Goal: Information Seeking & Learning: Learn about a topic

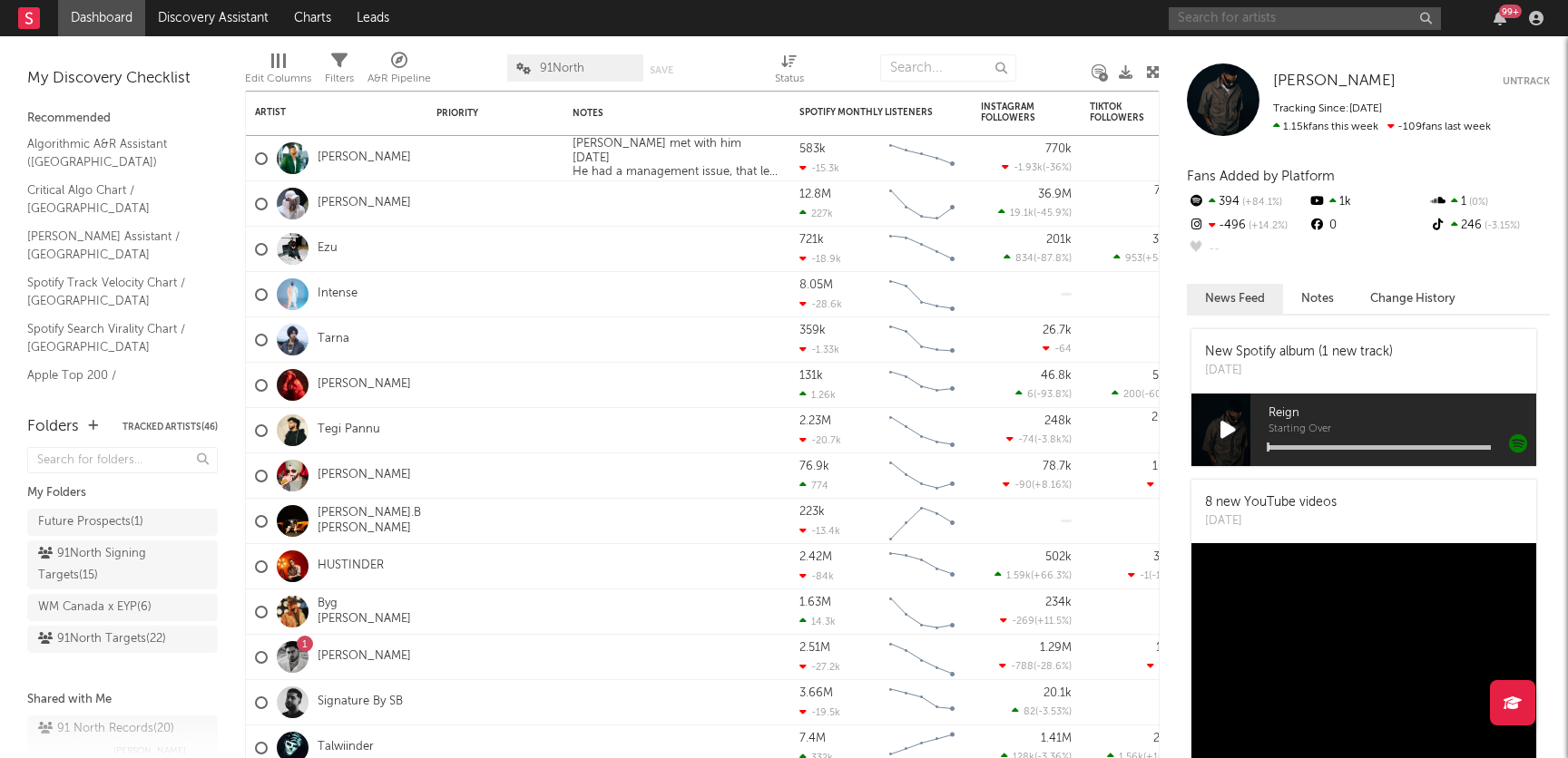
click at [1243, 14] on input "text" at bounding box center [1304, 19] width 272 height 23
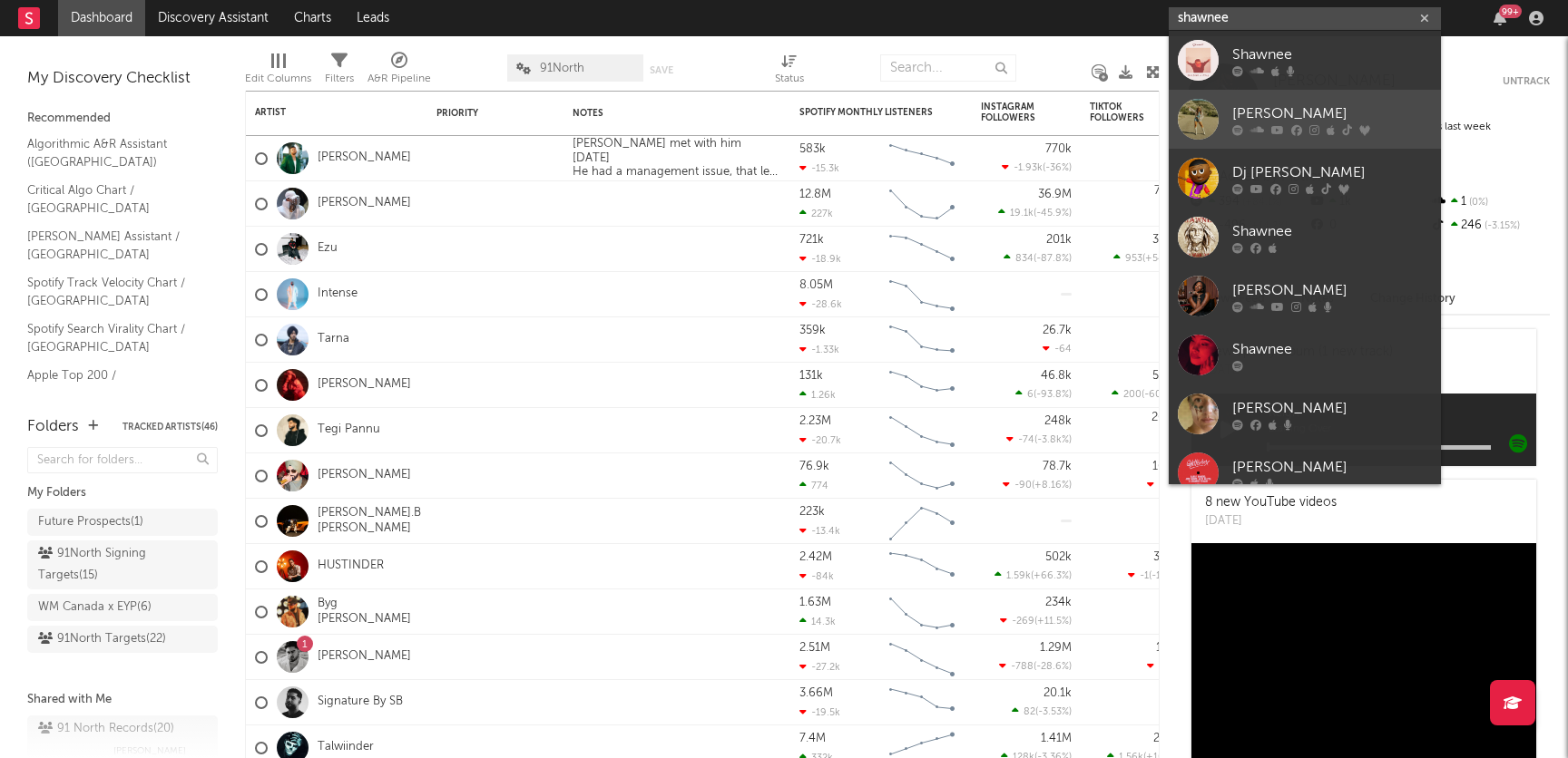
type input "shawnee"
click at [1355, 98] on link "Shawnee Kish" at bounding box center [1304, 118] width 272 height 59
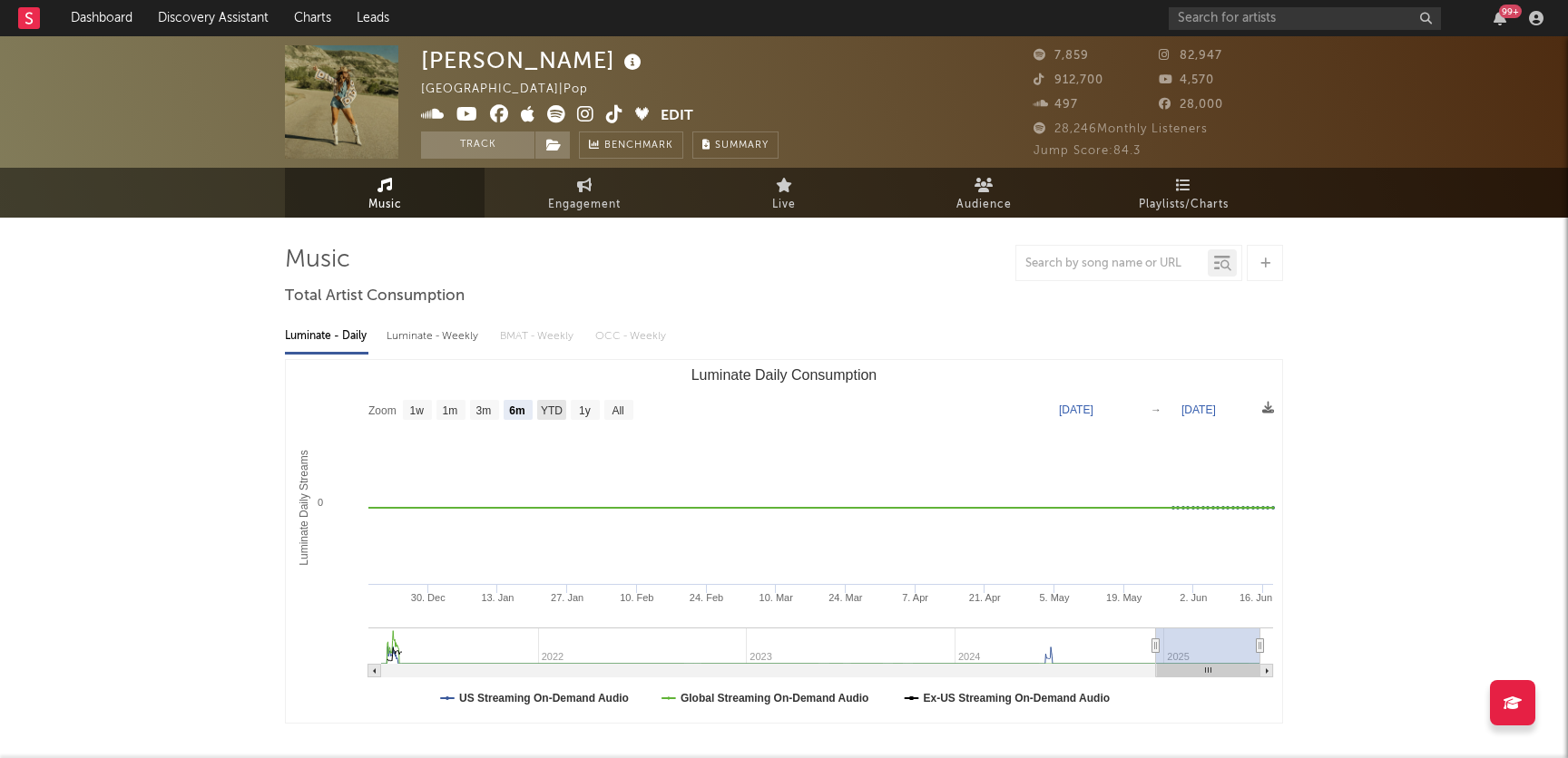
click at [550, 415] on text "YTD" at bounding box center [551, 411] width 22 height 13
select select "YTD"
type input "2025-01-01"
click at [599, 413] on rect "Luminate Daily Consumption" at bounding box center [585, 409] width 29 height 20
select select "1y"
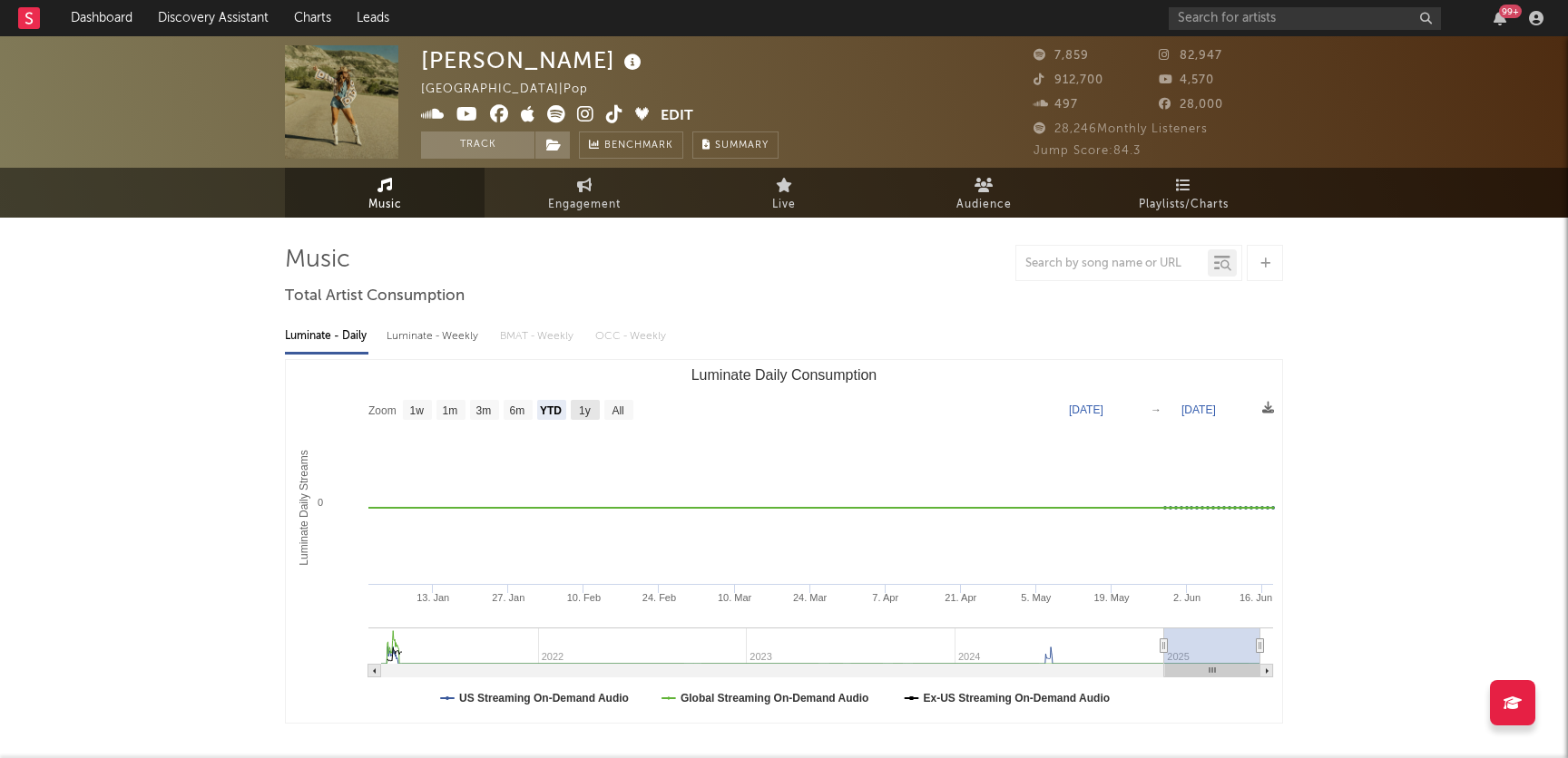
type input "2024-06-18"
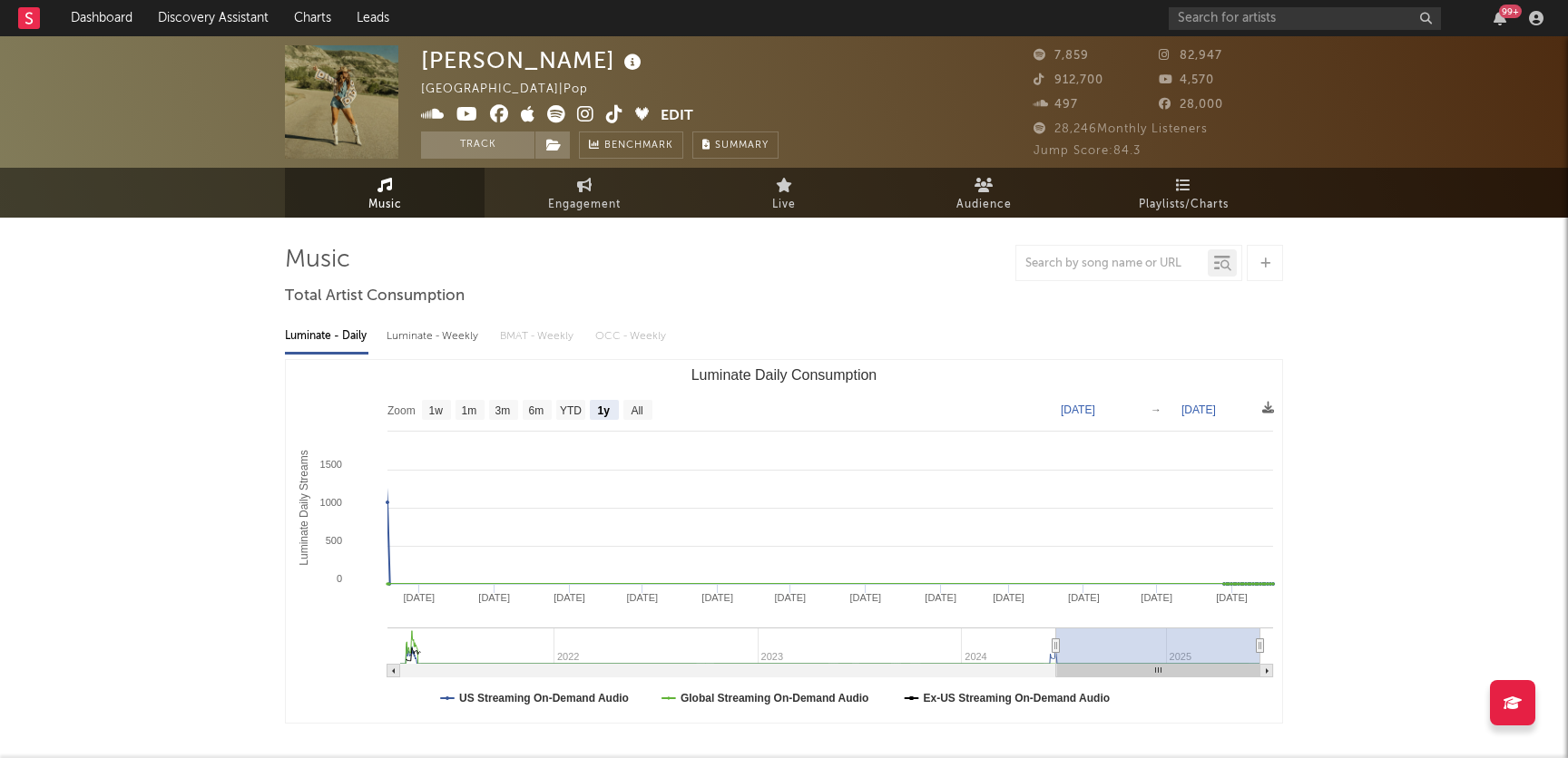
click at [618, 411] on rect "Luminate Daily Consumption" at bounding box center [604, 409] width 29 height 20
select select "1y"
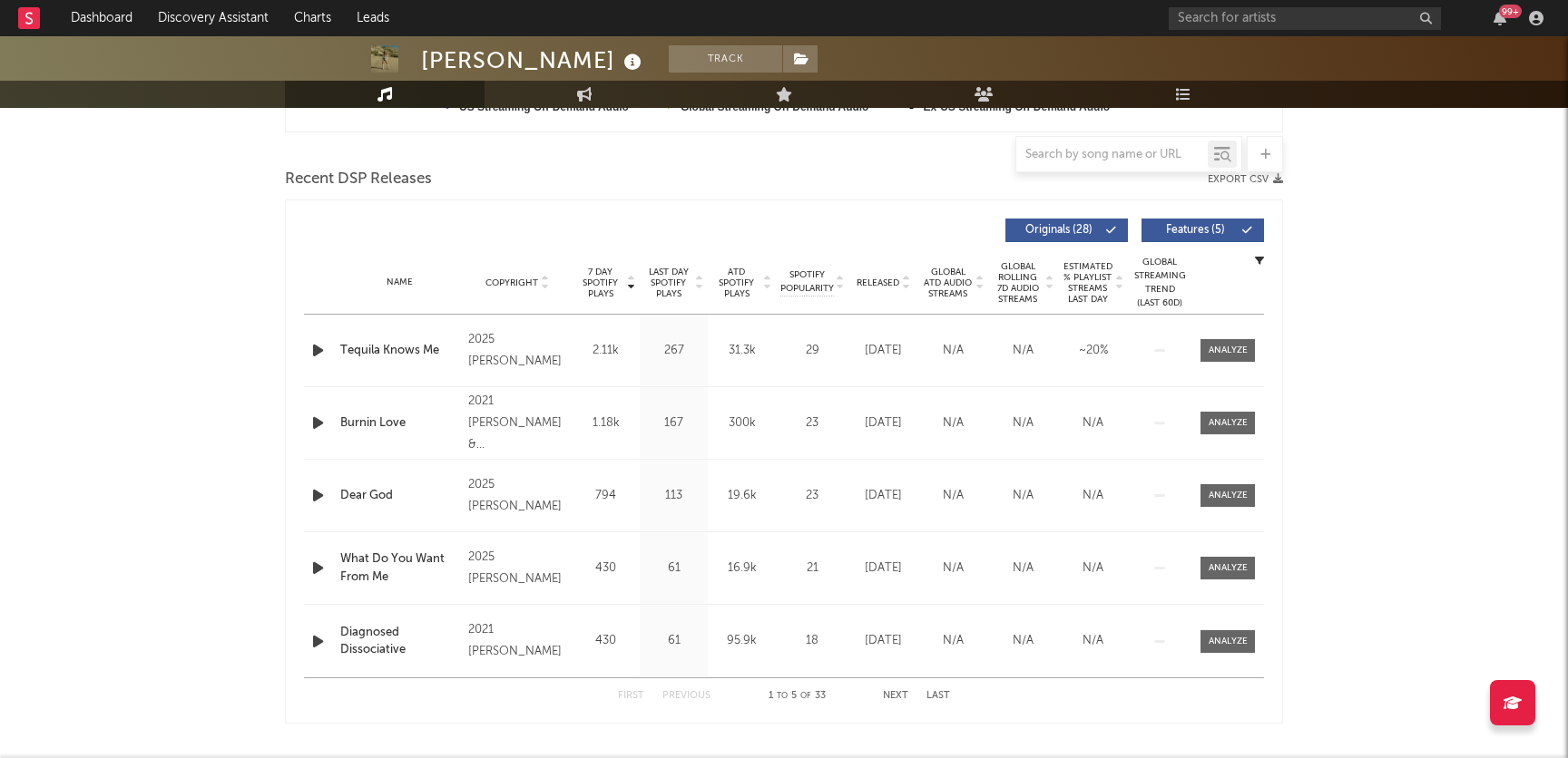
scroll to position [751, 0]
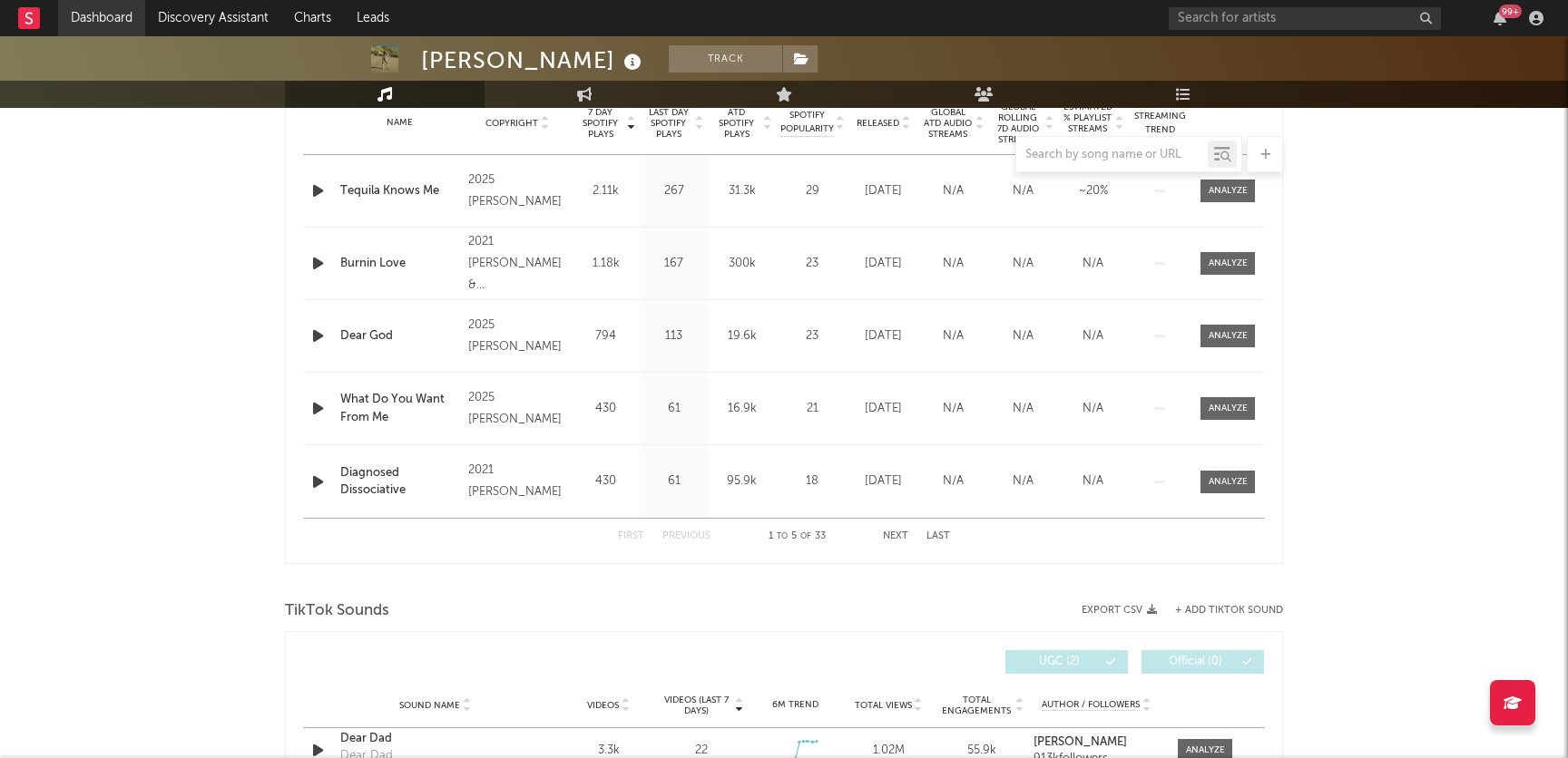
click at [82, 13] on link "Dashboard" at bounding box center [102, 18] width 87 height 37
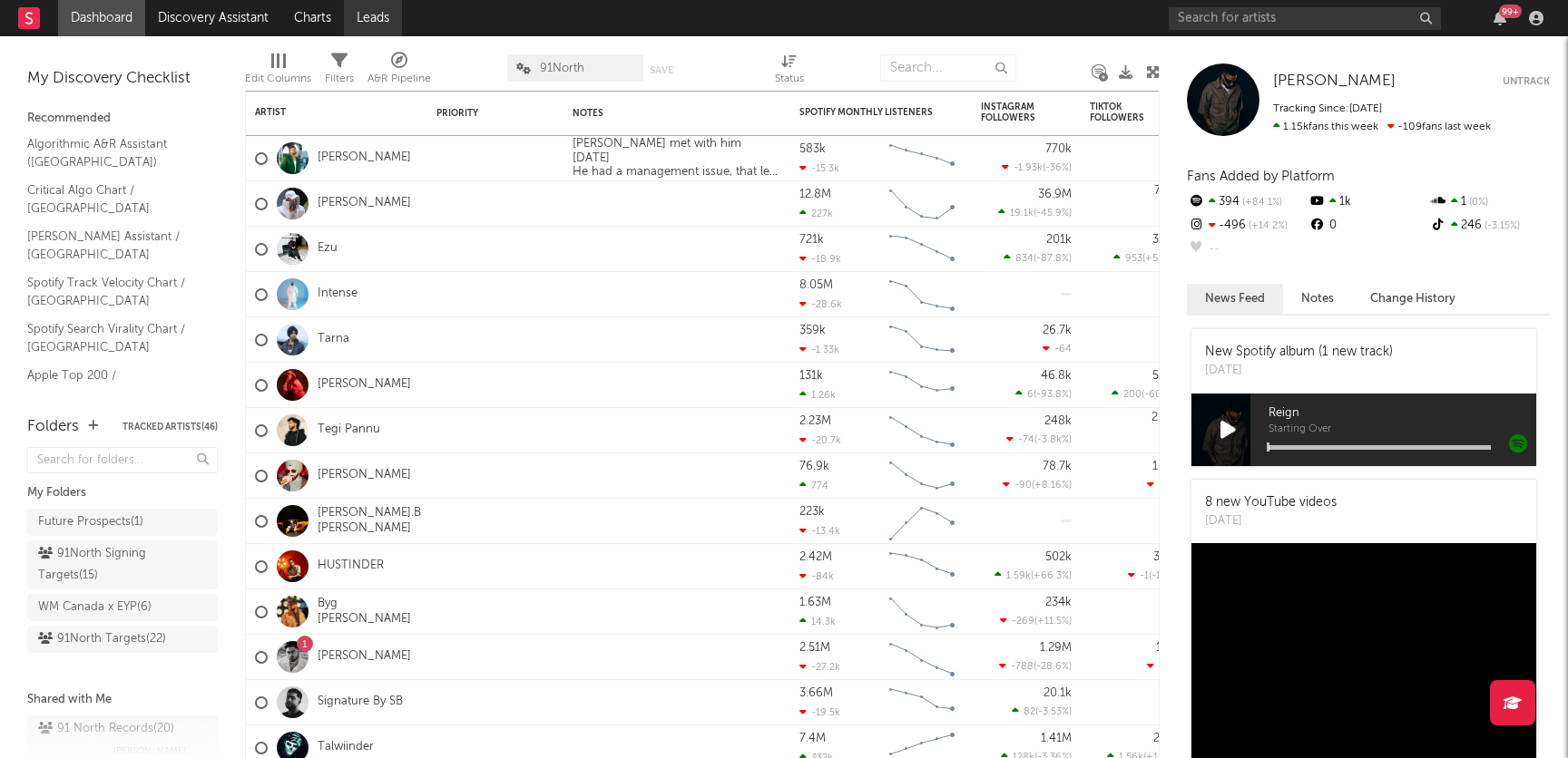
click at [396, 12] on link "Leads" at bounding box center [373, 18] width 58 height 37
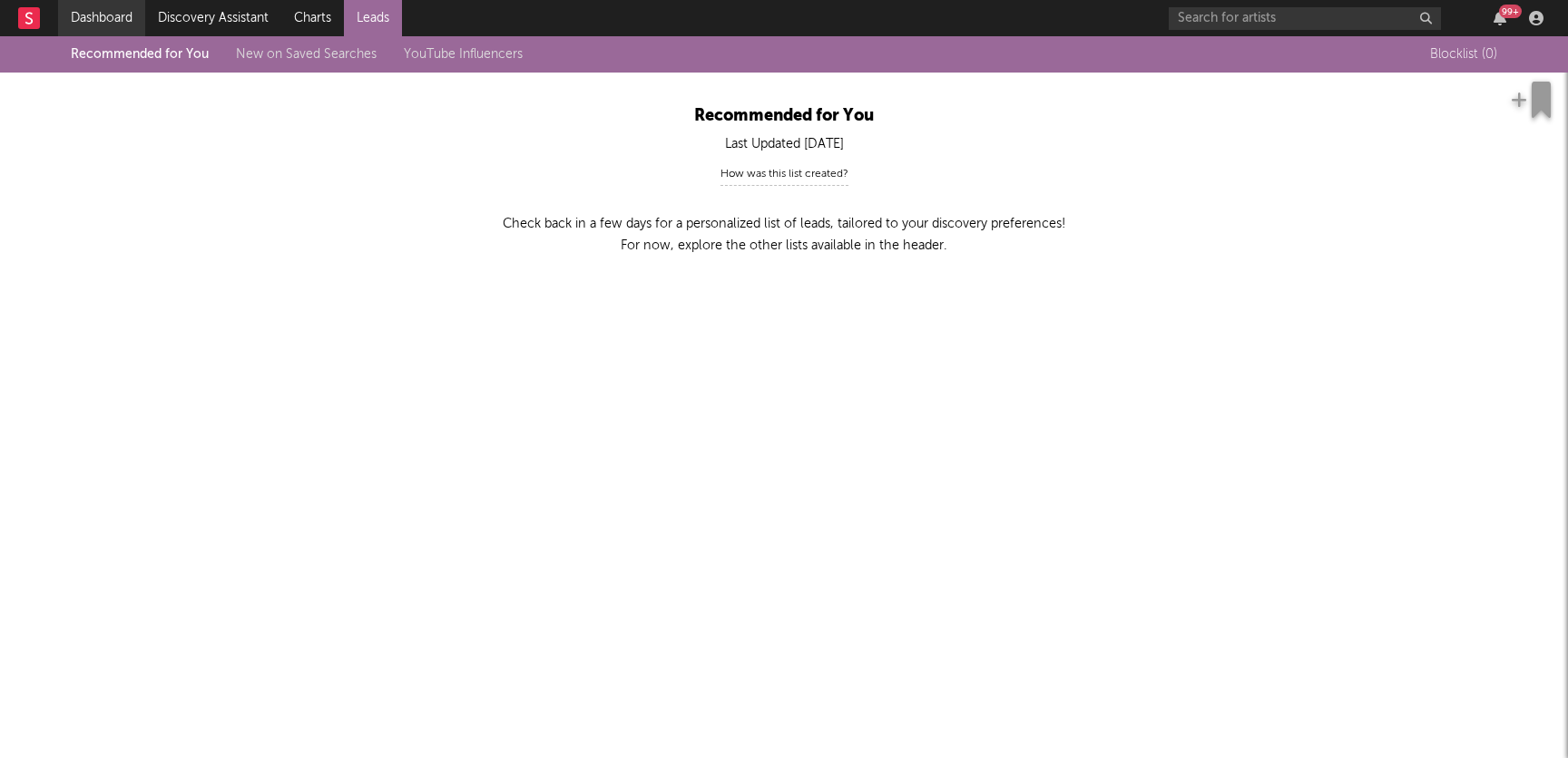
click at [99, 13] on link "Dashboard" at bounding box center [102, 18] width 87 height 37
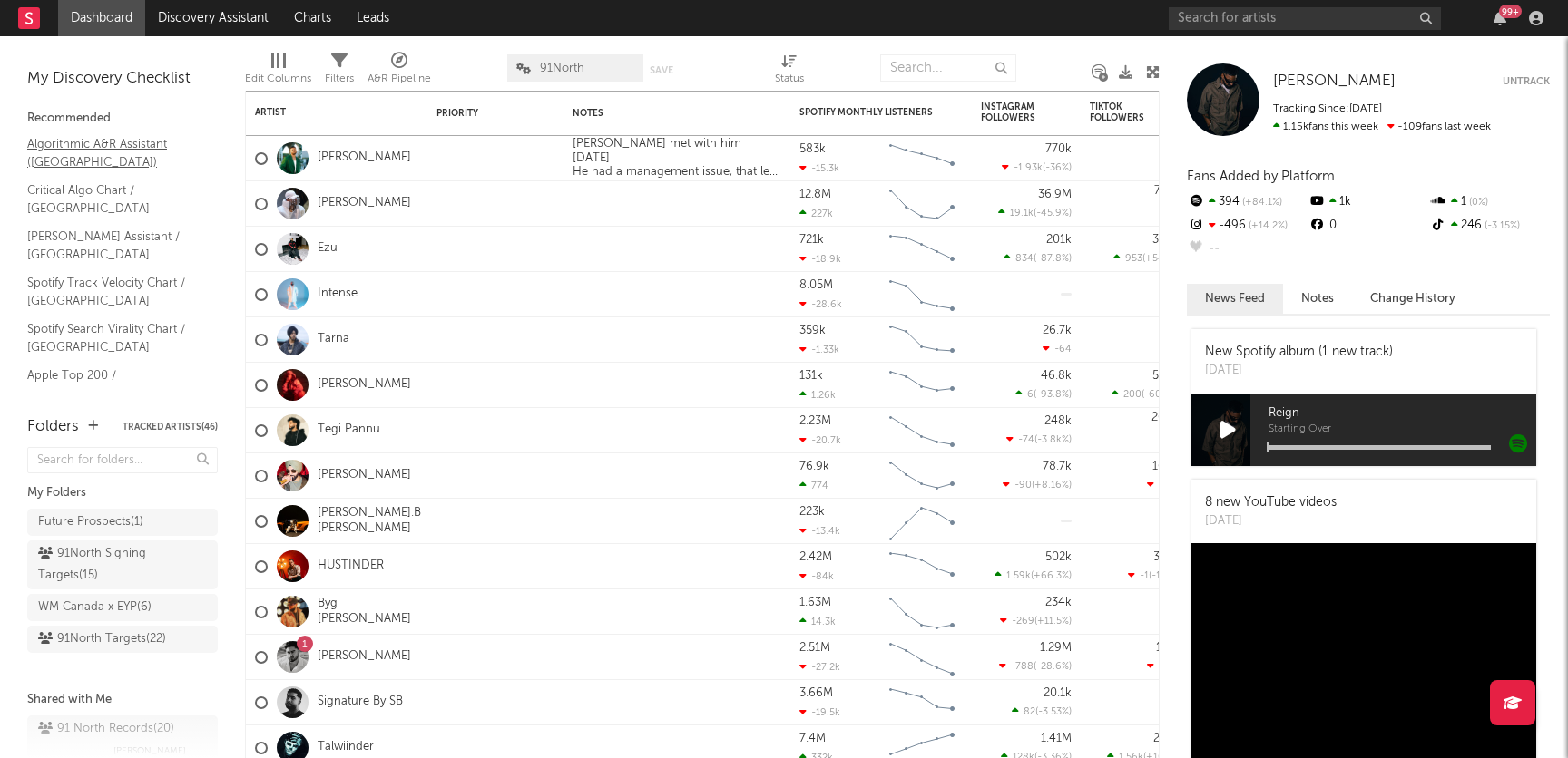
click at [74, 150] on link "Algorithmic A&R Assistant (Canada)" at bounding box center [113, 153] width 172 height 38
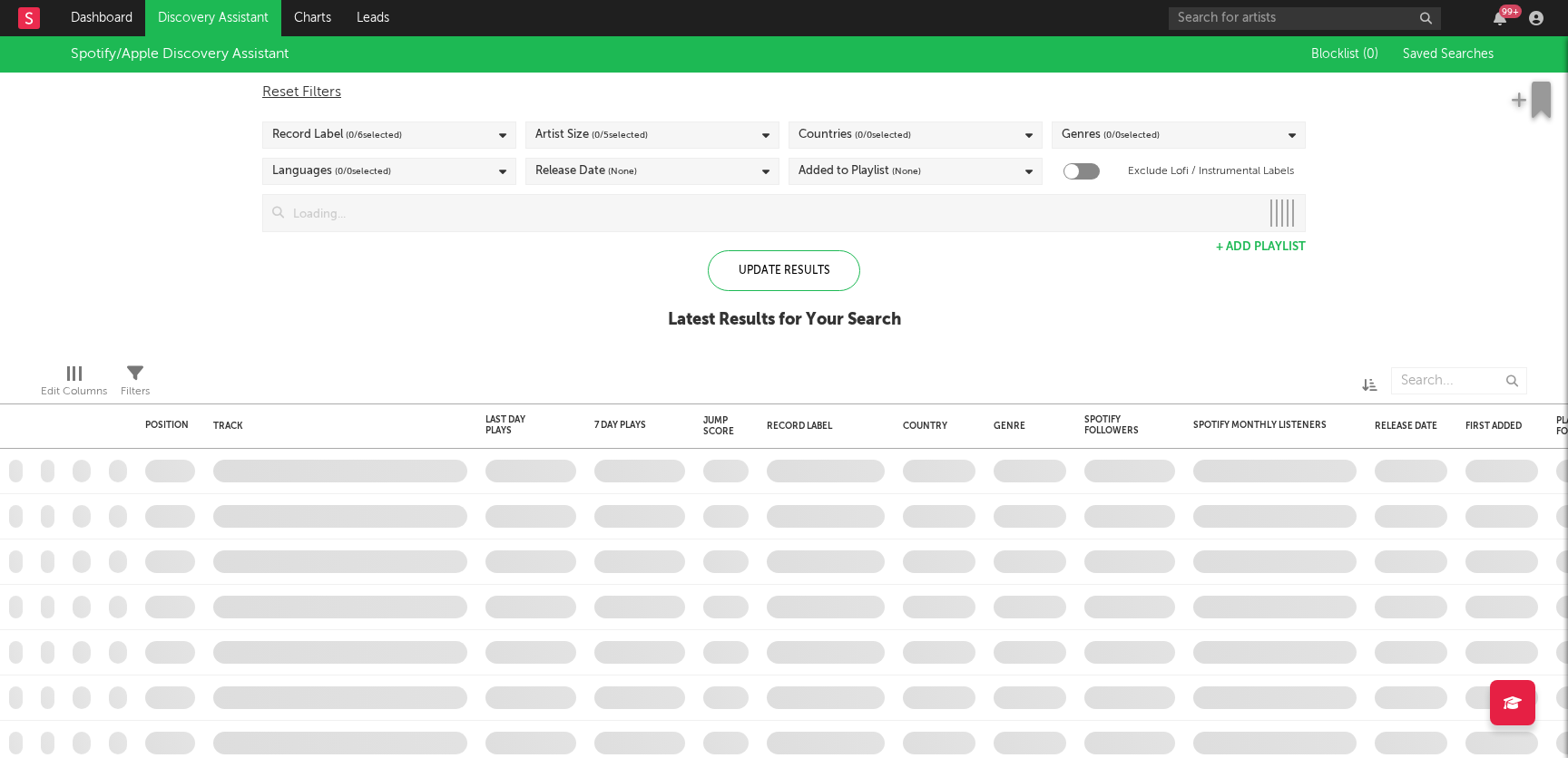
checkbox input "true"
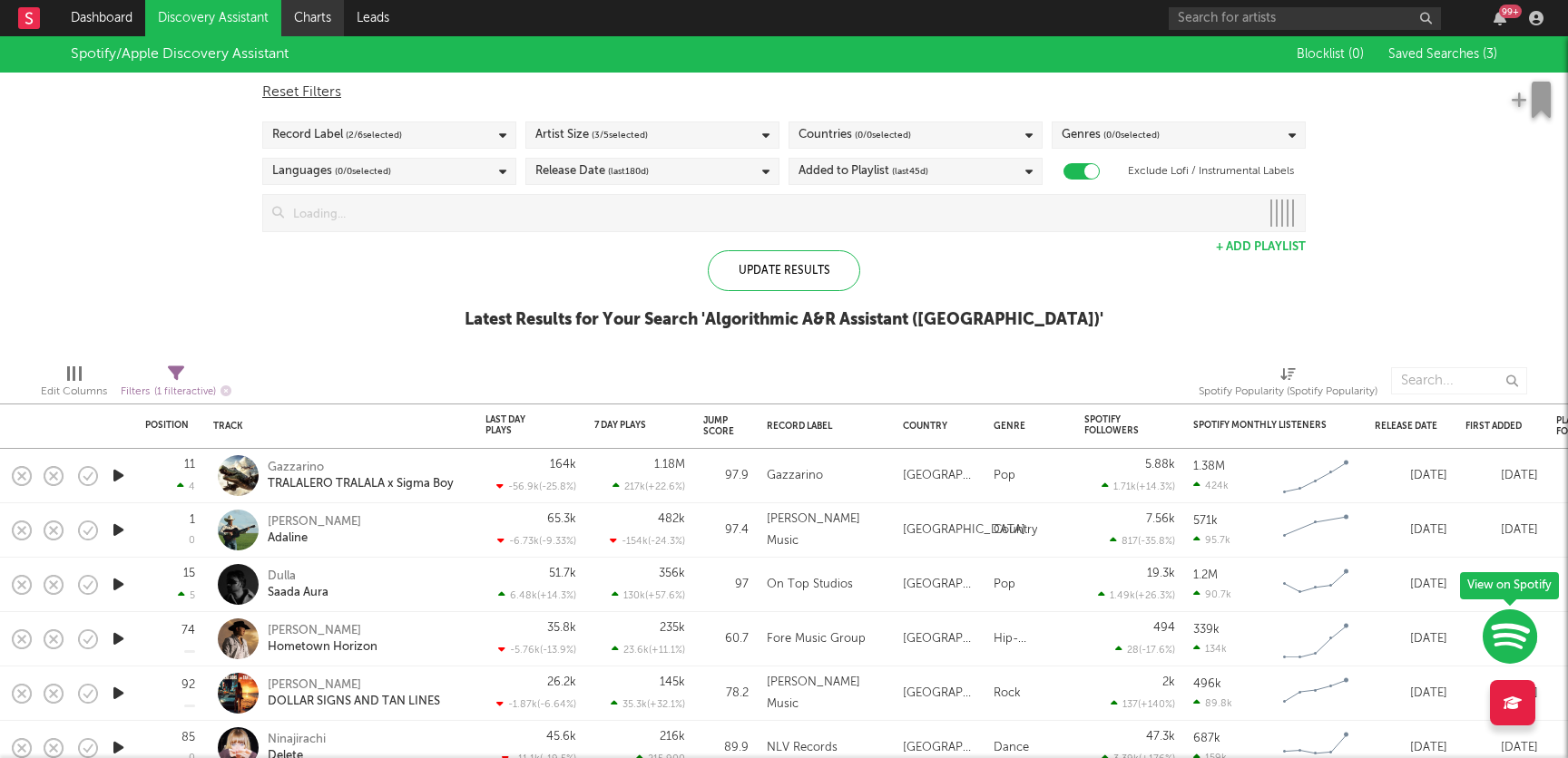
click at [319, 21] on link "Charts" at bounding box center [312, 18] width 63 height 37
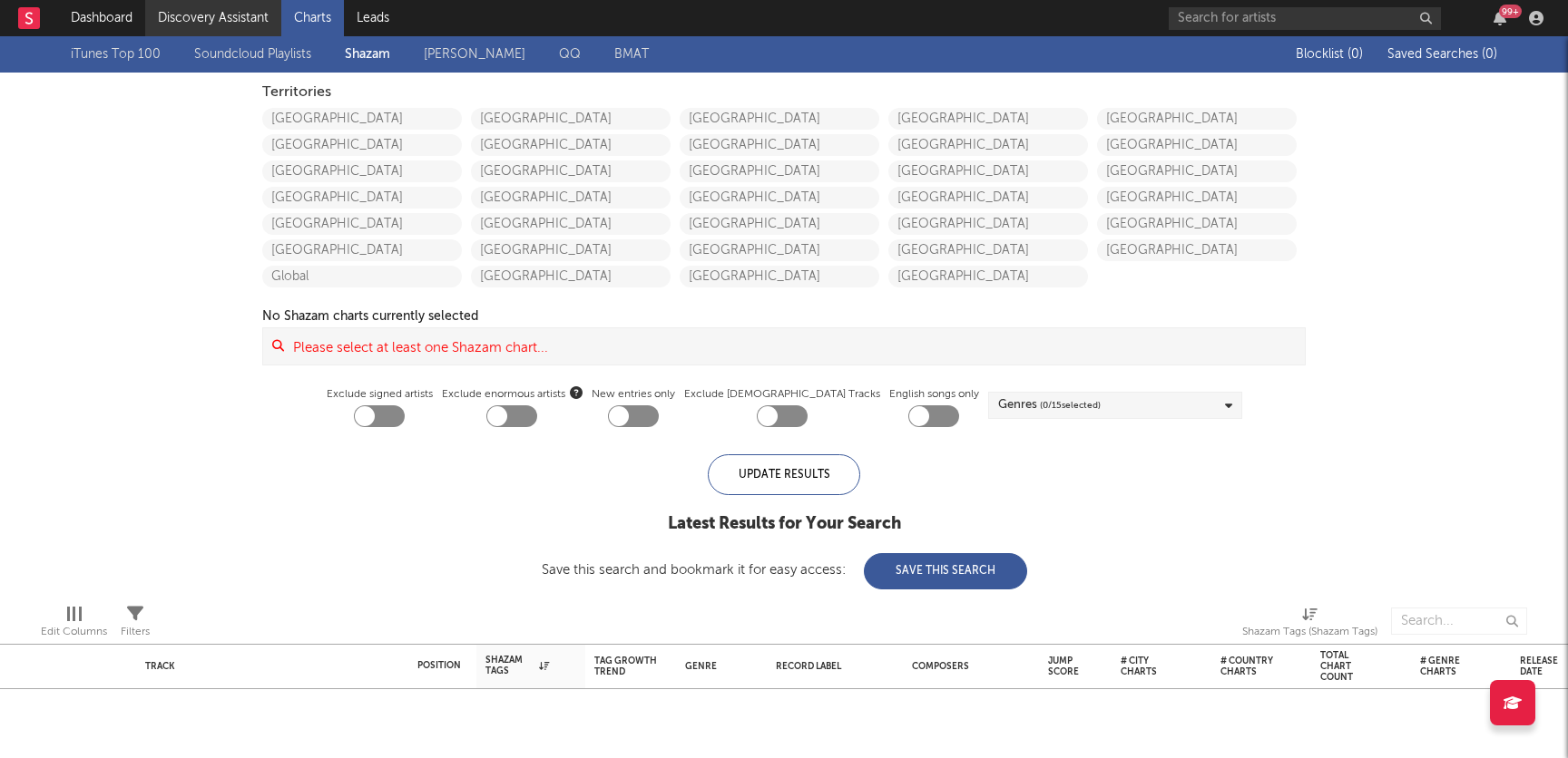
click at [229, 18] on link "Discovery Assistant" at bounding box center [213, 18] width 136 height 37
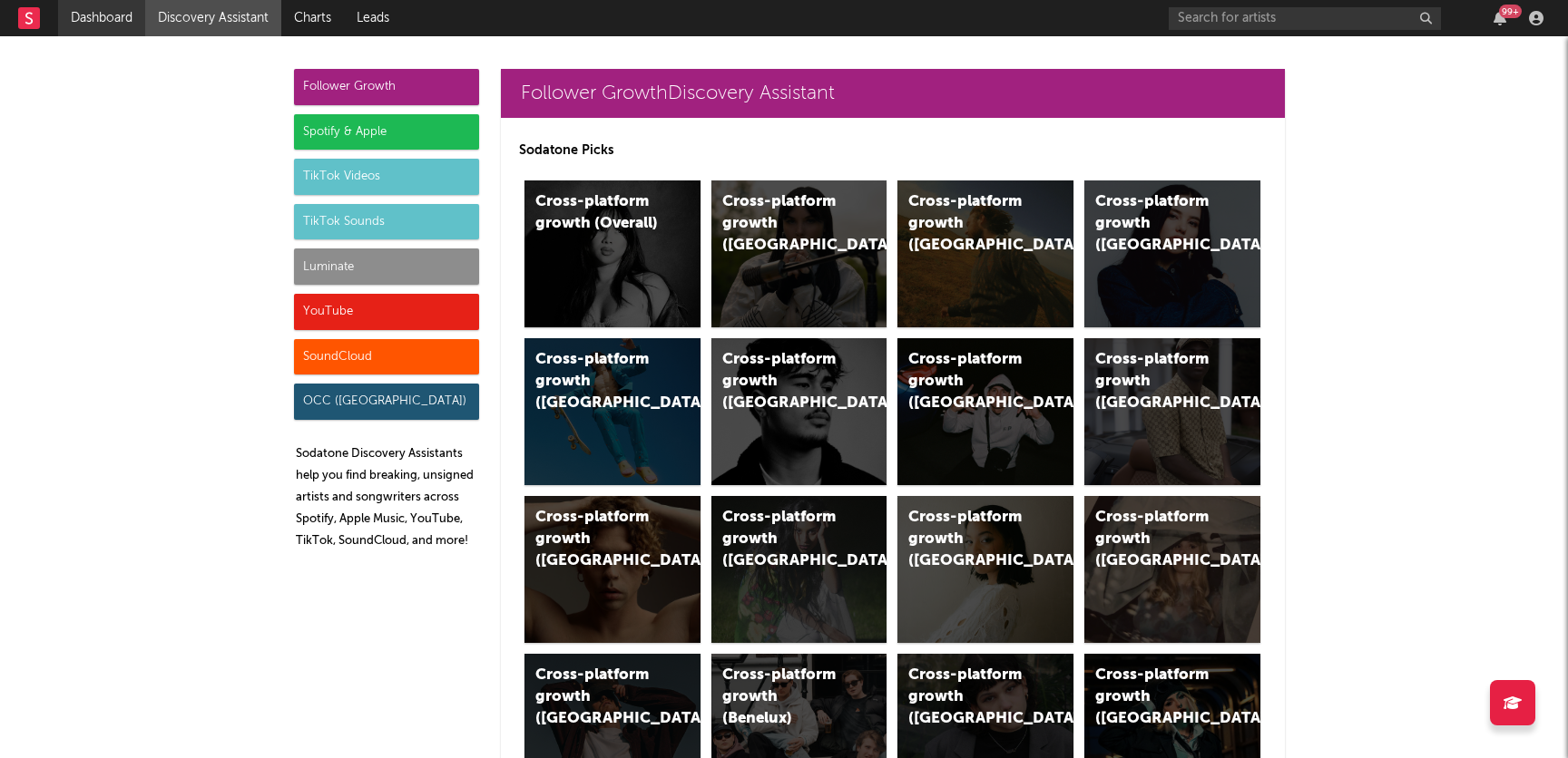
click at [101, 9] on link "Dashboard" at bounding box center [102, 18] width 87 height 37
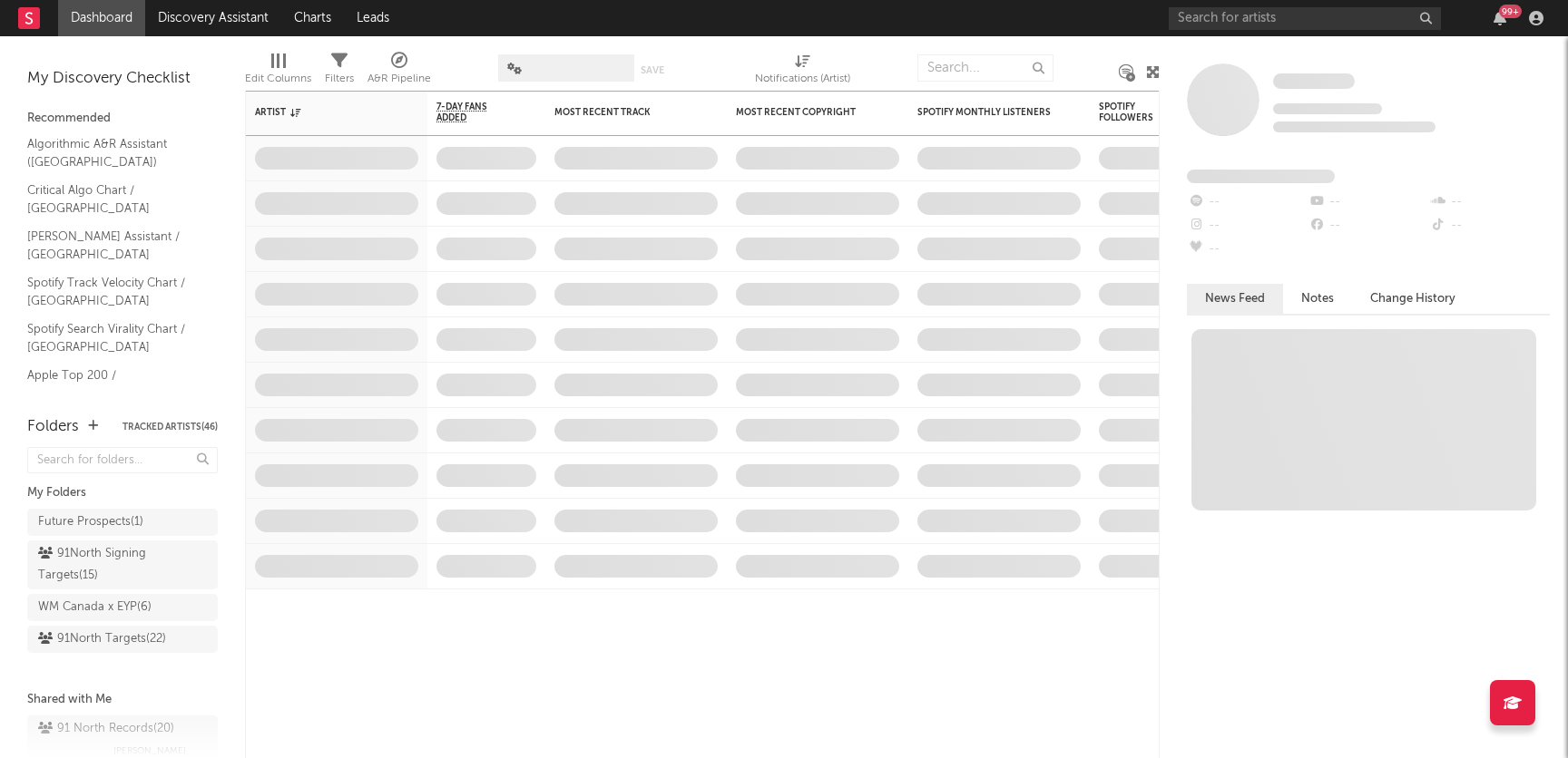
click at [36, 17] on rect at bounding box center [28, 18] width 22 height 22
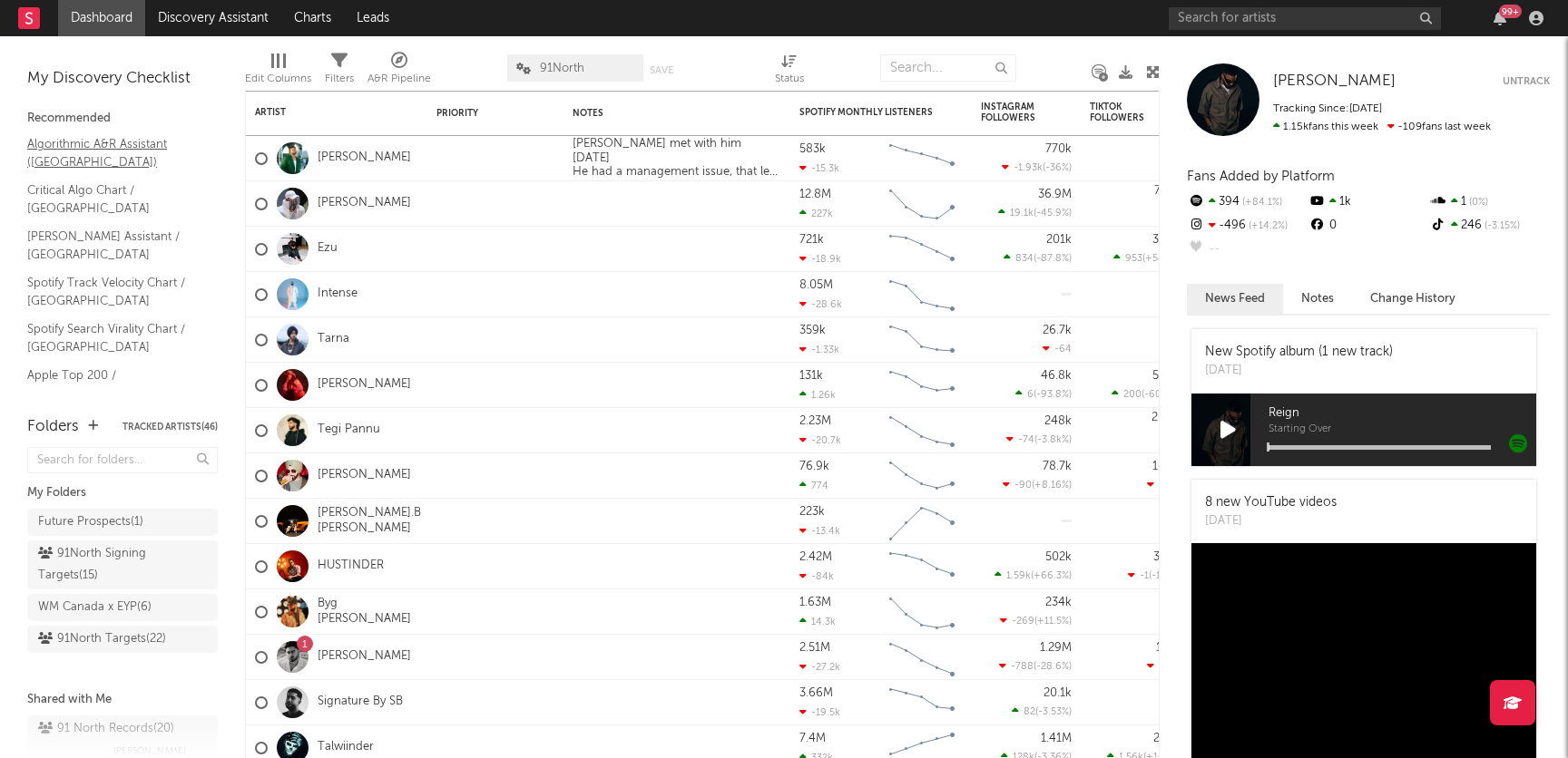
click at [103, 146] on link "Algorithmic A&R Assistant (Canada)" at bounding box center [113, 153] width 172 height 38
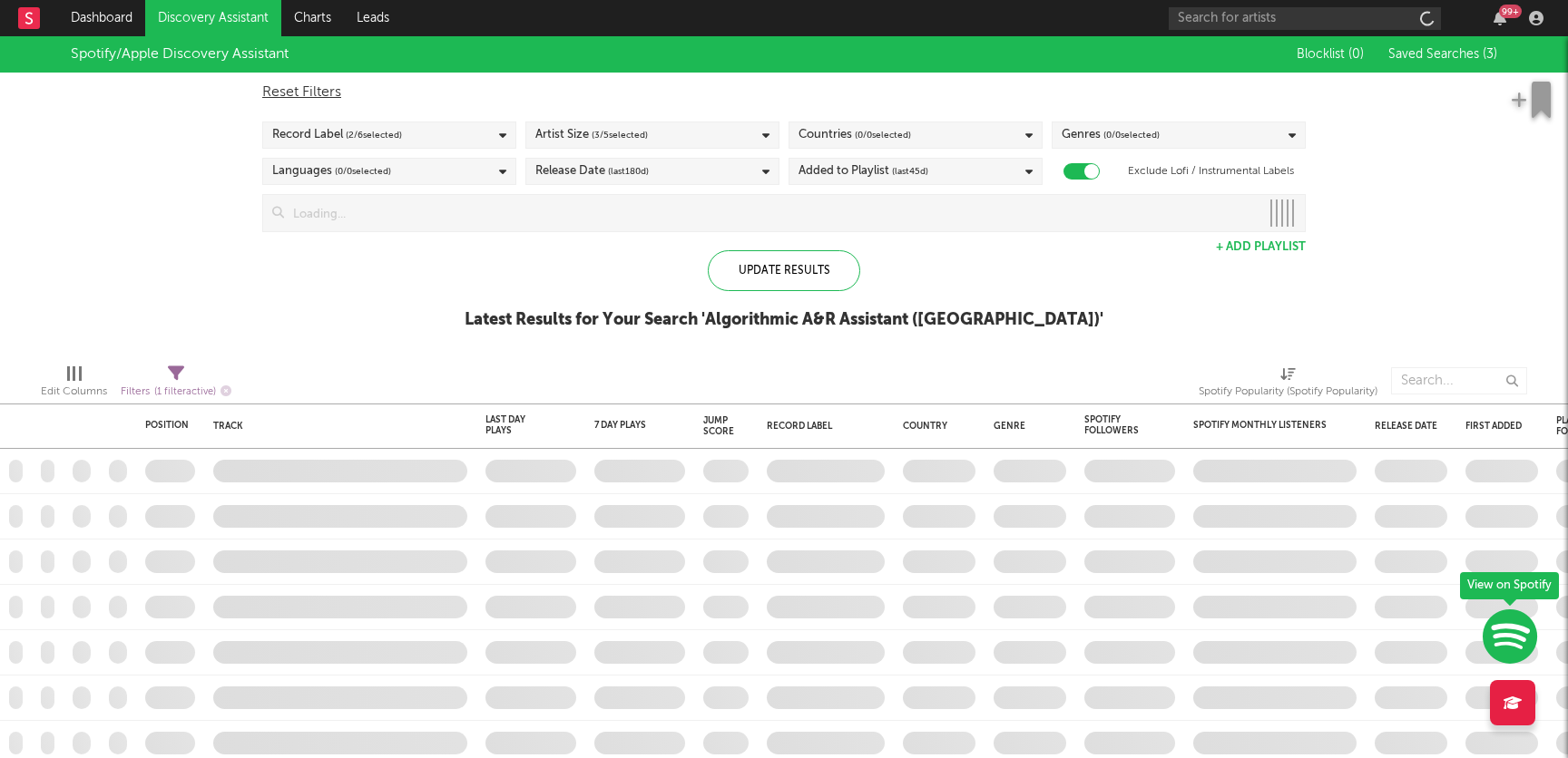
checkbox input "true"
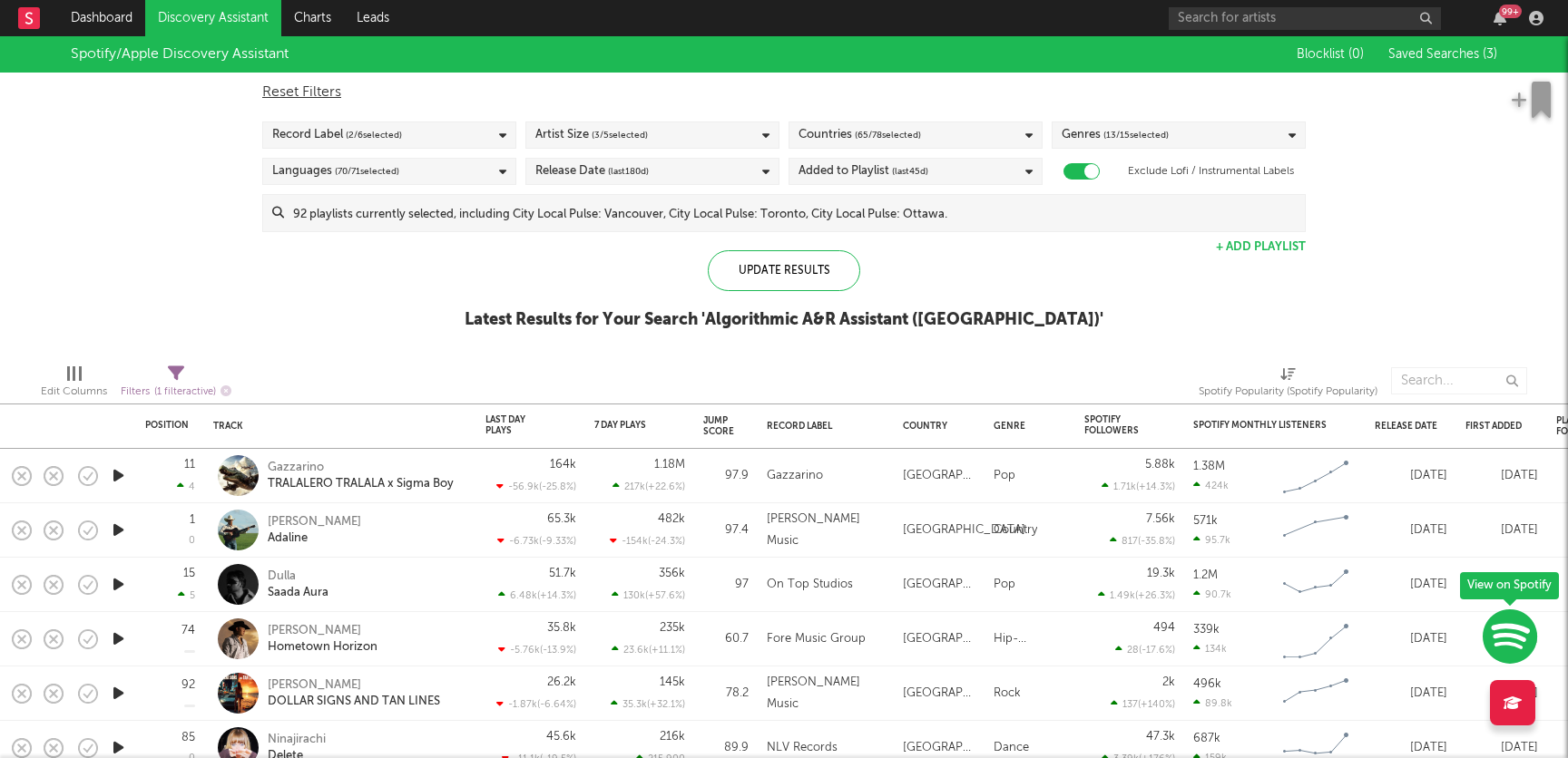
click at [896, 140] on span "( 65 / 78 selected)" at bounding box center [888, 134] width 66 height 22
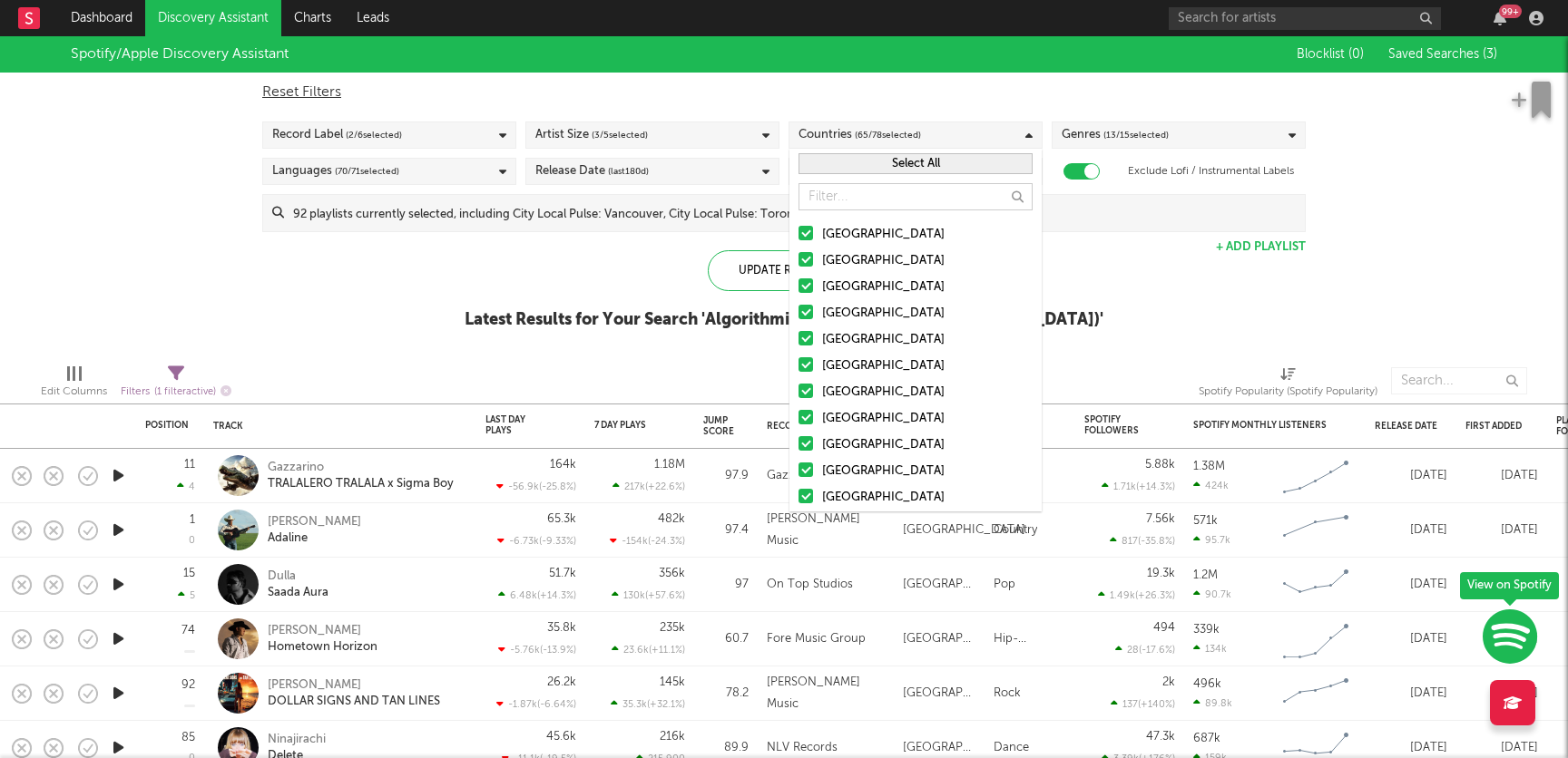
click at [906, 163] on button "Select All" at bounding box center [915, 164] width 234 height 21
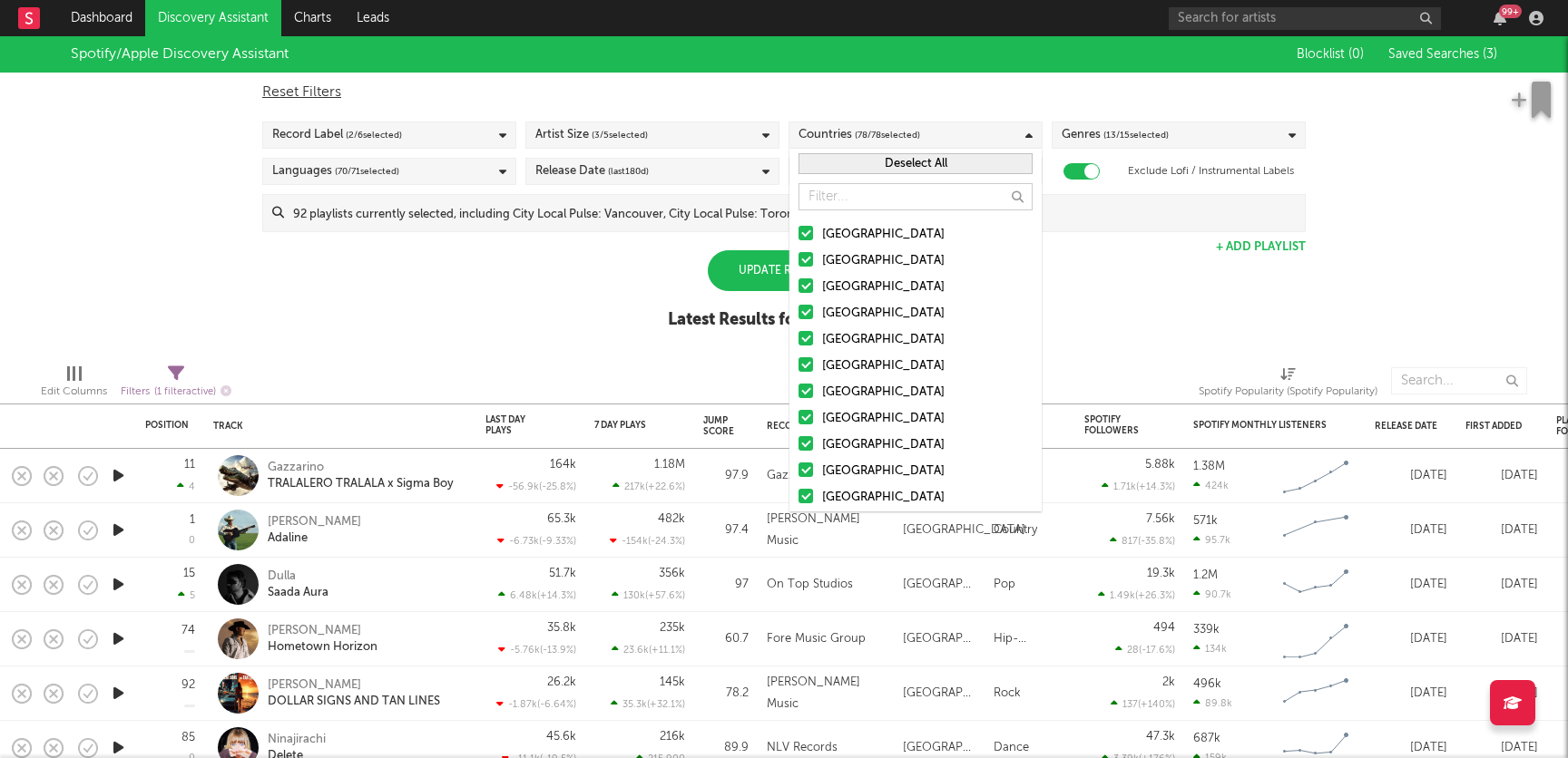
click at [906, 163] on button "Deselect All" at bounding box center [915, 164] width 234 height 21
click at [804, 293] on label "[GEOGRAPHIC_DATA]" at bounding box center [915, 287] width 234 height 22
click at [799, 293] on input "[GEOGRAPHIC_DATA]" at bounding box center [799, 287] width 0 height 22
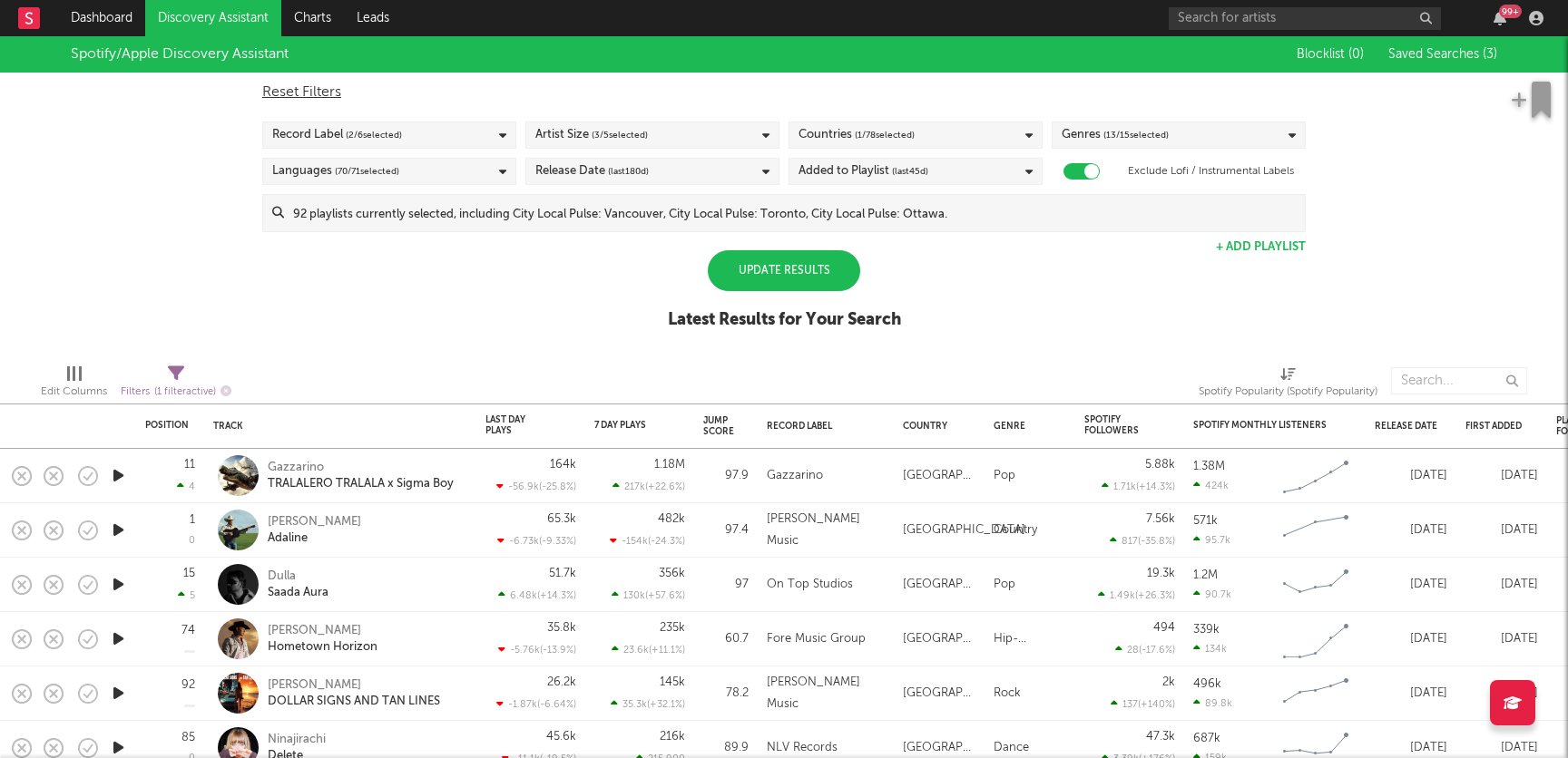
click at [757, 269] on div "Update Results" at bounding box center [784, 270] width 152 height 40
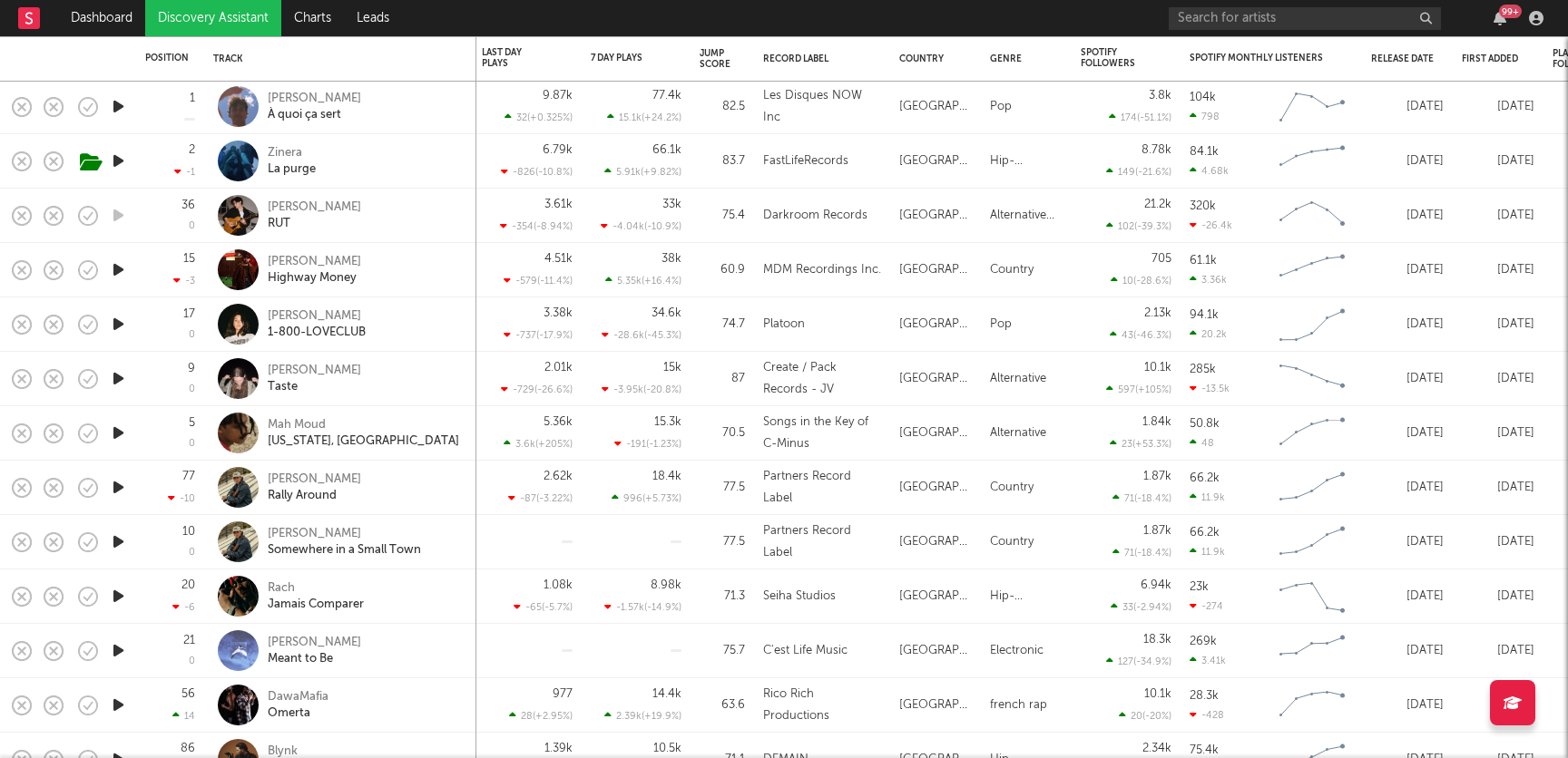
click at [815, 532] on div "Partners Record Label" at bounding box center [821, 543] width 118 height 43
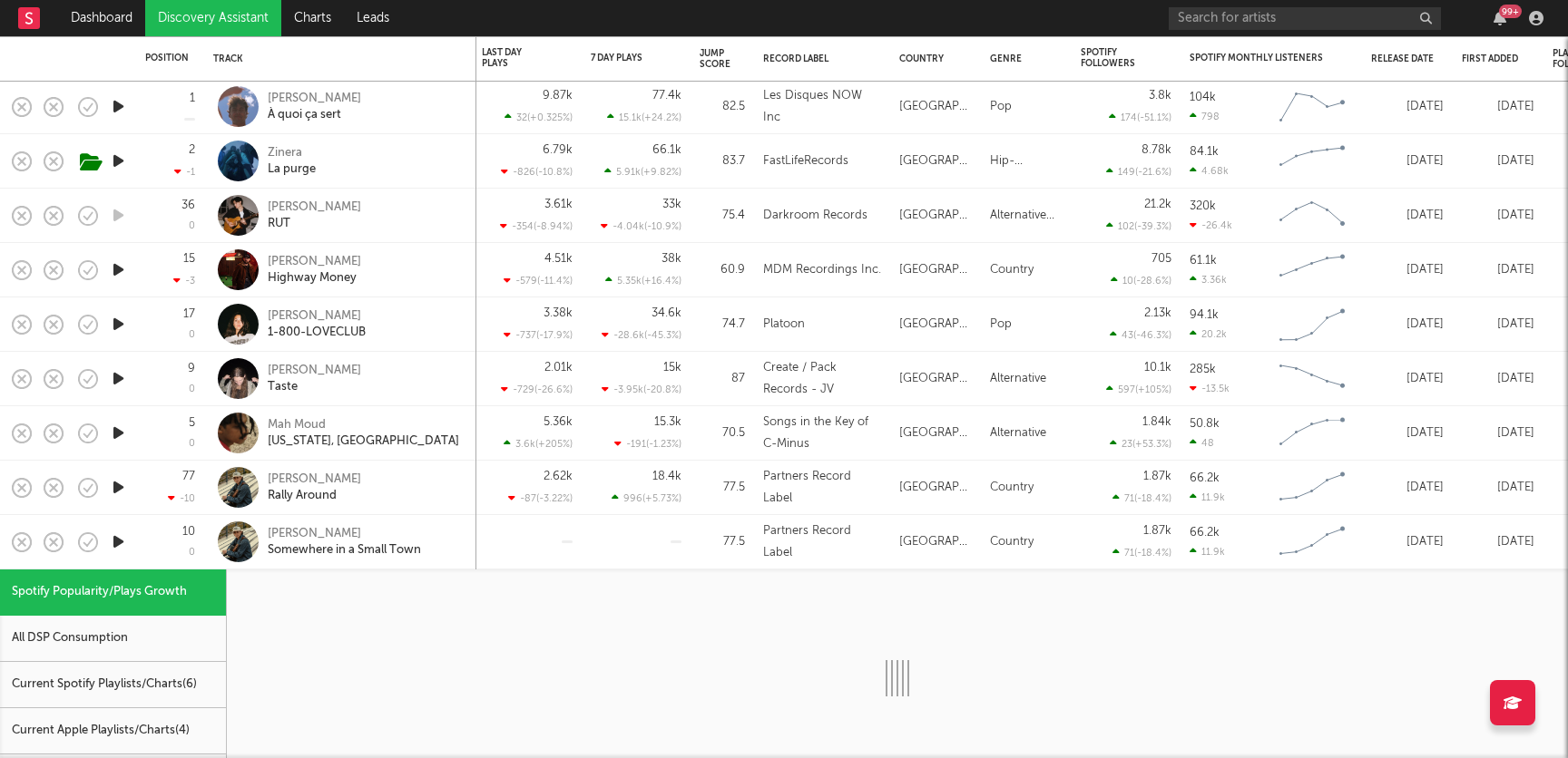
select select "1w"
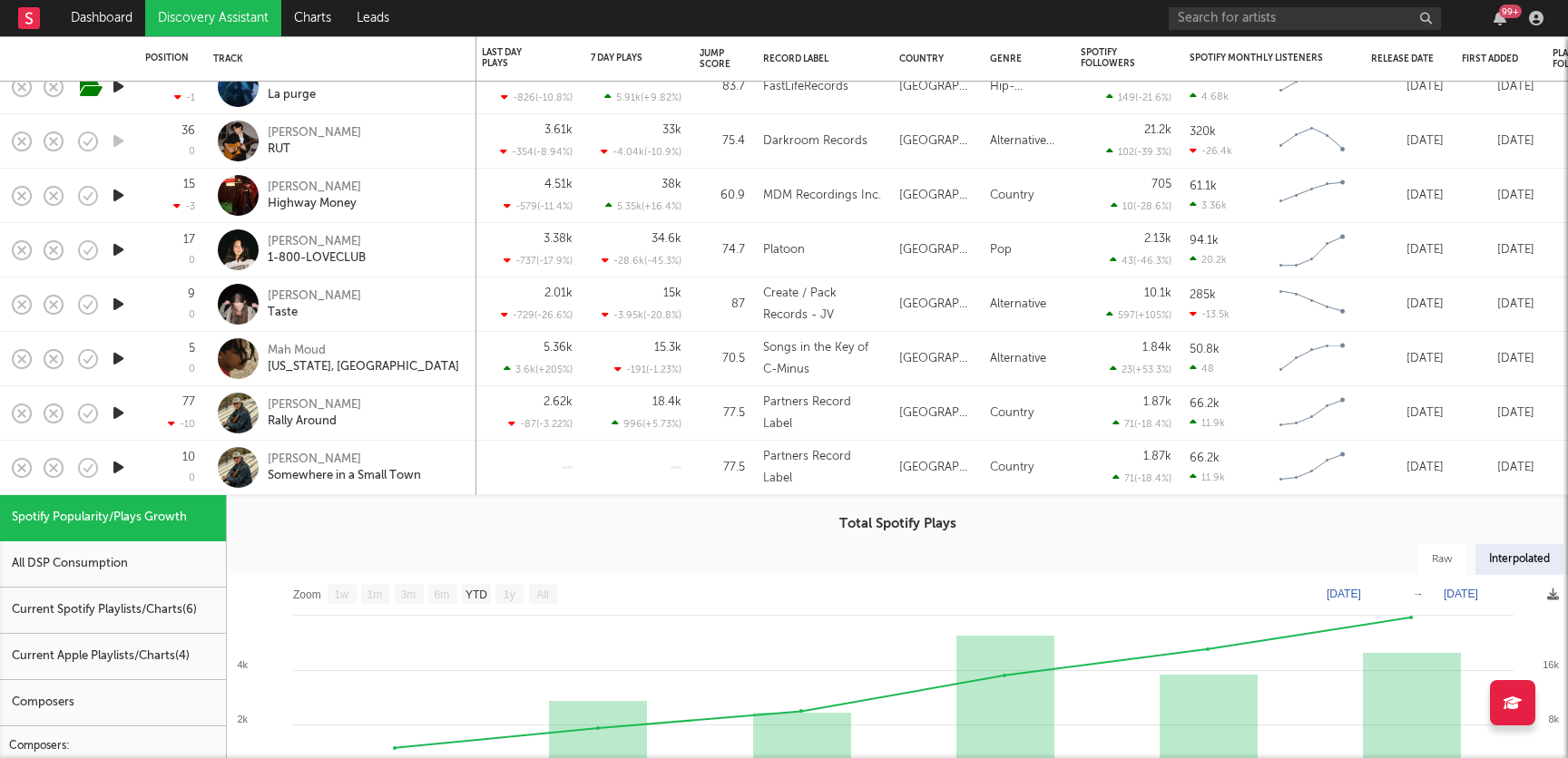
click at [339, 531] on h3 "Total Spotify Plays" at bounding box center [897, 524] width 1341 height 22
click at [443, 491] on div "Sully Burrows Somewhere in a Small Town" at bounding box center [341, 467] width 254 height 54
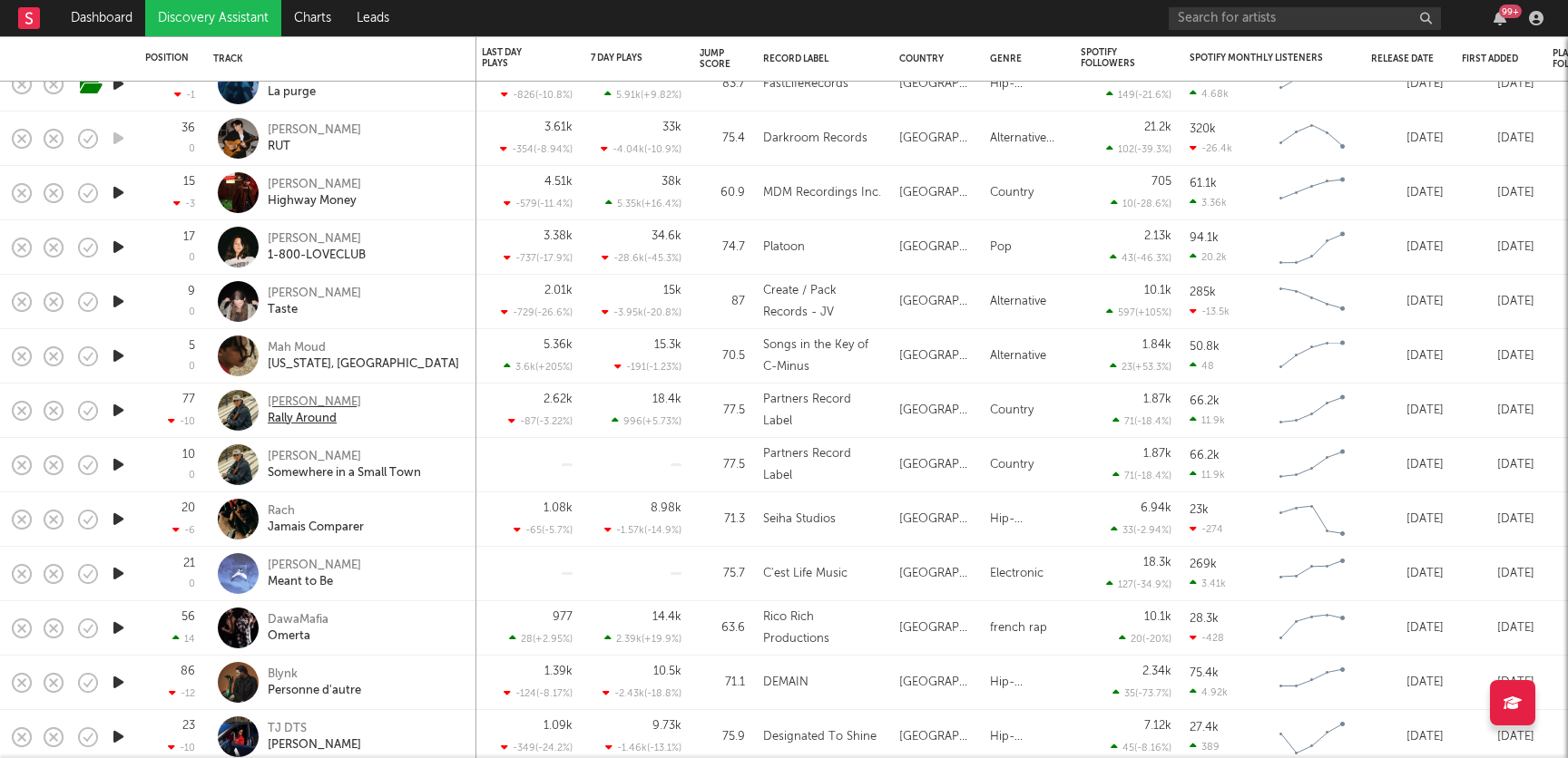
click at [310, 399] on div "Sully Burrows" at bounding box center [314, 403] width 93 height 16
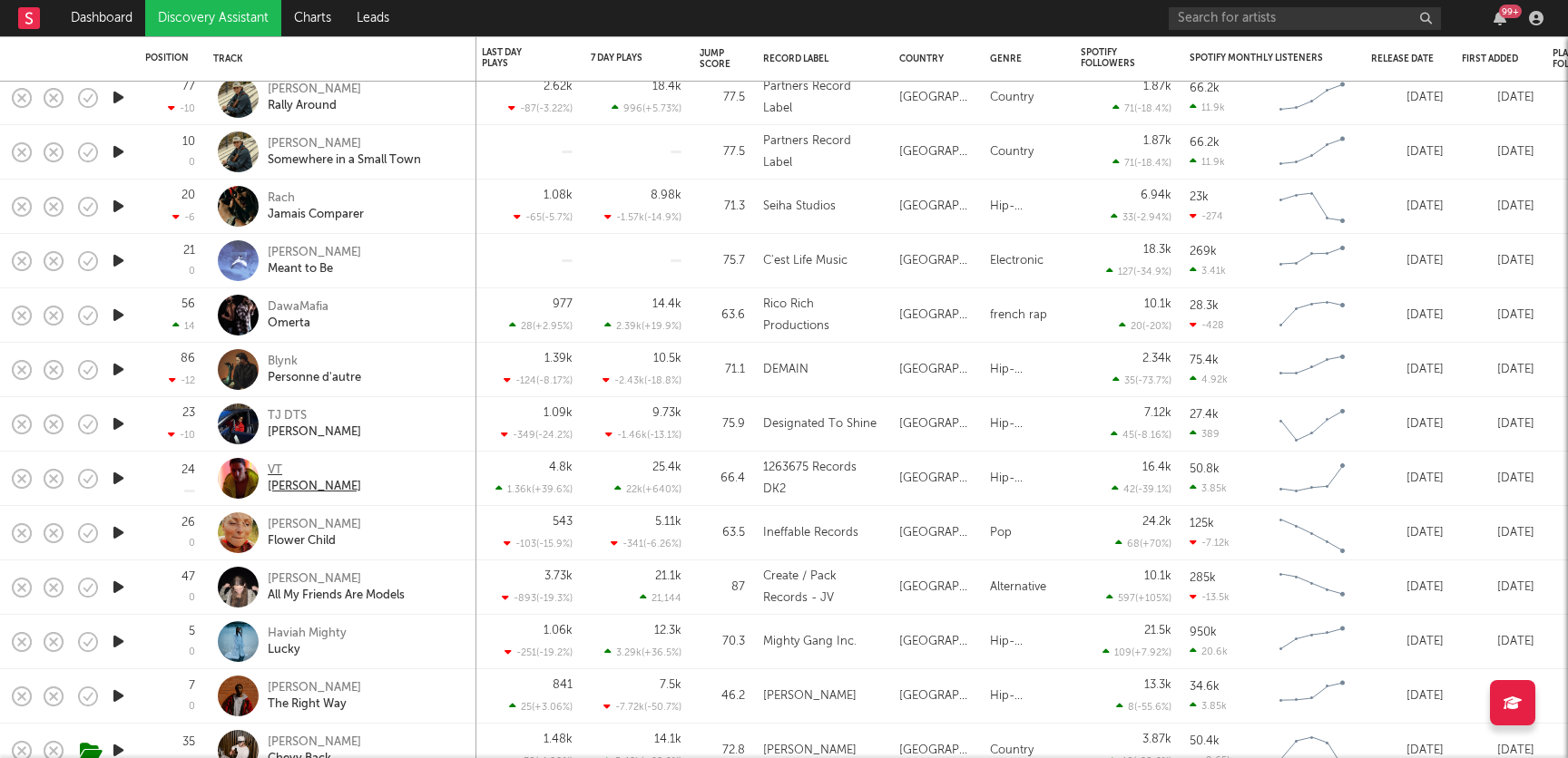
click at [274, 470] on div "VT" at bounding box center [314, 470] width 93 height 16
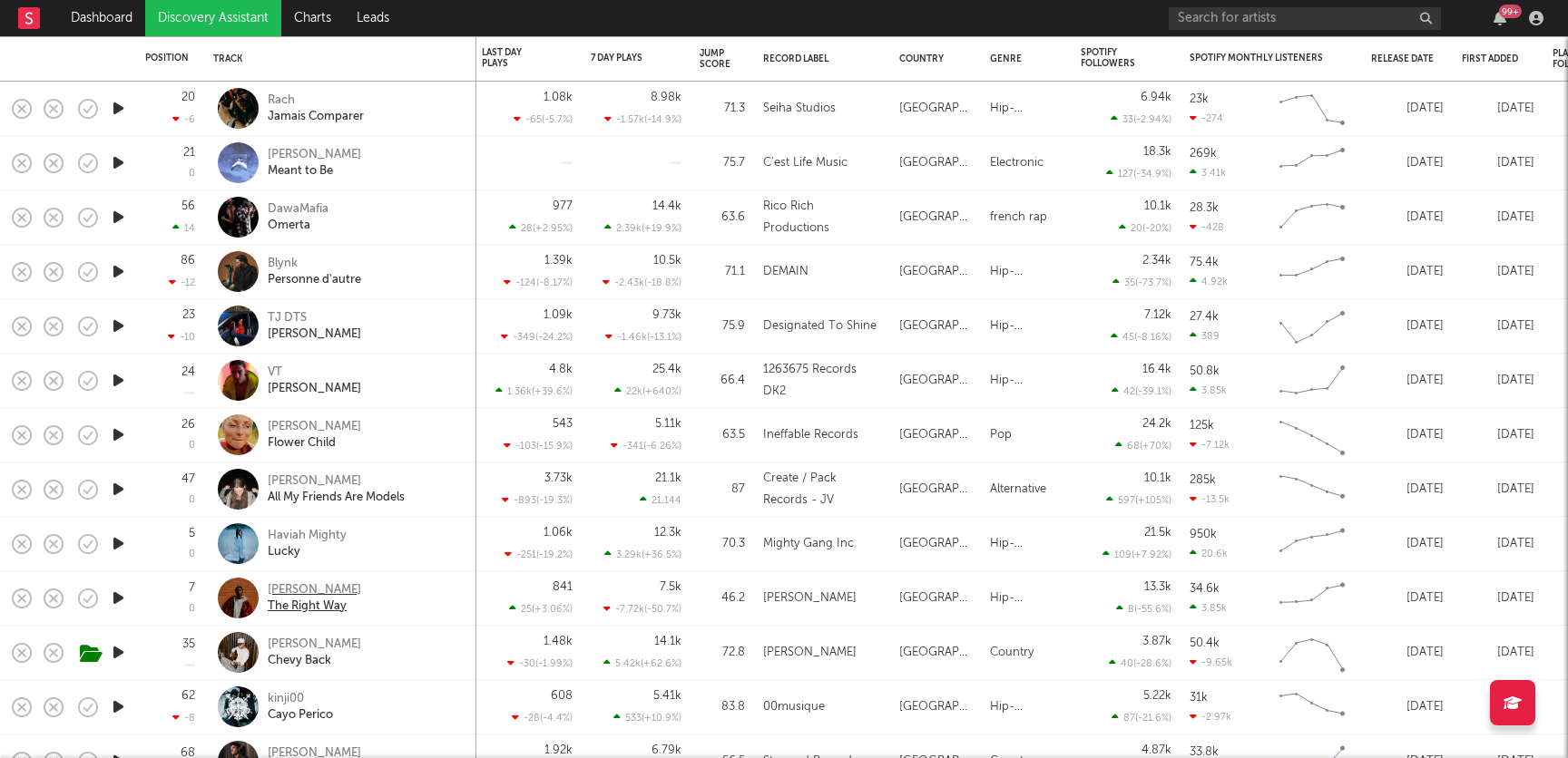
click at [292, 592] on div "Derin Falana" at bounding box center [314, 590] width 93 height 16
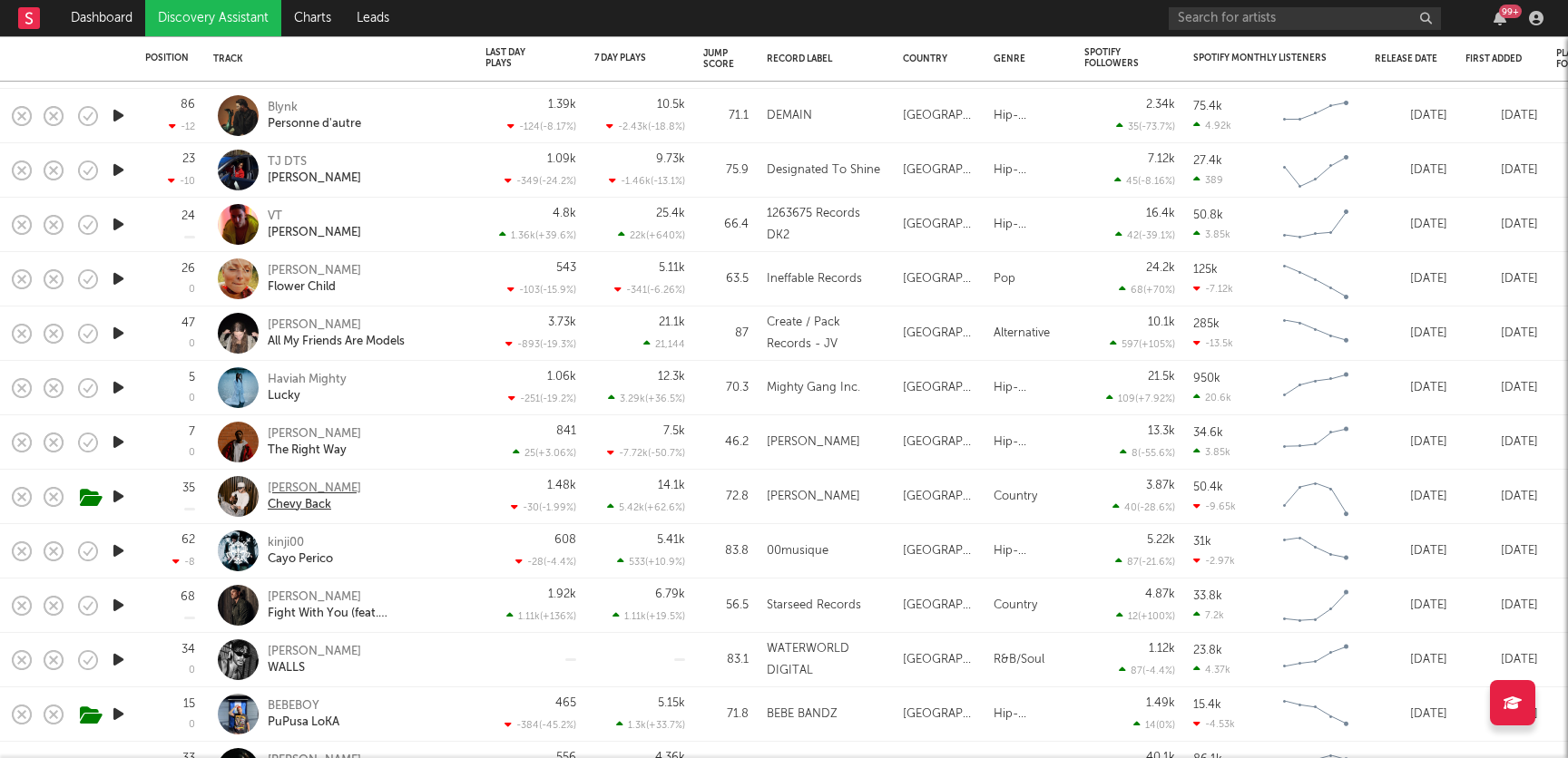
click at [315, 487] on div "Dawson Gray" at bounding box center [314, 488] width 93 height 16
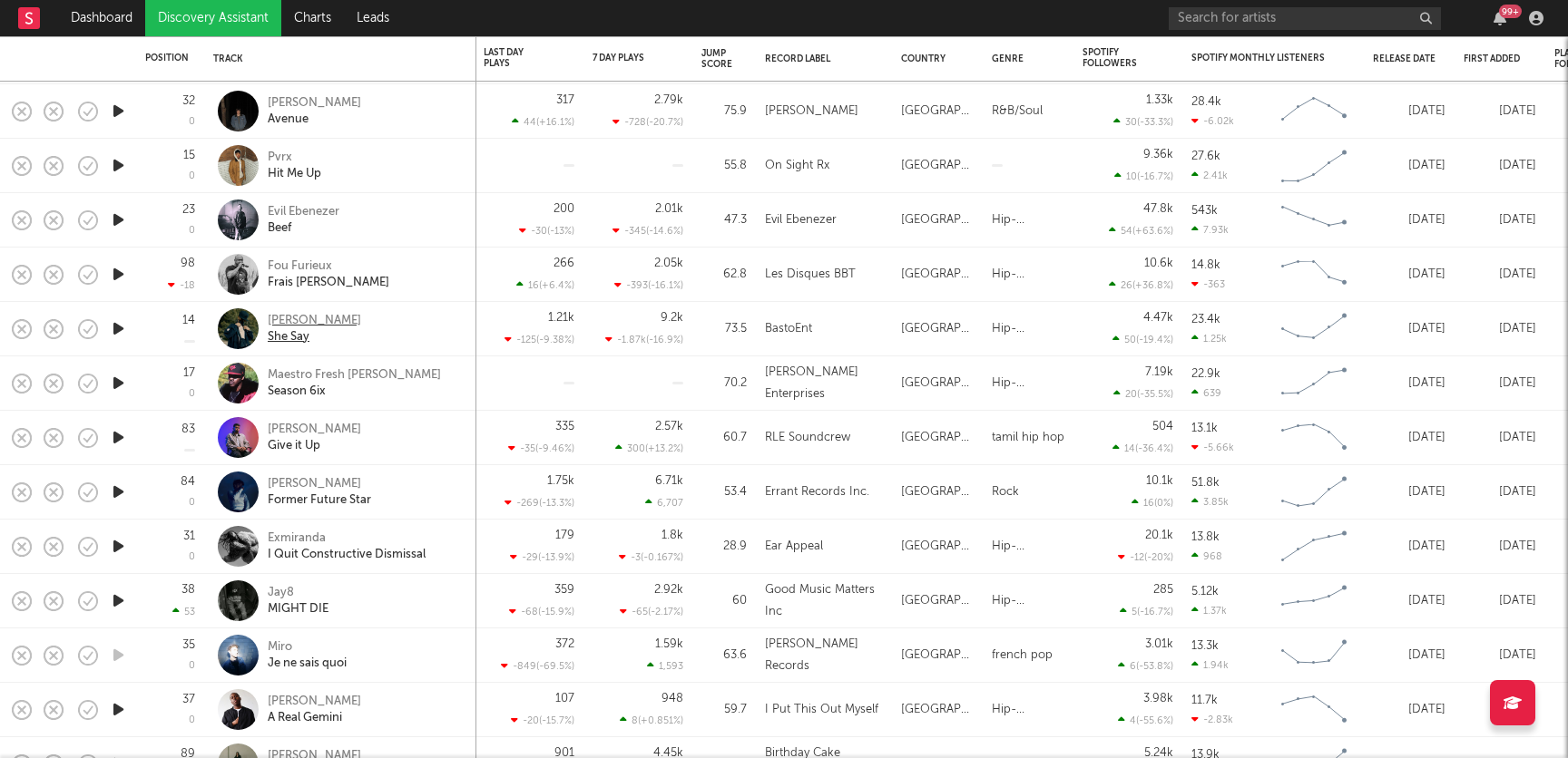
click at [305, 323] on div "Haji Basto" at bounding box center [314, 321] width 93 height 16
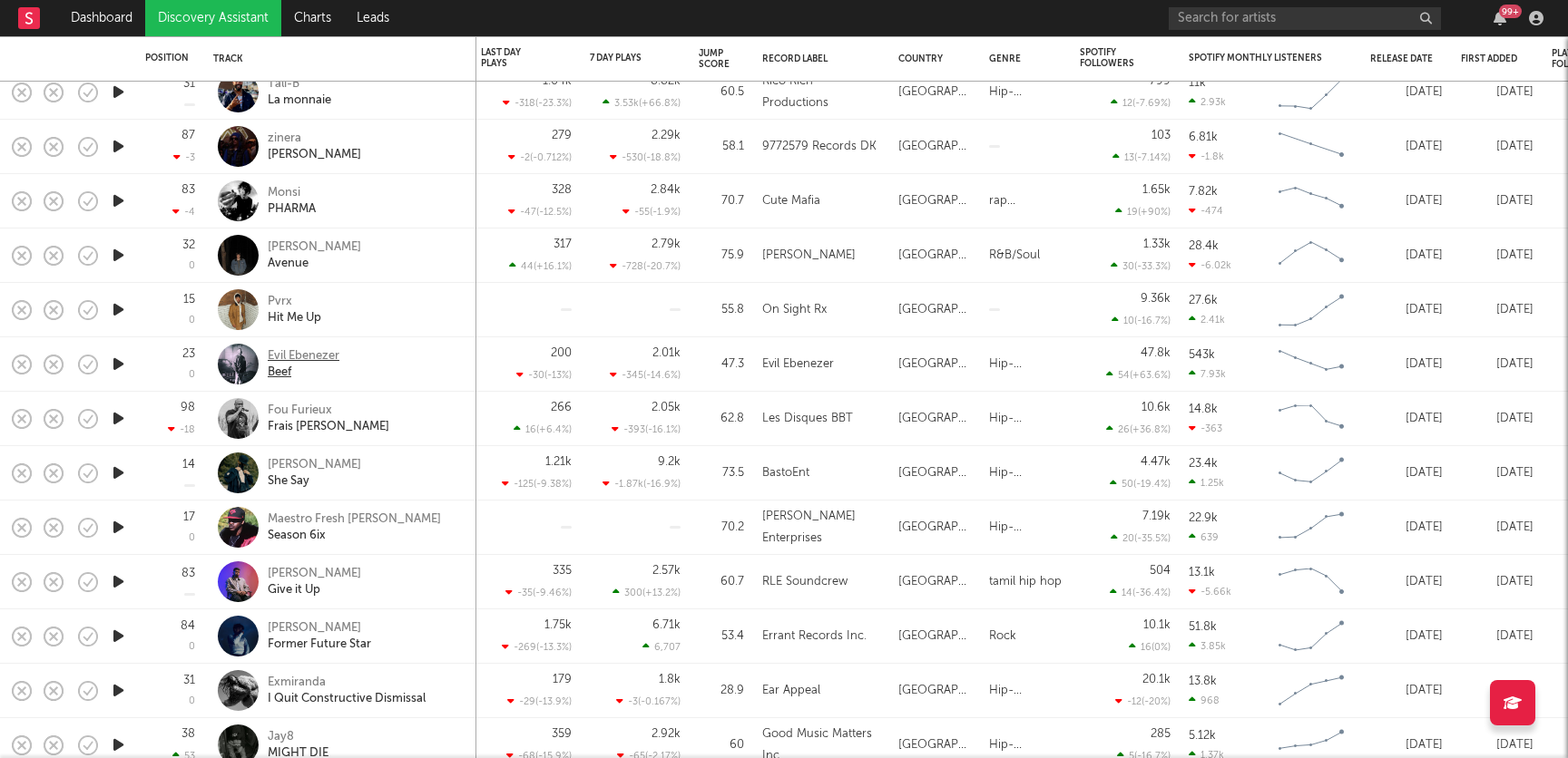
click at [296, 361] on div "Evil Ebenezer" at bounding box center [304, 355] width 71 height 16
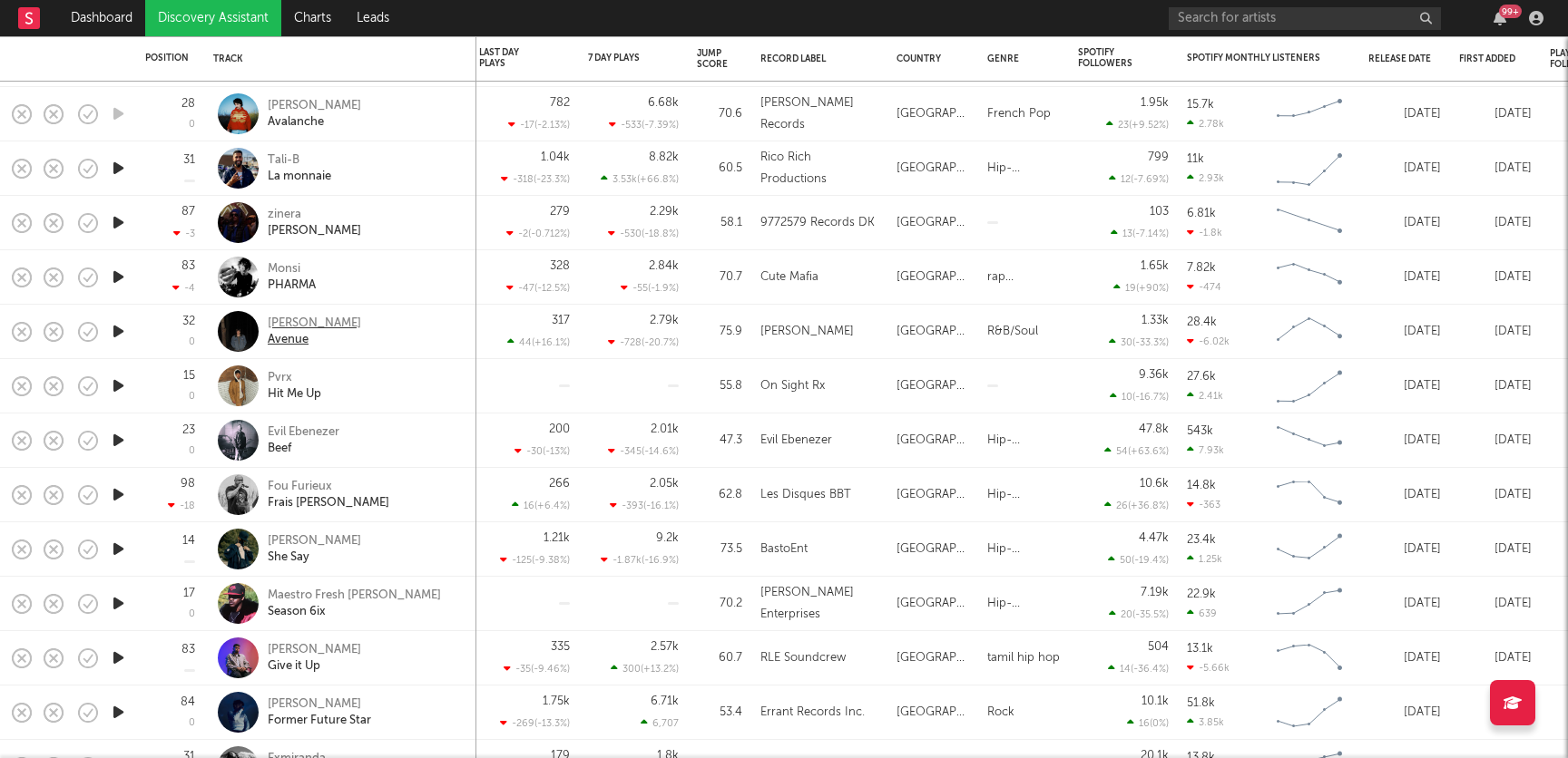
click at [284, 322] on div "Polami Roko" at bounding box center [314, 324] width 93 height 16
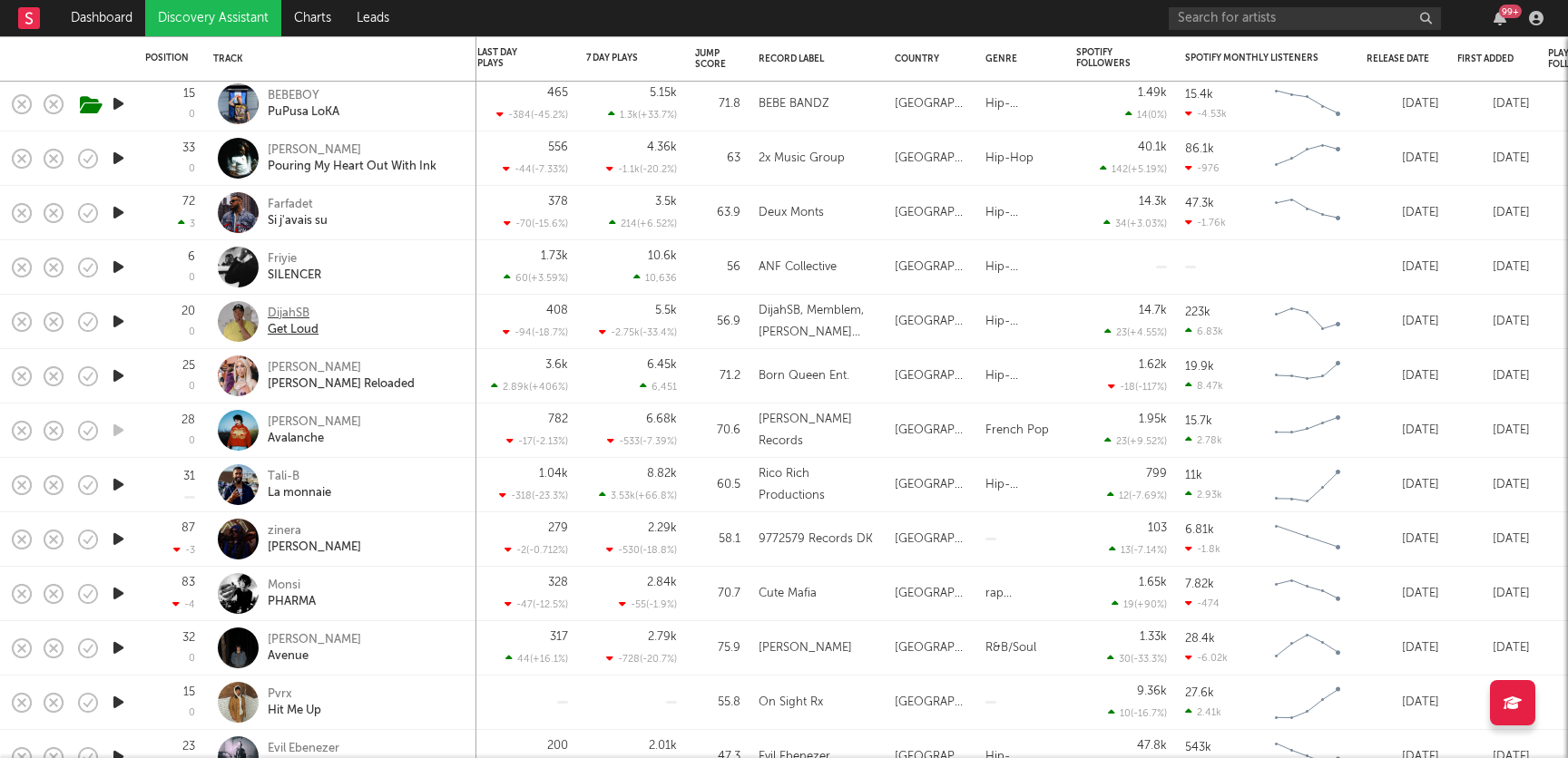
click at [296, 309] on div "DijahSB" at bounding box center [293, 313] width 51 height 16
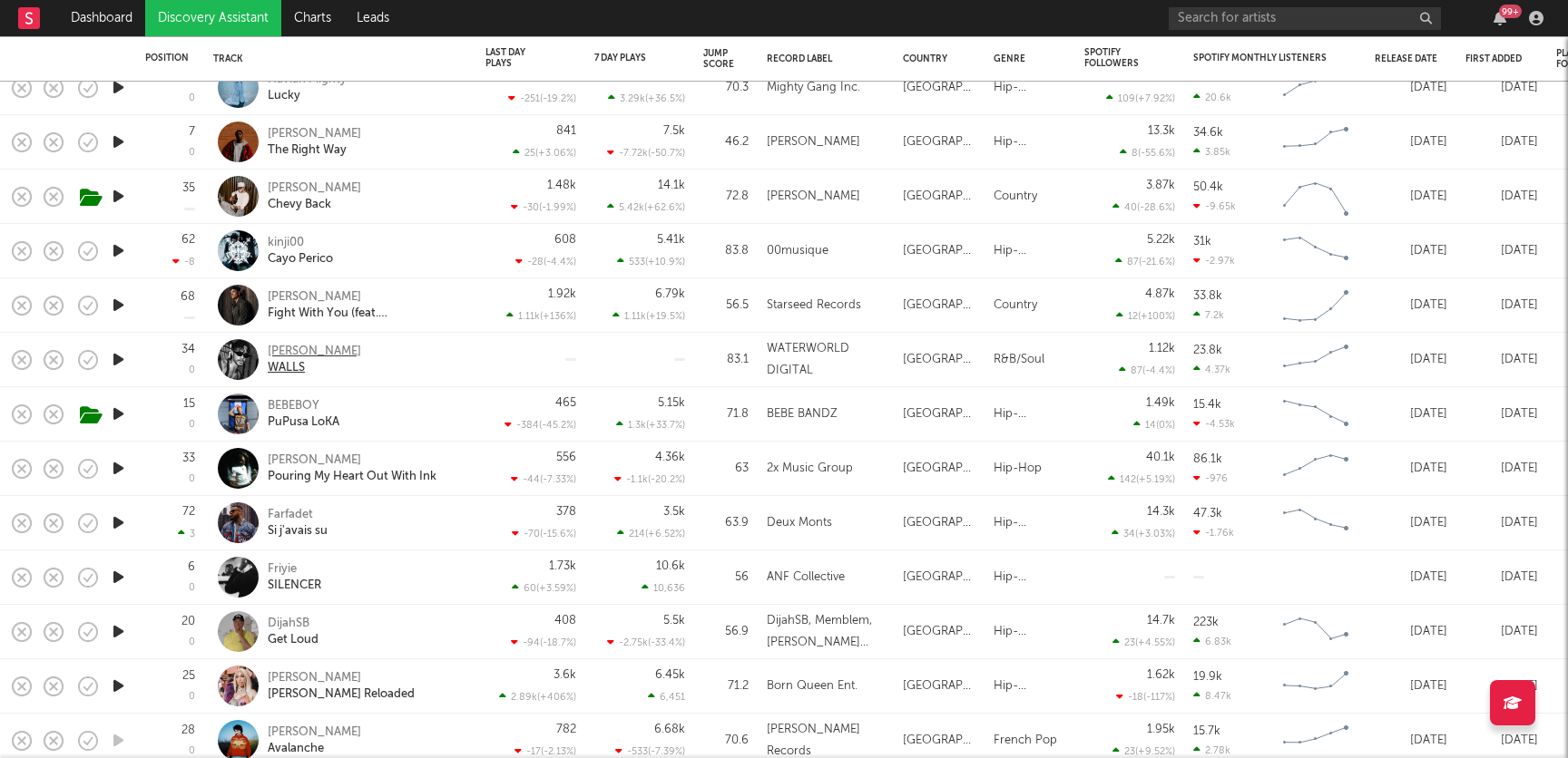
click at [300, 353] on div "Ashton Mills" at bounding box center [314, 352] width 93 height 16
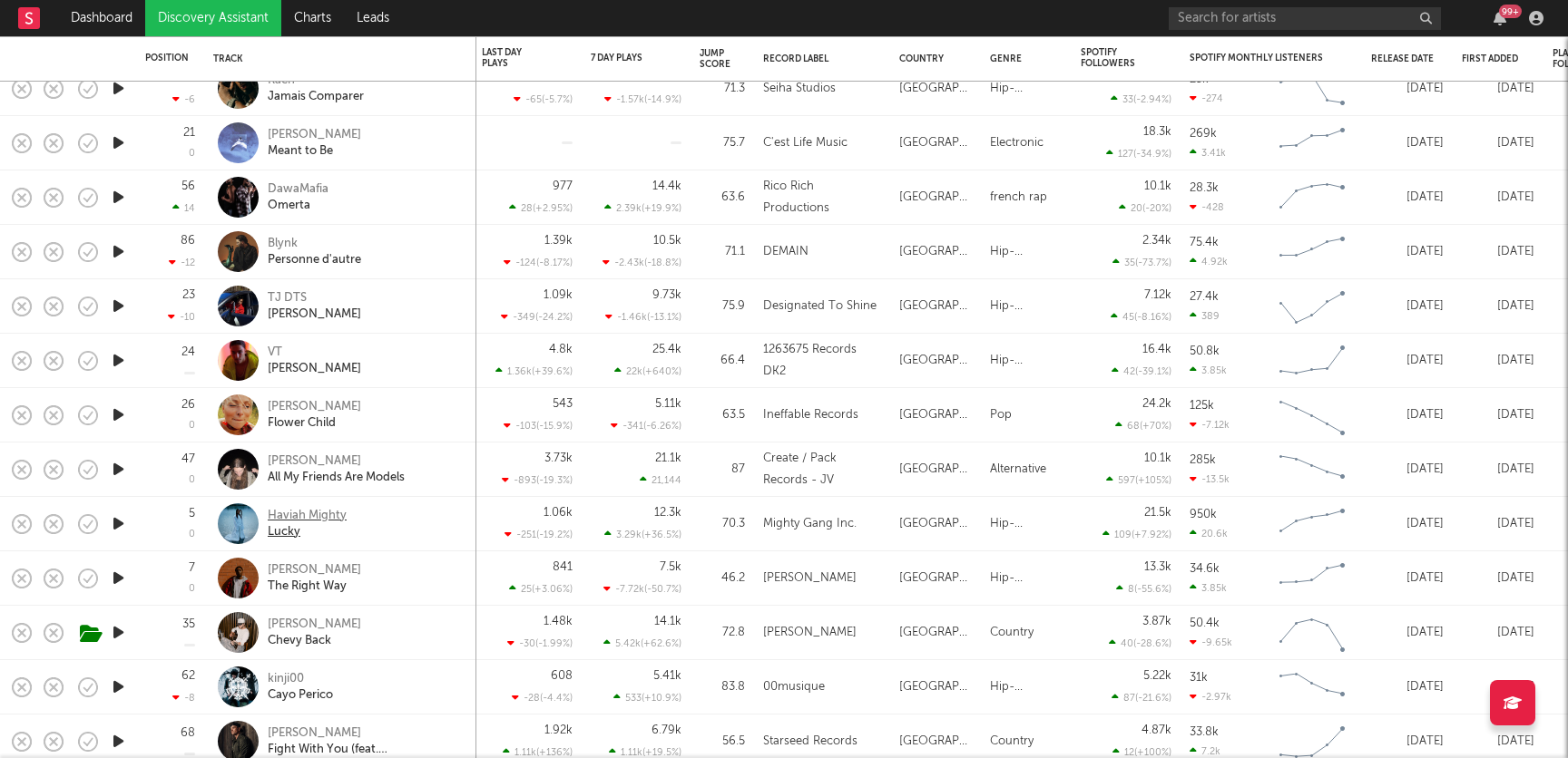
click at [330, 515] on div "Haviah Mighty" at bounding box center [308, 515] width 79 height 16
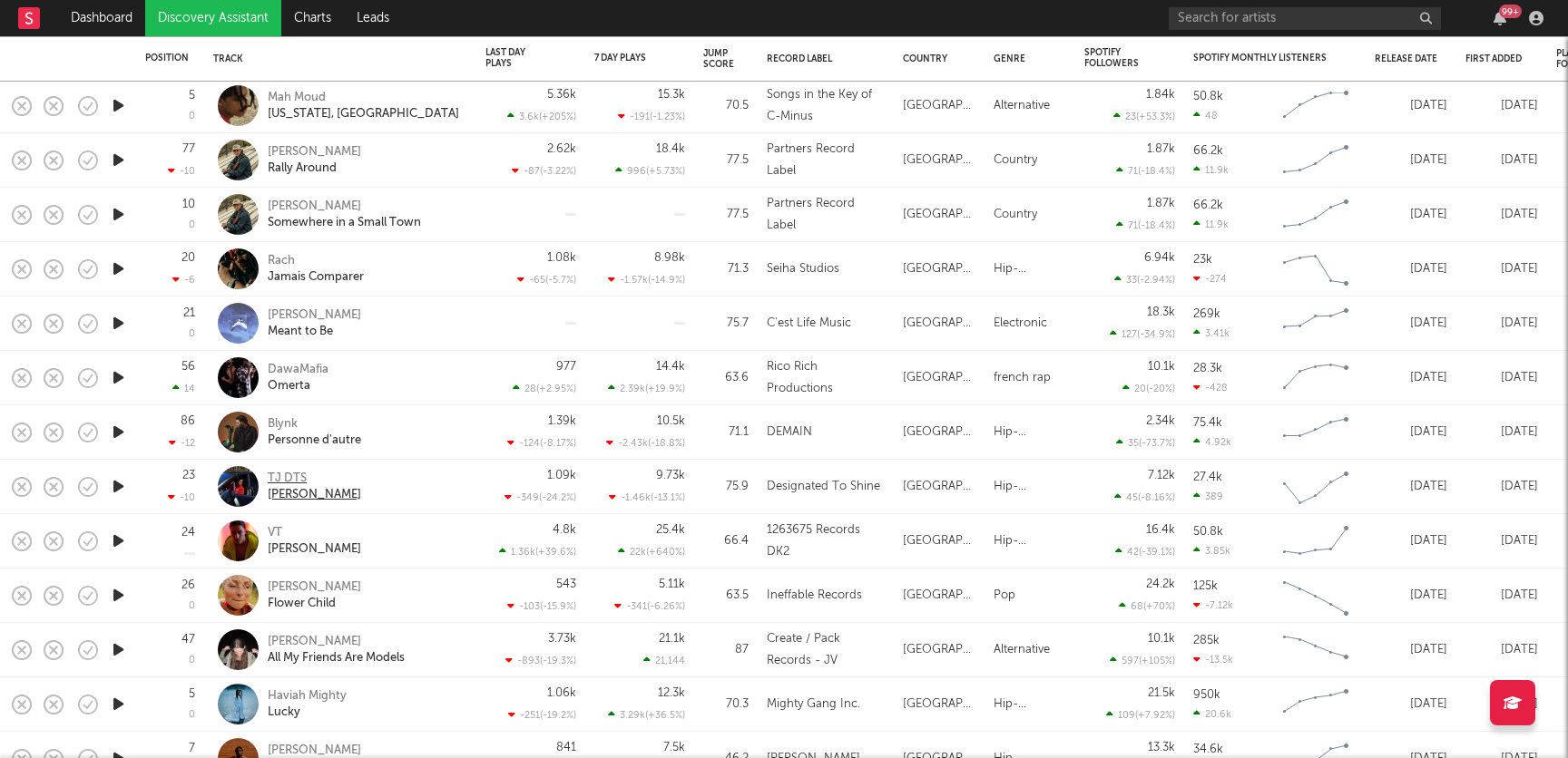
click at [289, 482] on div "TJ DTS" at bounding box center [314, 479] width 93 height 16
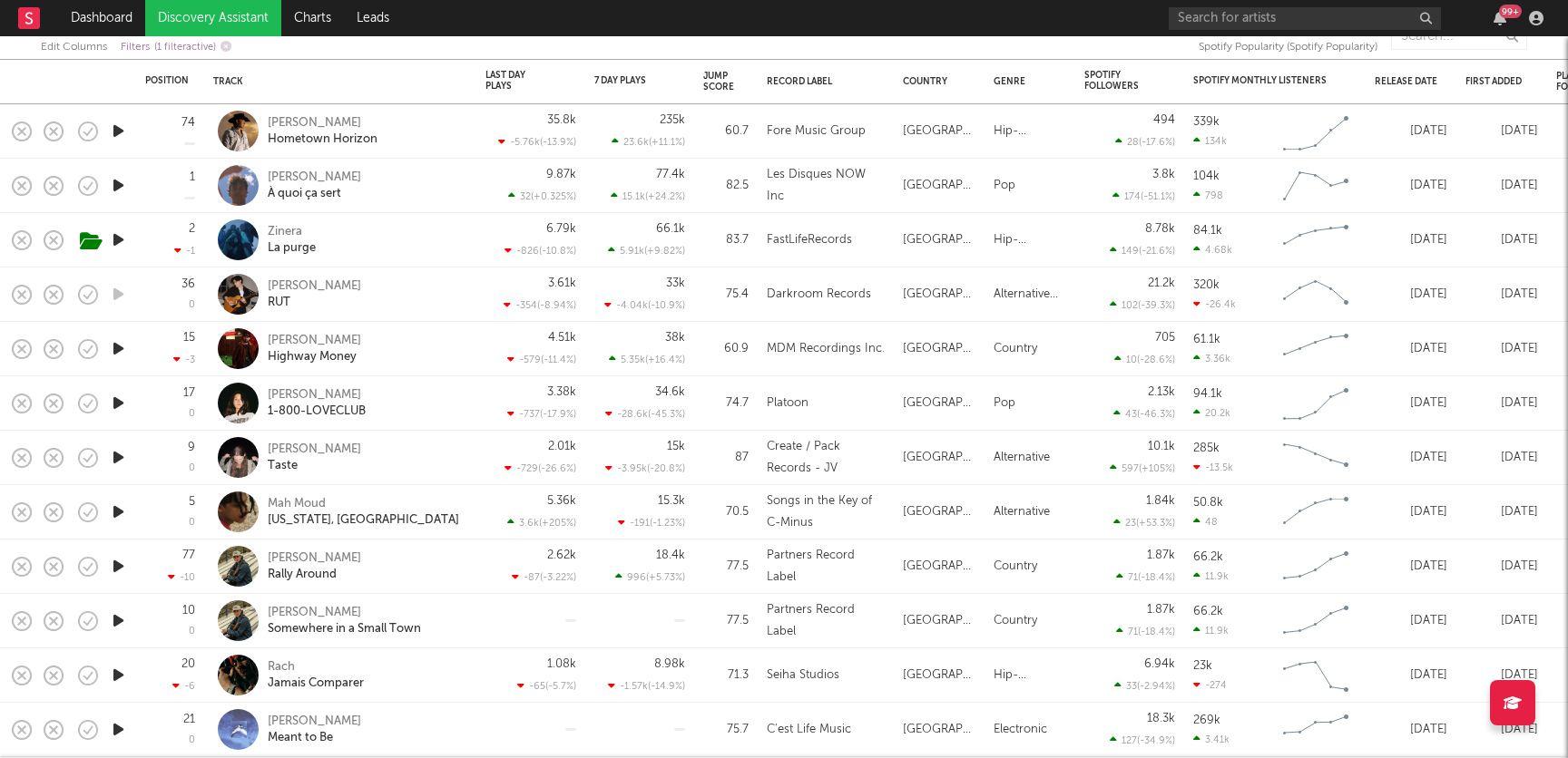
click at [788, 402] on div "Platoon" at bounding box center [787, 403] width 41 height 22
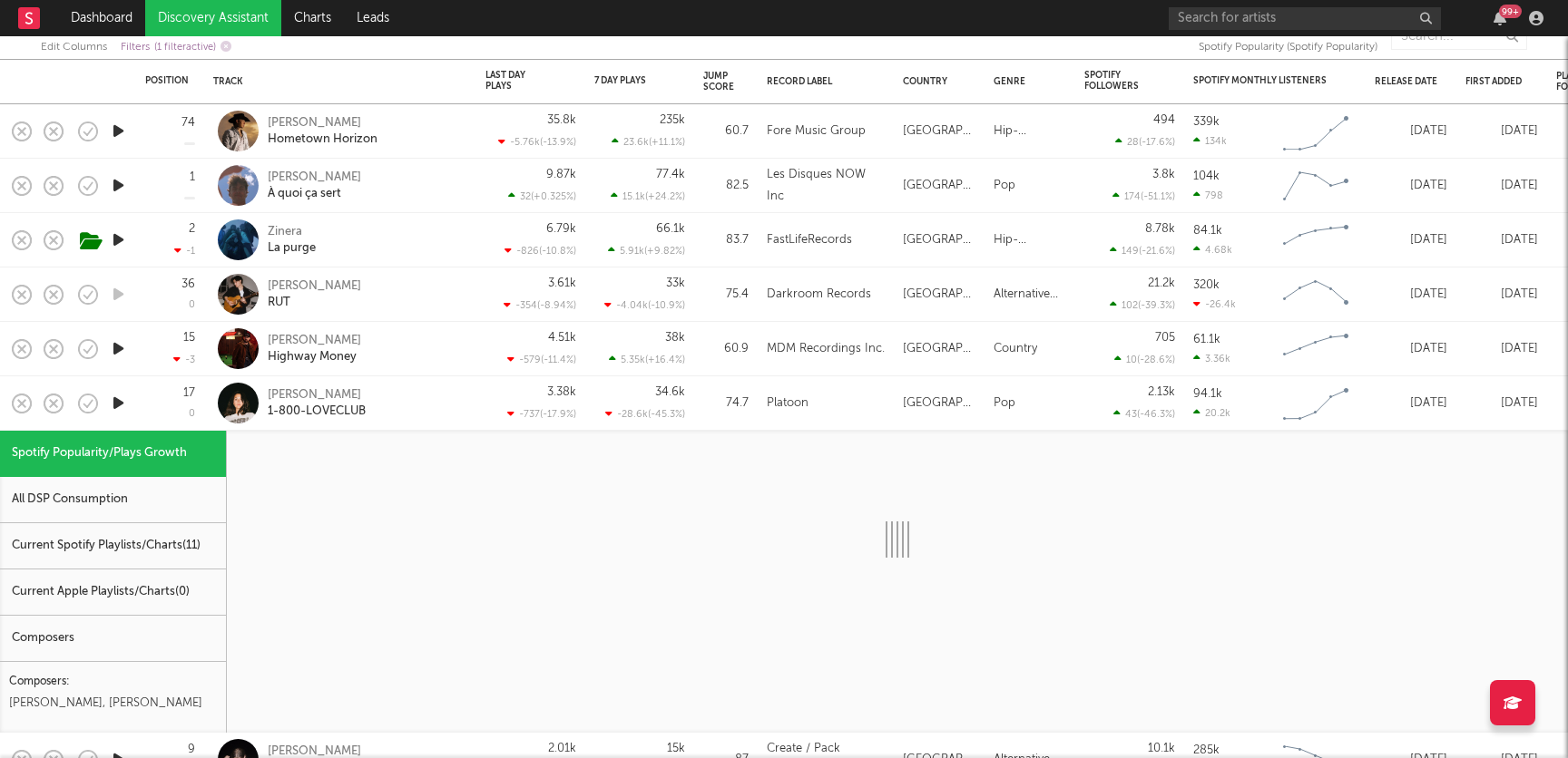
select select "1w"
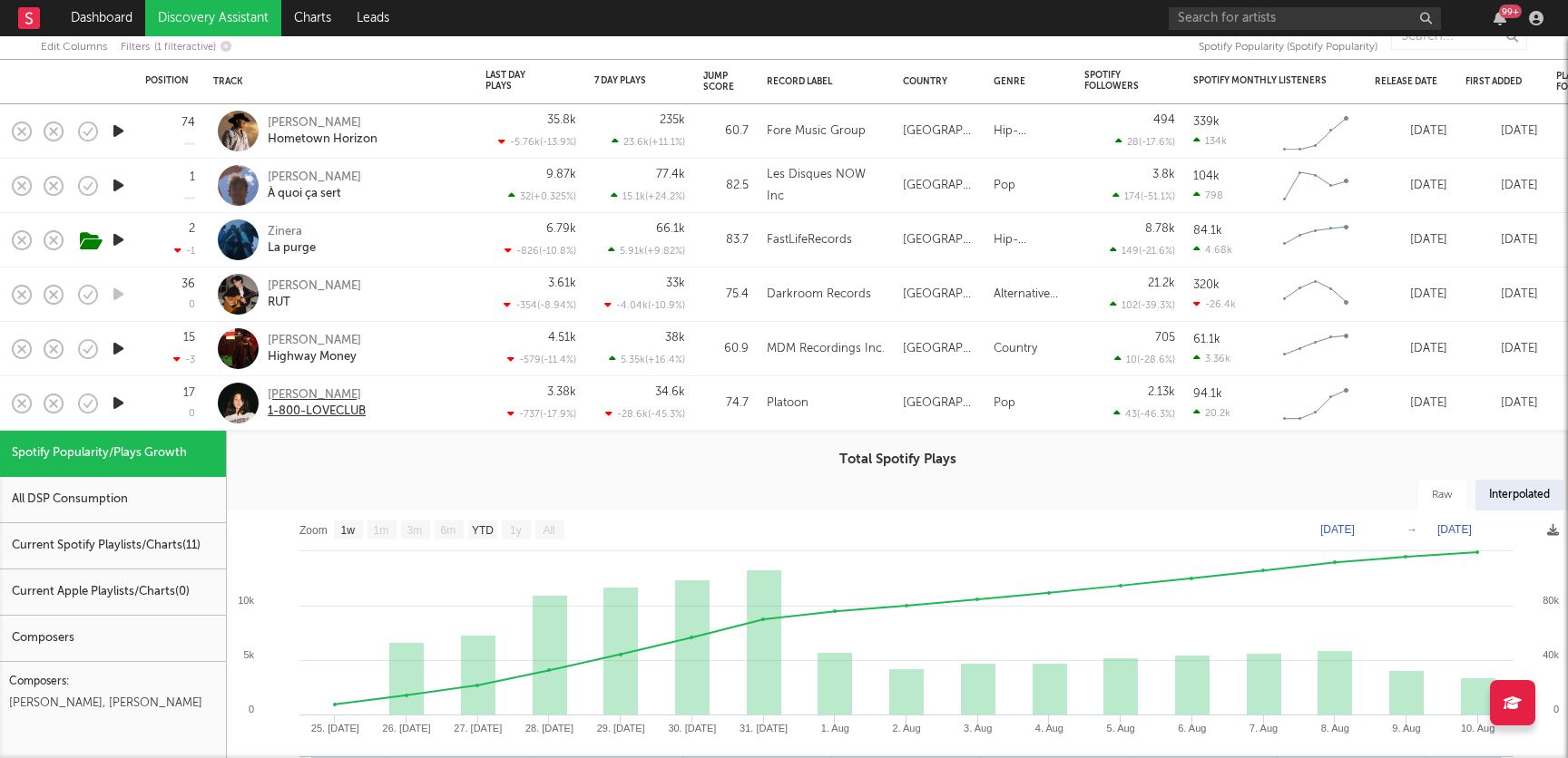
click at [291, 391] on div "Willa Owen" at bounding box center [317, 395] width 98 height 16
click at [423, 402] on div "Willa Owen 1-800-LOVECLUB" at bounding box center [365, 403] width 195 height 33
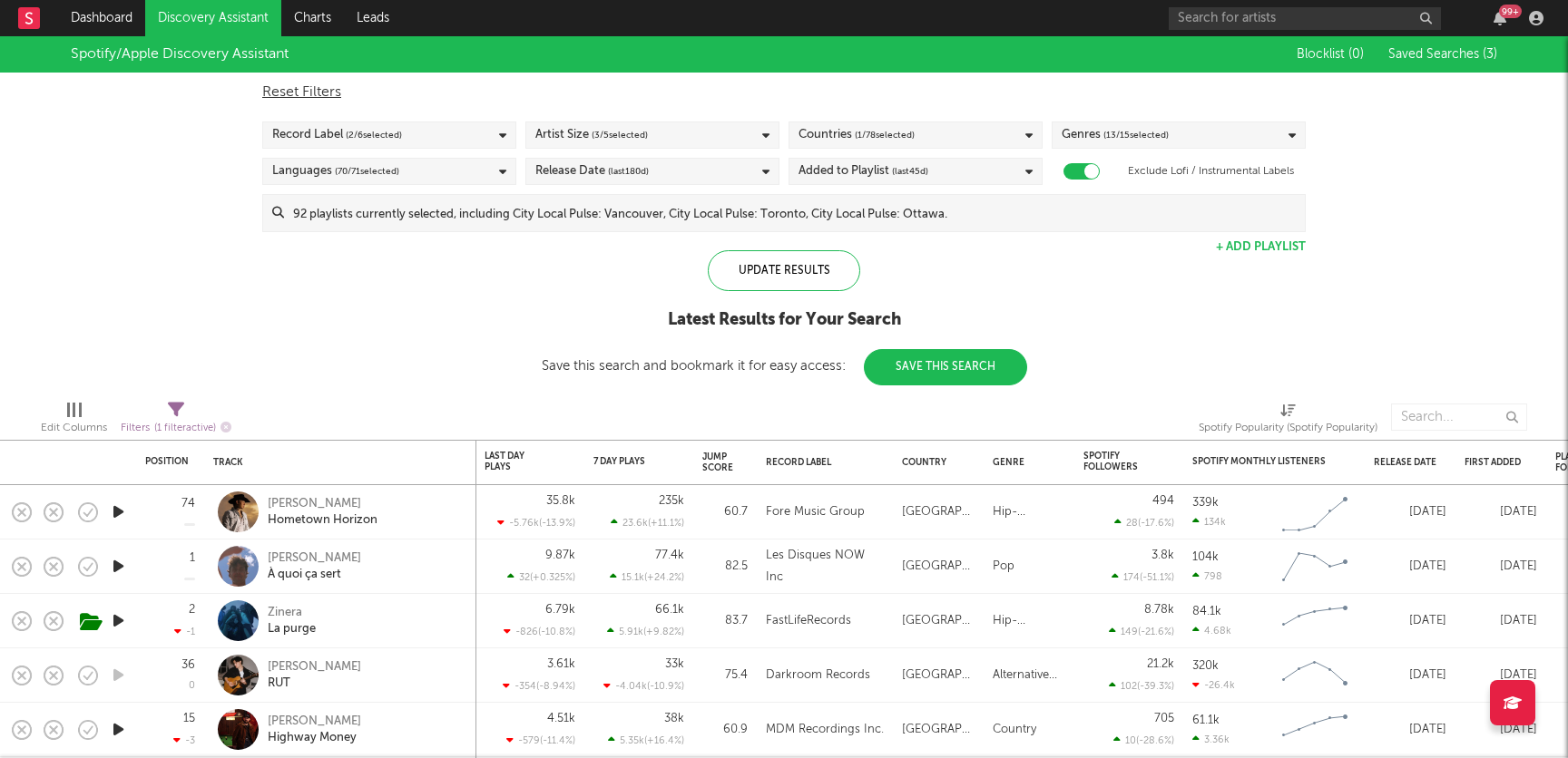
click at [684, 154] on div "Reset Filters Record Label ( 2 / 6 selected) Artist Size ( 3 / 5 selected) Coun…" at bounding box center [784, 152] width 1061 height 160
click at [684, 139] on div "Artist Size ( 3 / 5 selected)" at bounding box center [652, 134] width 254 height 27
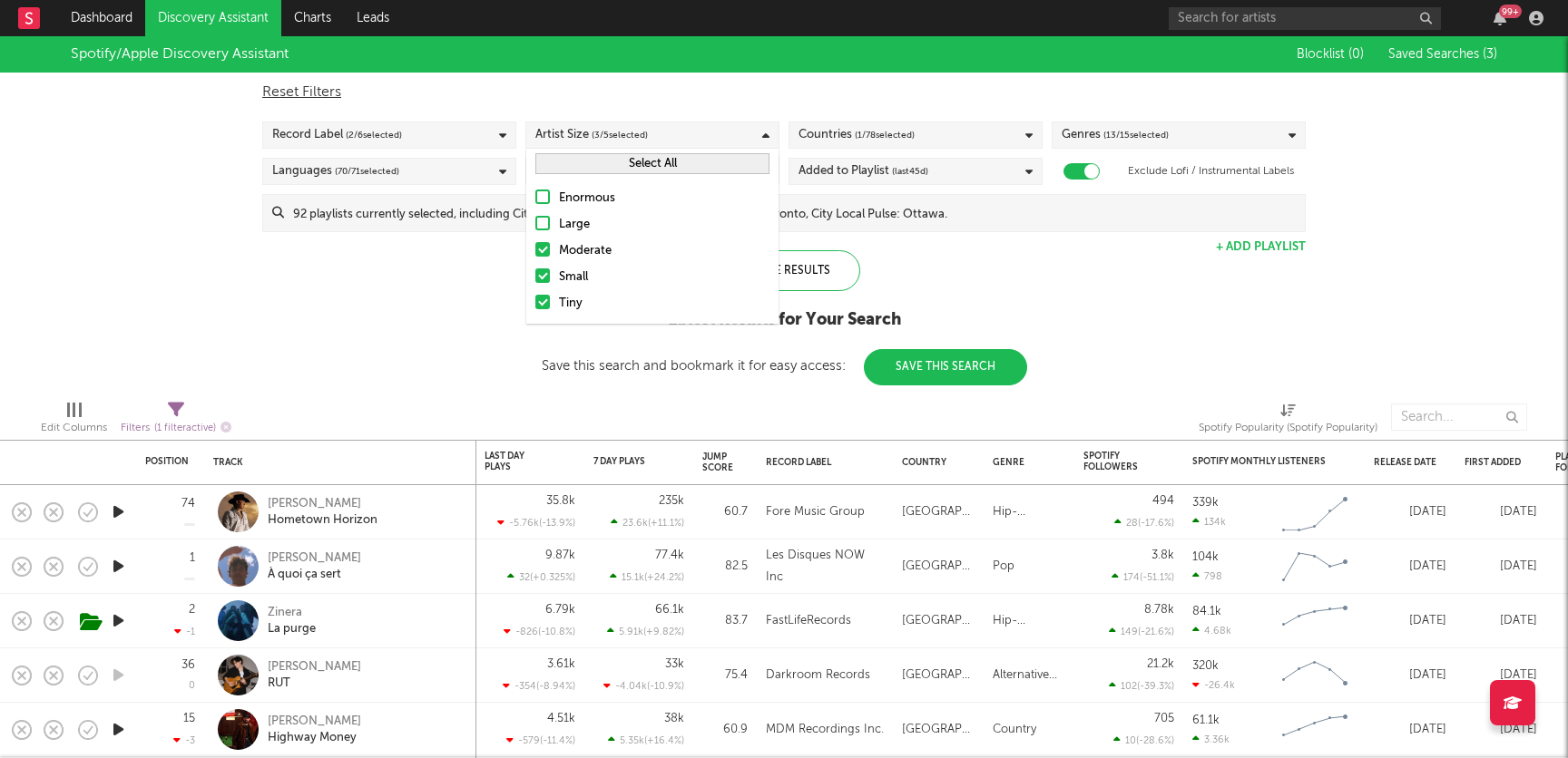
click at [425, 121] on div "Record Label ( 2 / 6 selected)" at bounding box center [389, 134] width 254 height 27
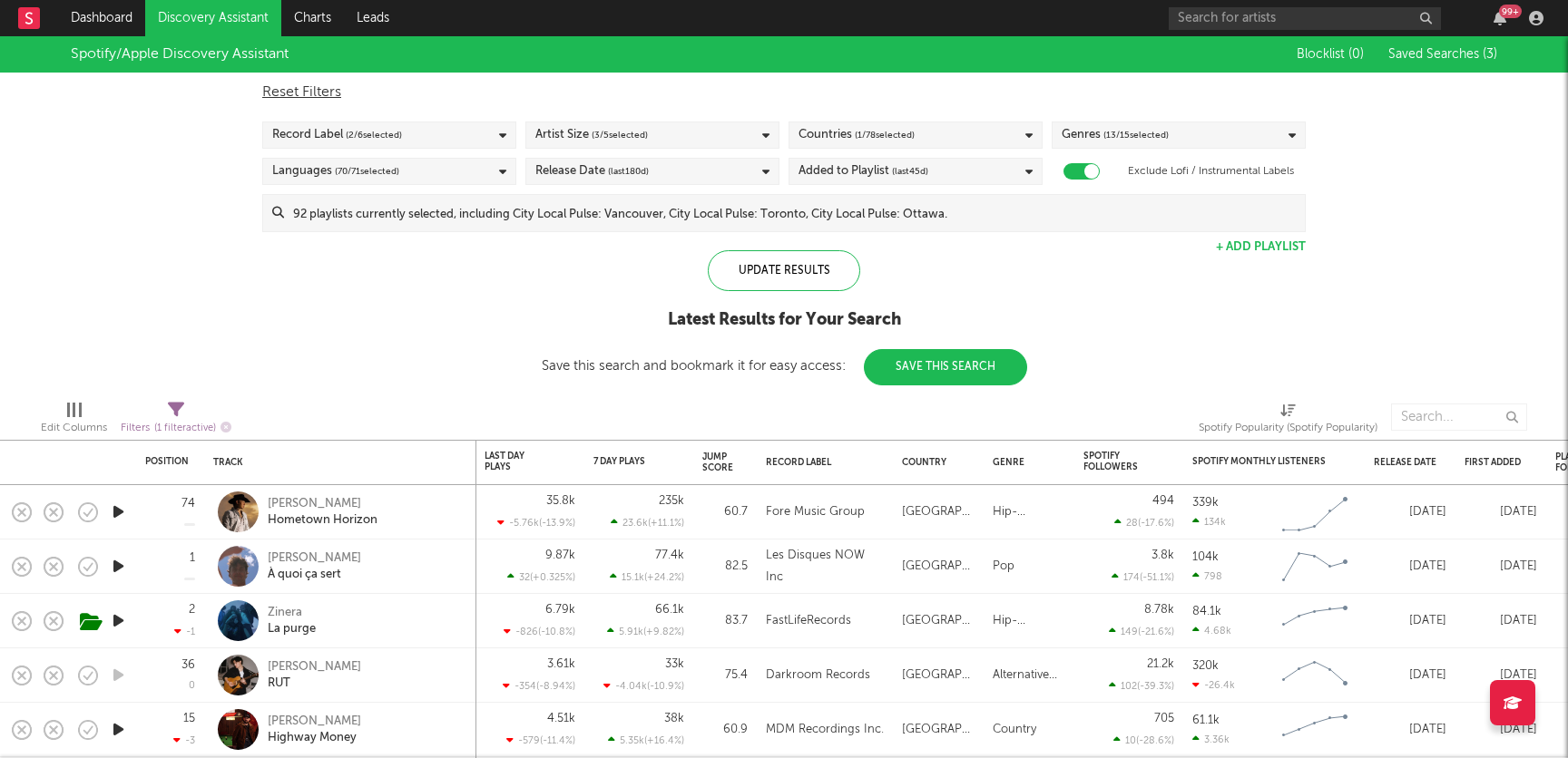
click at [184, 172] on div "Spotify/Apple Discovery Assistant Blocklist ( 0 ) Saved Searches ( 3 ) Reset Fi…" at bounding box center [784, 211] width 1568 height 349
click at [369, 185] on div "Reset Filters Record Label ( 2 / 6 selected) Artist Size ( 3 / 5 selected) Coun…" at bounding box center [784, 152] width 1061 height 160
click at [369, 180] on span "( 70 / 71 selected)" at bounding box center [367, 171] width 64 height 22
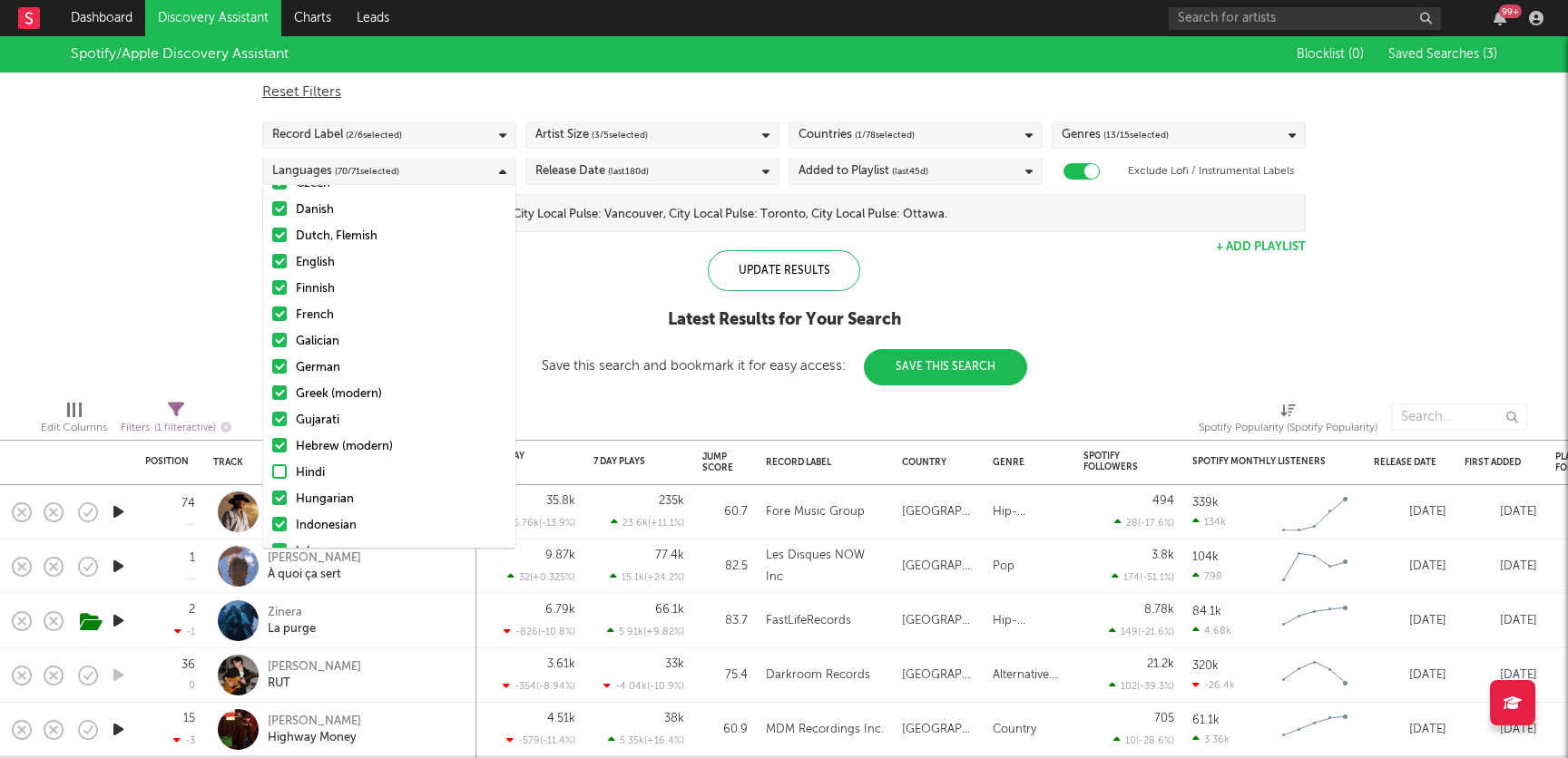
scroll to position [339, 0]
click at [280, 473] on div at bounding box center [278, 473] width 14 height 14
click at [272, 473] on input "Hindi" at bounding box center [272, 475] width 0 height 22
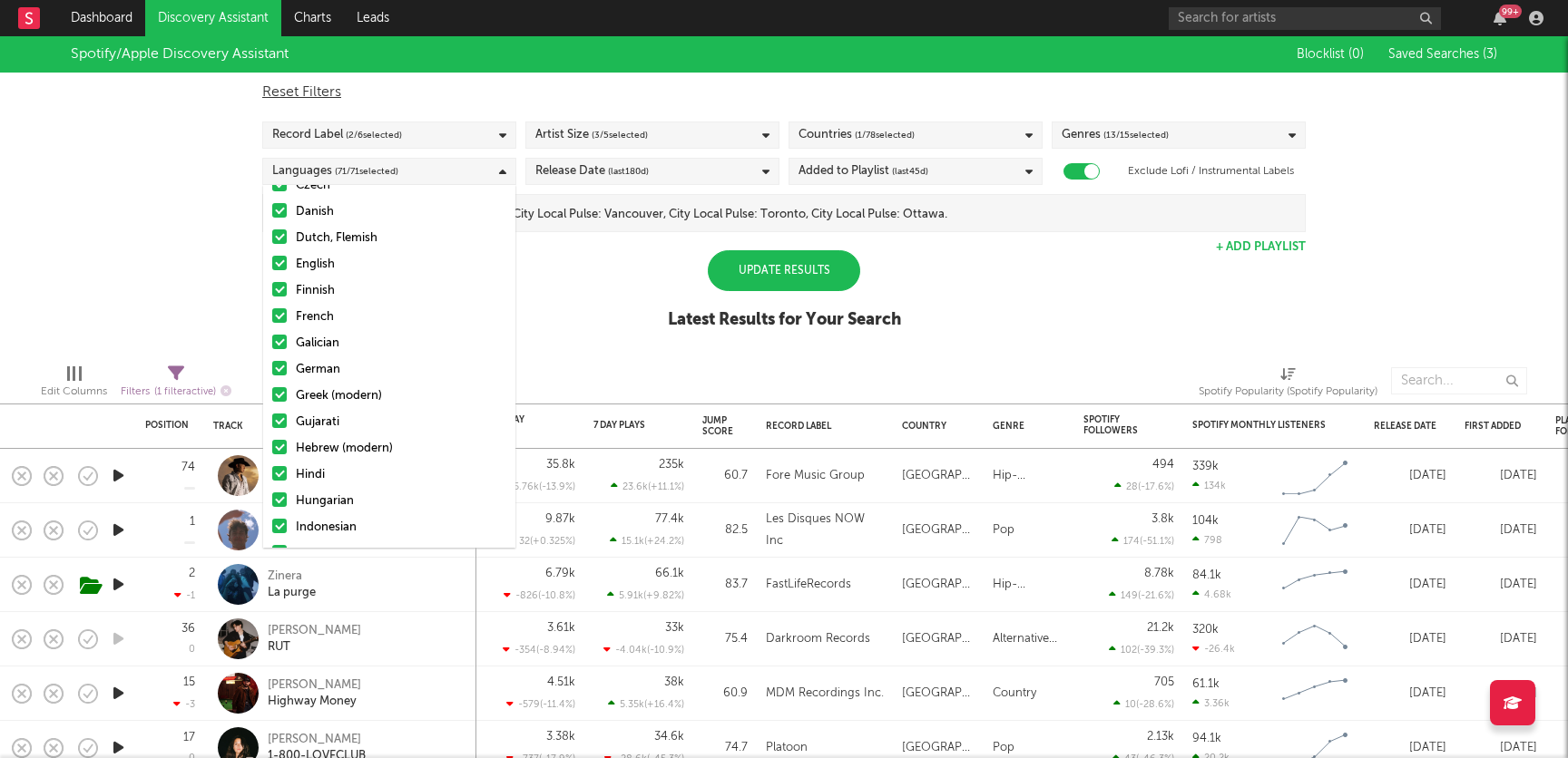
click at [755, 259] on div "Update Results" at bounding box center [784, 270] width 152 height 40
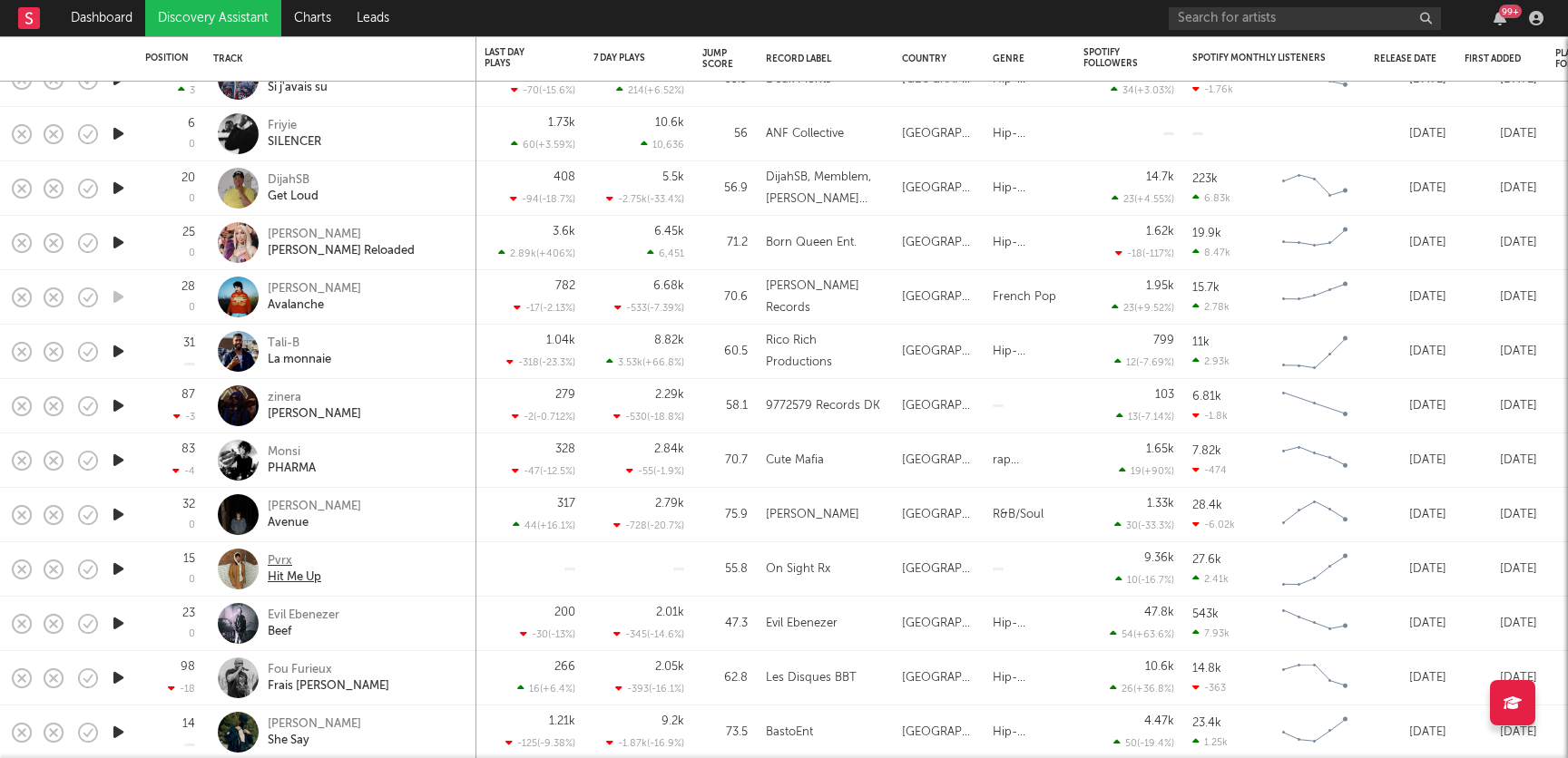
click at [289, 560] on div "Pvrx" at bounding box center [294, 561] width 54 height 16
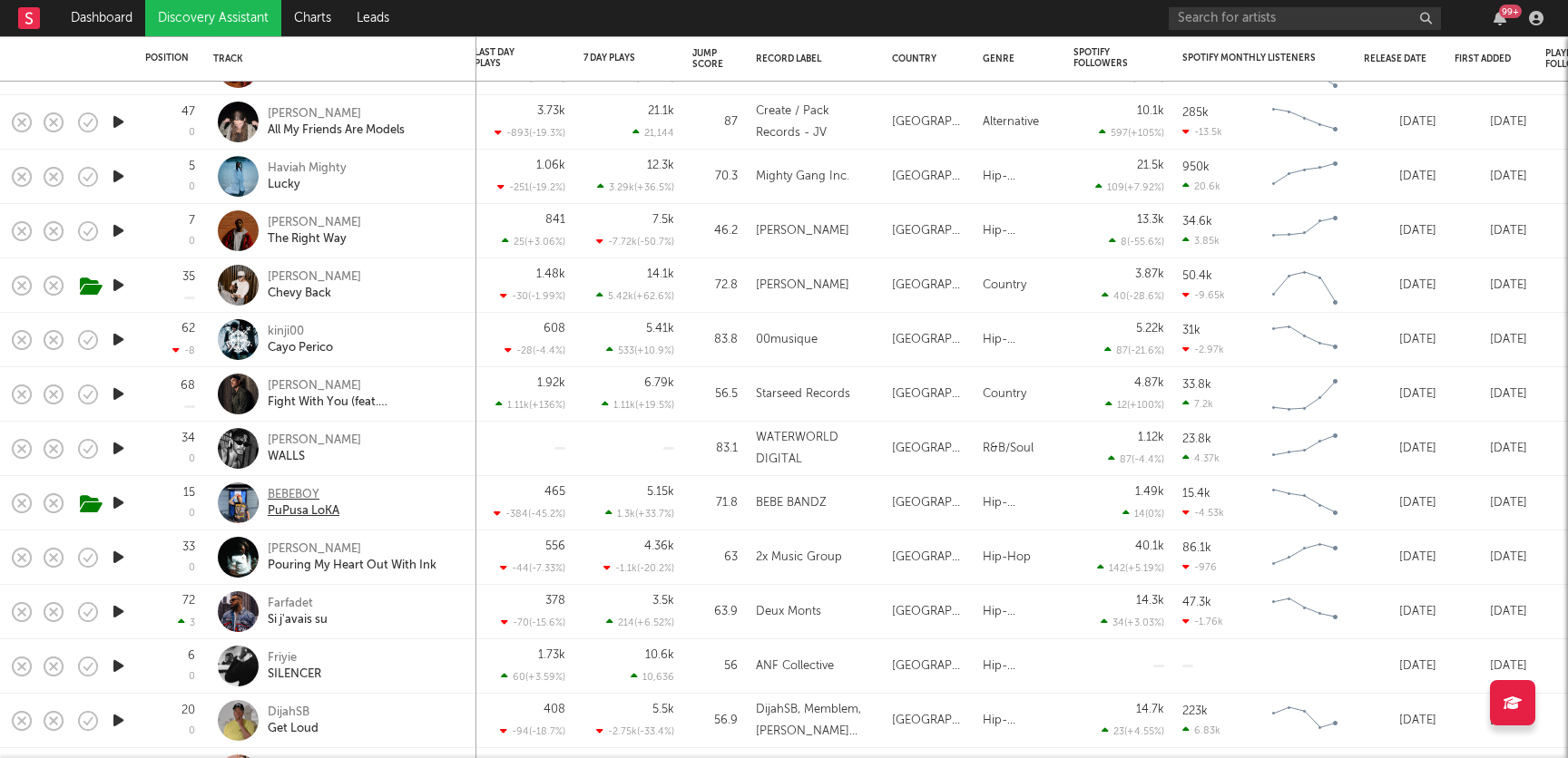
click at [300, 493] on div "BEBEBOY" at bounding box center [304, 495] width 71 height 16
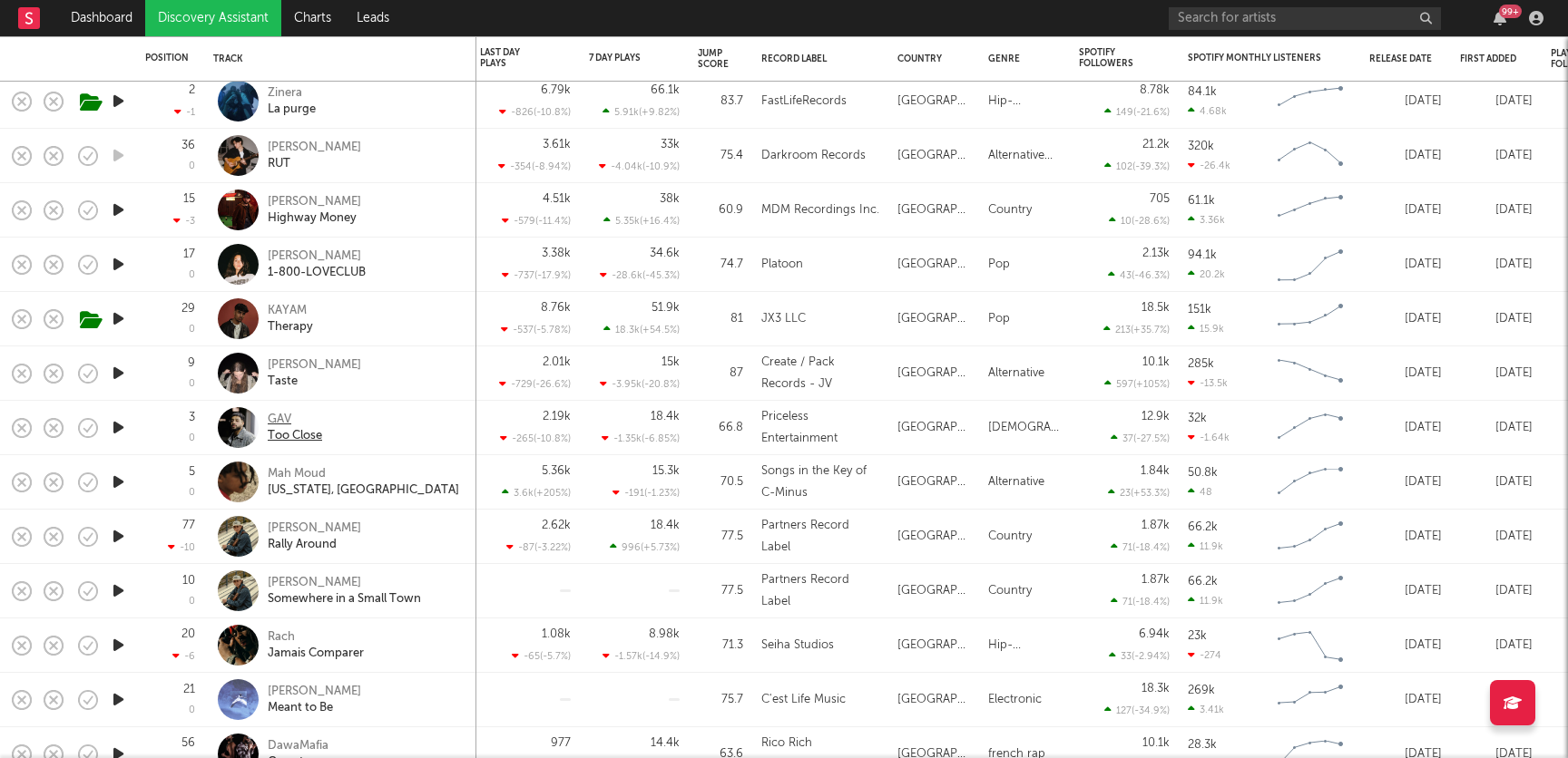
click at [277, 418] on div "GAV" at bounding box center [295, 419] width 55 height 16
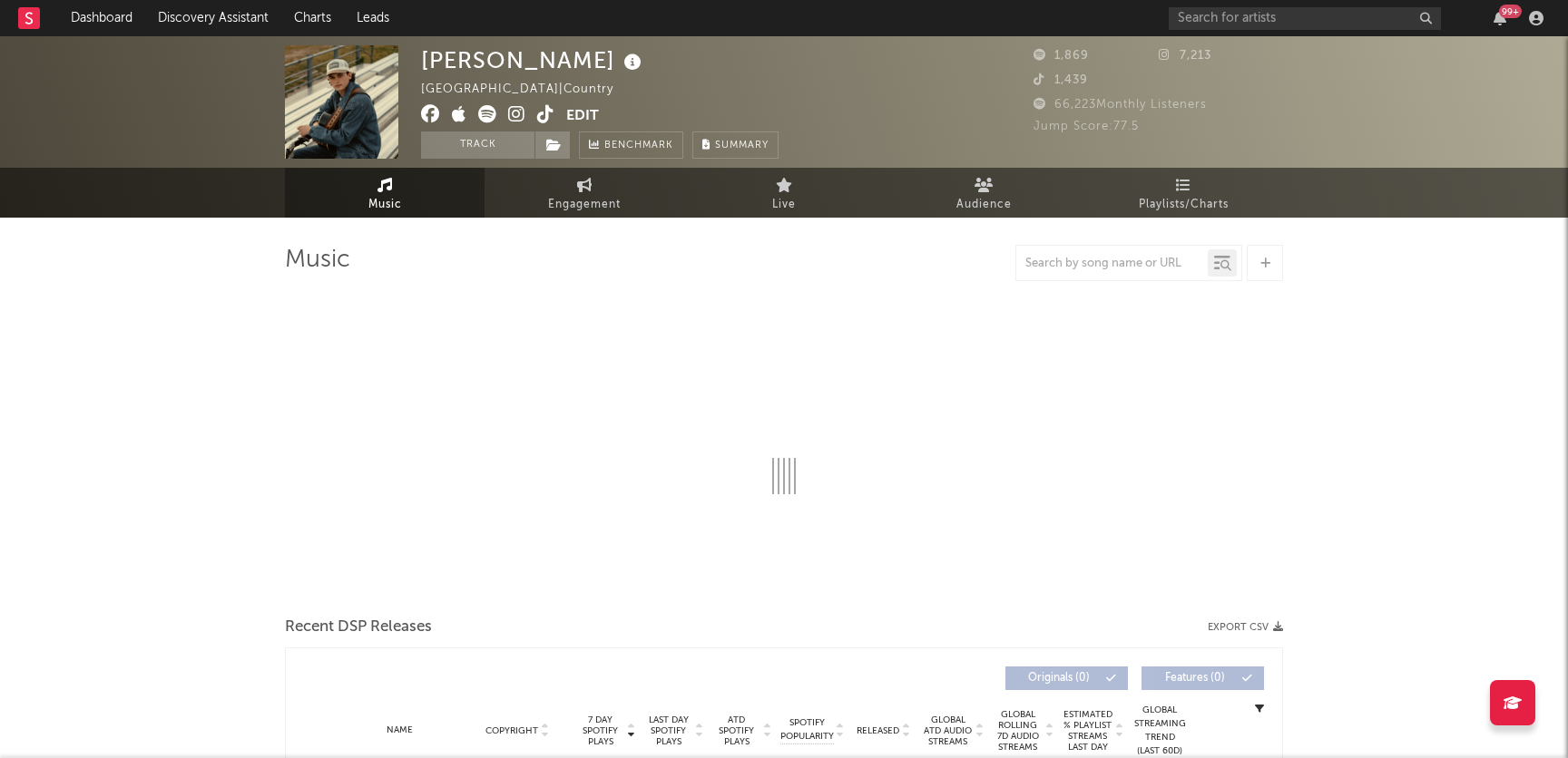
select select "6m"
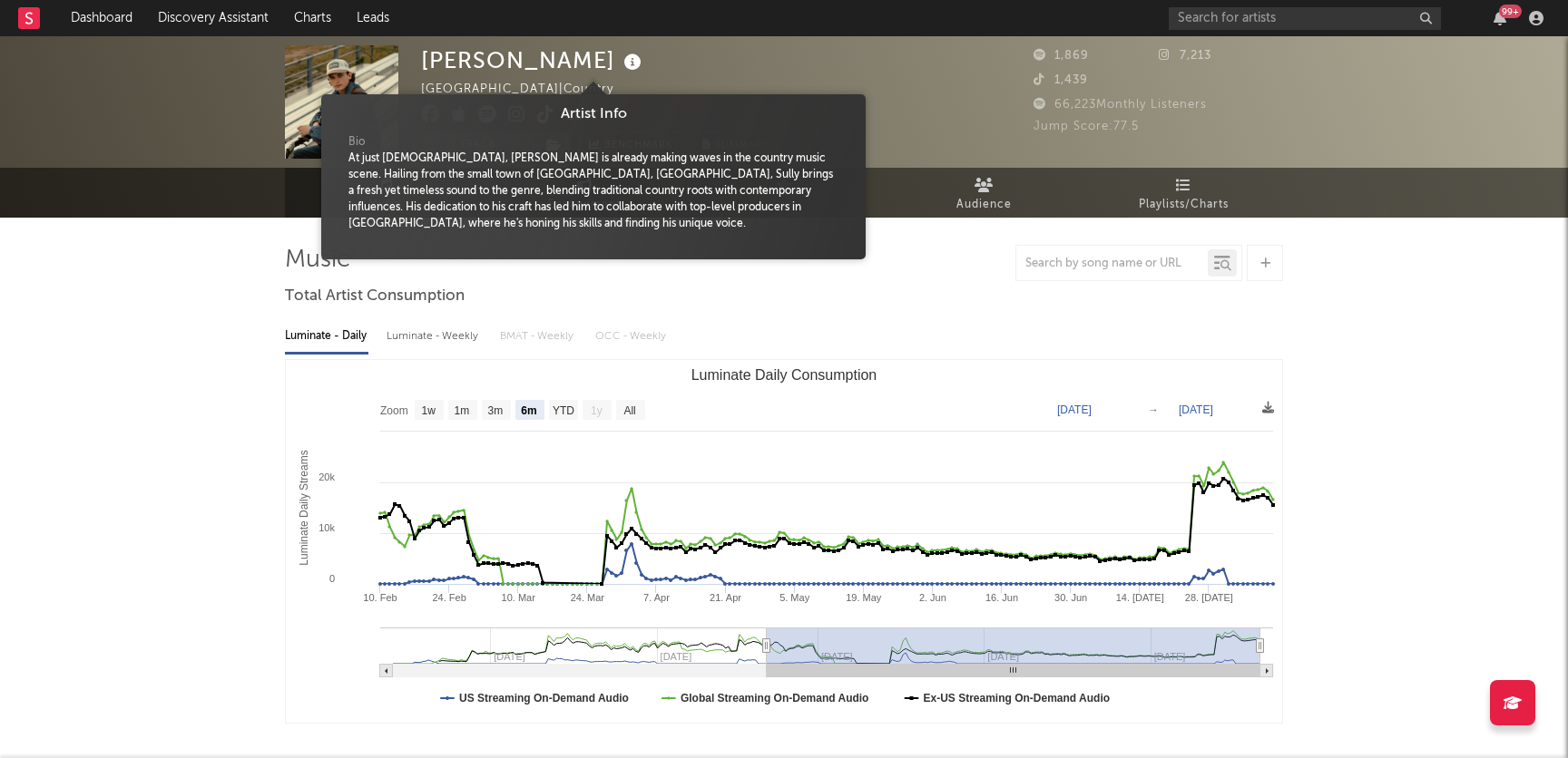
click at [620, 63] on icon at bounding box center [633, 62] width 26 height 25
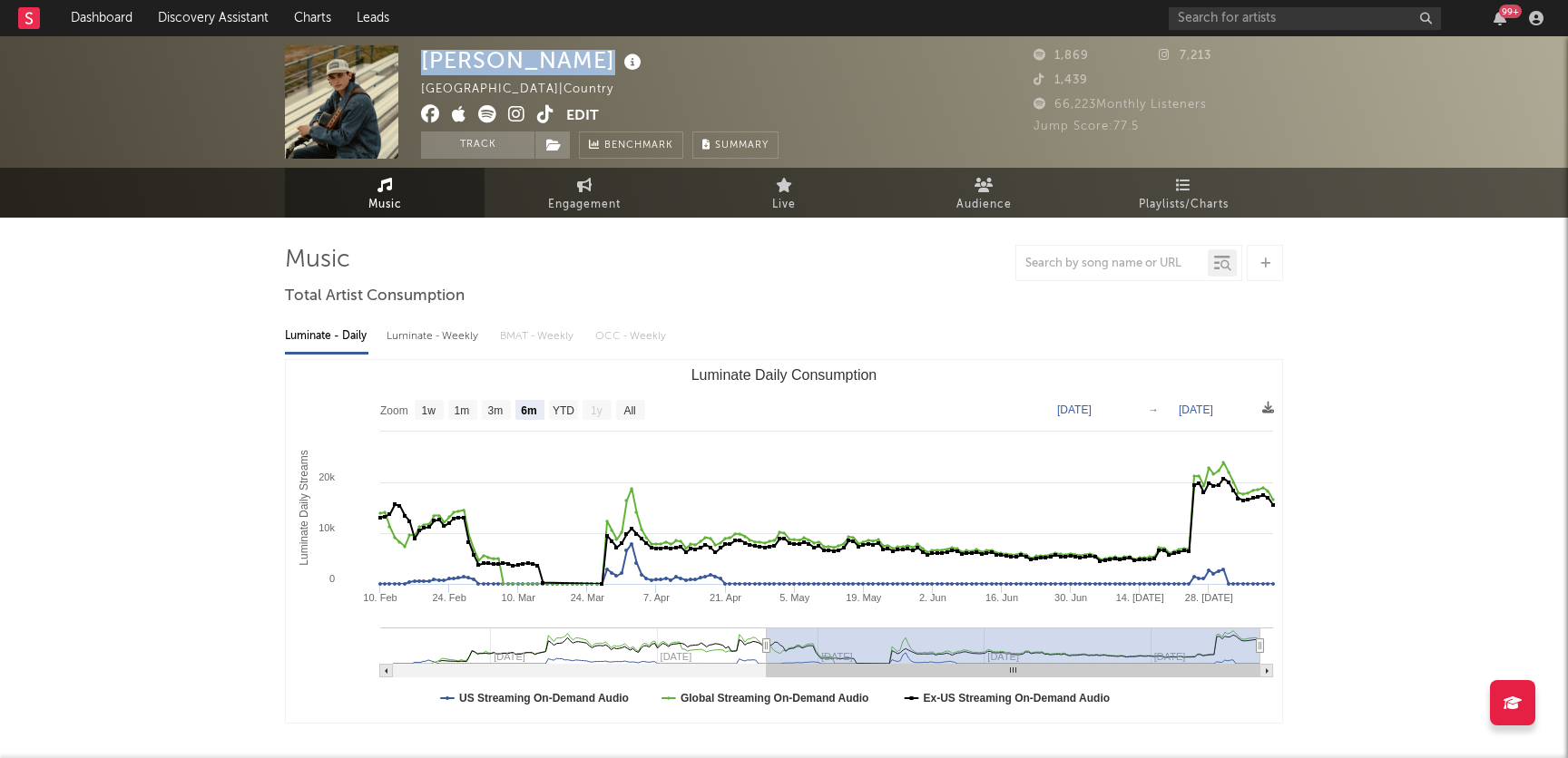
drag, startPoint x: 574, startPoint y: 65, endPoint x: 389, endPoint y: 63, distance: 185.0
click at [389, 63] on div "Sully Burrows Canada | Country Edit Track Benchmark Summary 1,869 7,213 1,439 6…" at bounding box center [784, 103] width 1568 height 132
copy div "[PERSON_NAME]"
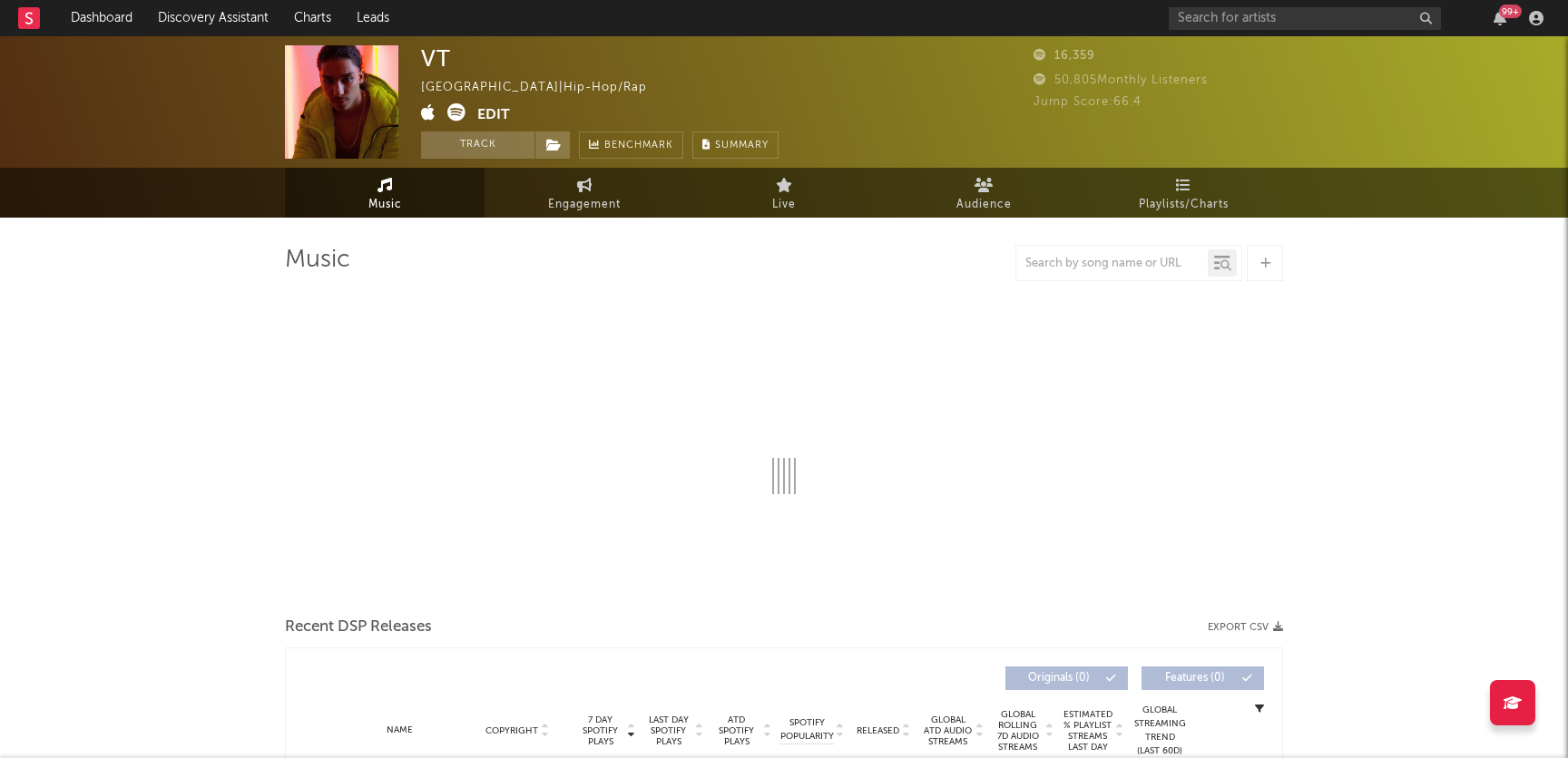
select select "6m"
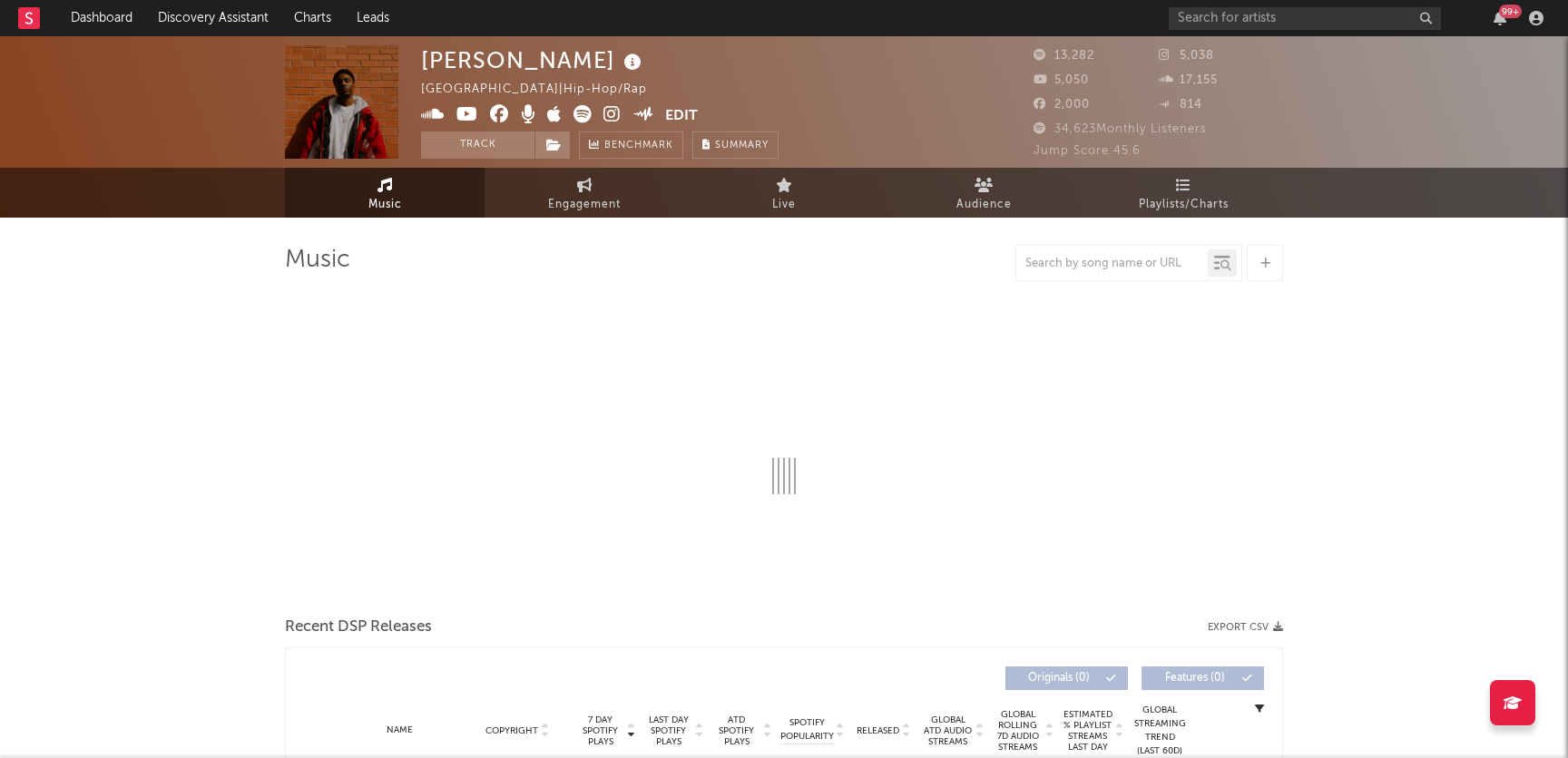
click at [345, 90] on img at bounding box center [341, 102] width 114 height 114
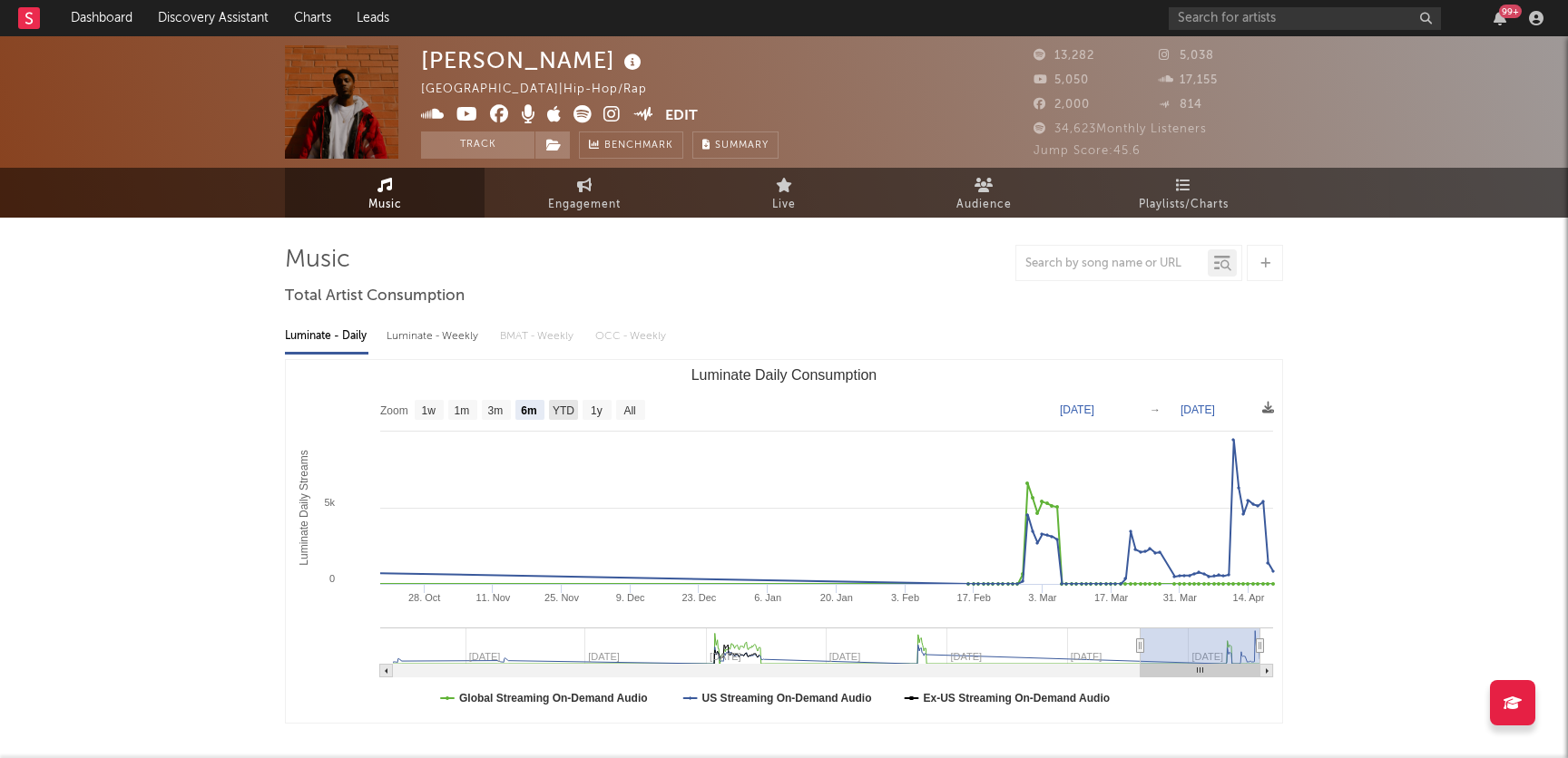
click at [562, 407] on text "YTD" at bounding box center [562, 411] width 22 height 13
select select "YTD"
type input "2025-01-01"
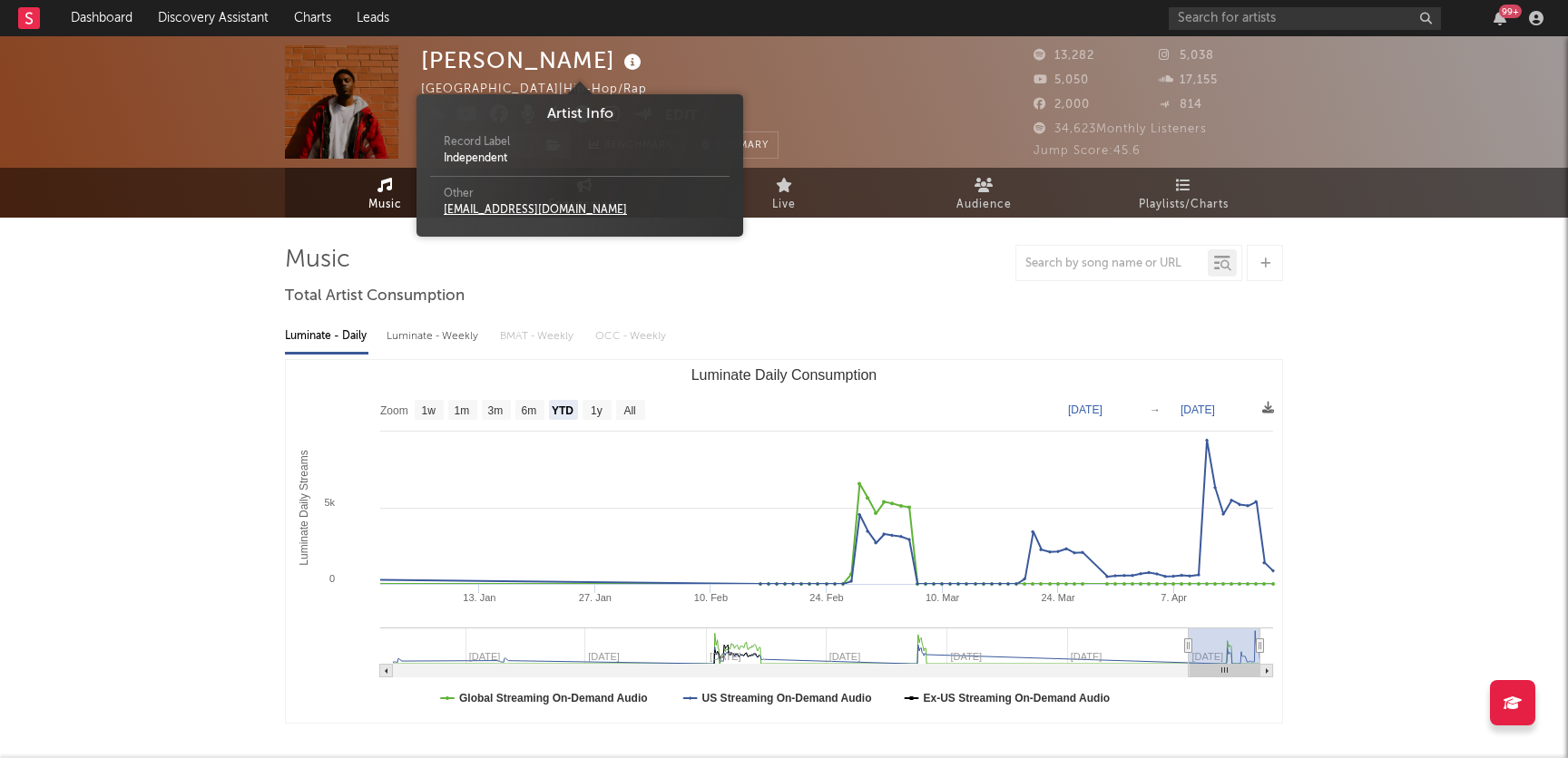
click at [620, 64] on icon at bounding box center [633, 62] width 26 height 25
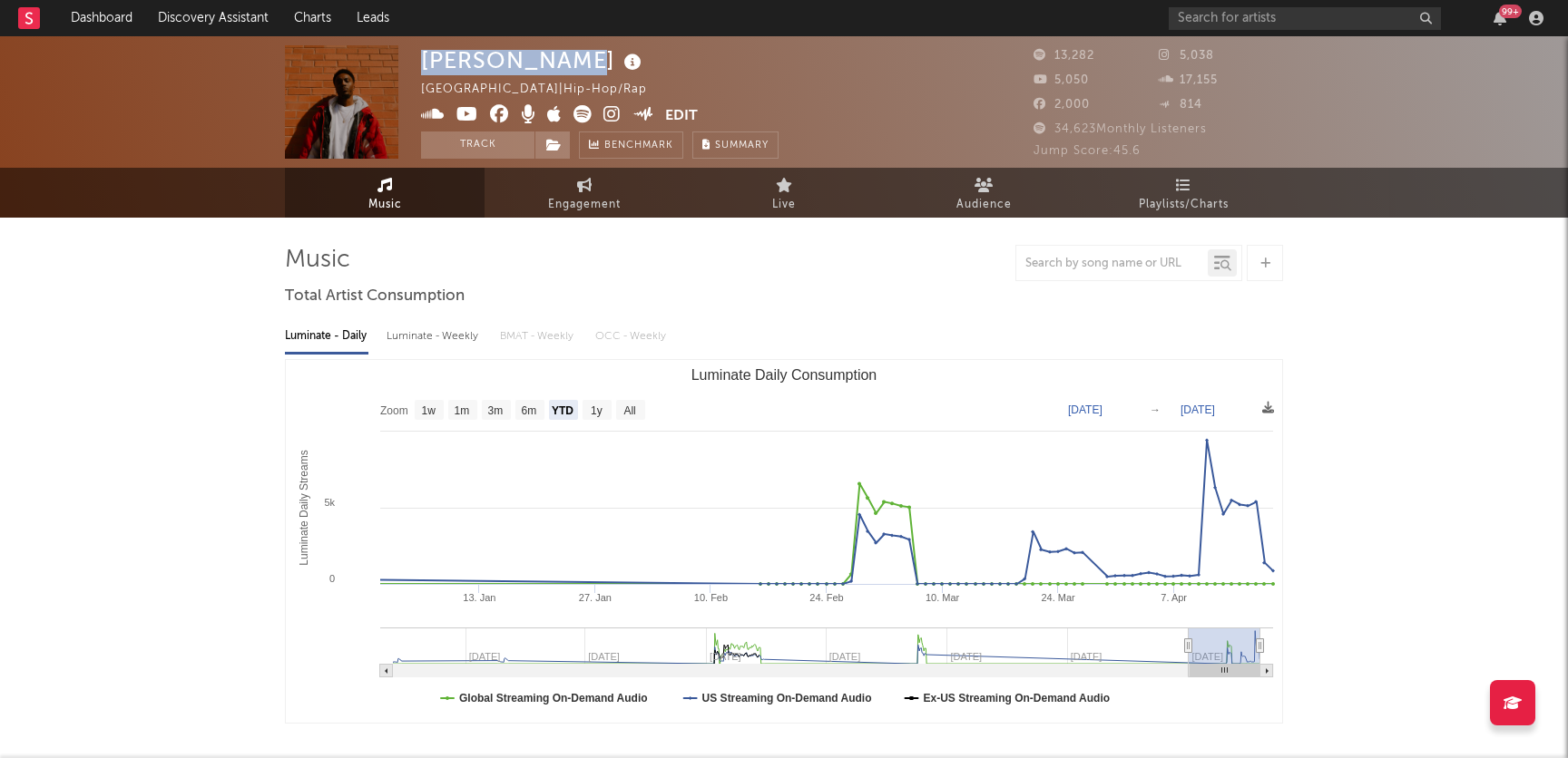
drag, startPoint x: 559, startPoint y: 67, endPoint x: 423, endPoint y: 61, distance: 136.1
click at [423, 61] on div "Derin Falana" at bounding box center [533, 60] width 225 height 30
copy div "Derin Falana"
click at [631, 409] on text "All" at bounding box center [629, 411] width 12 height 13
select select "All"
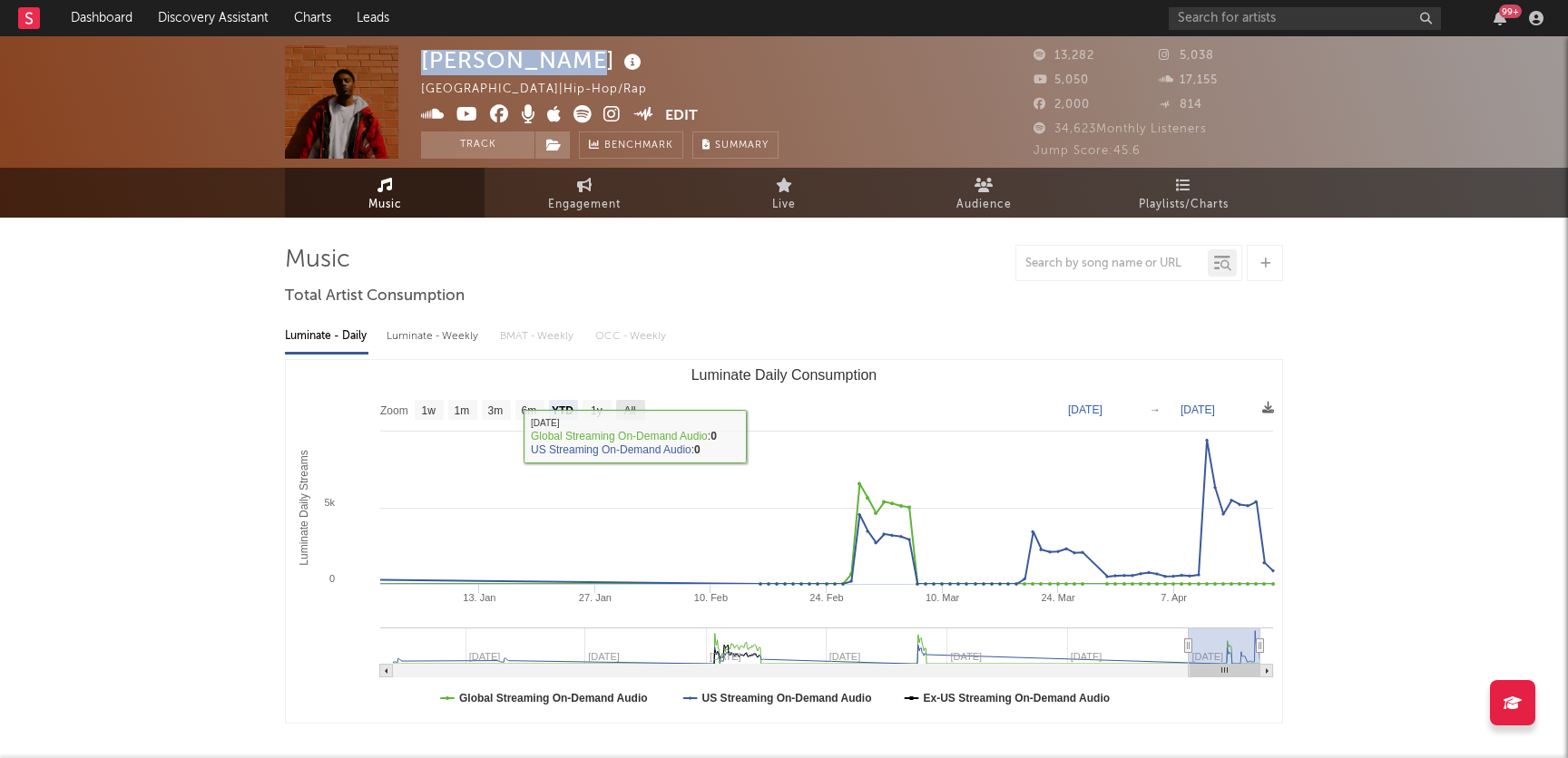
type input "2021-09-12"
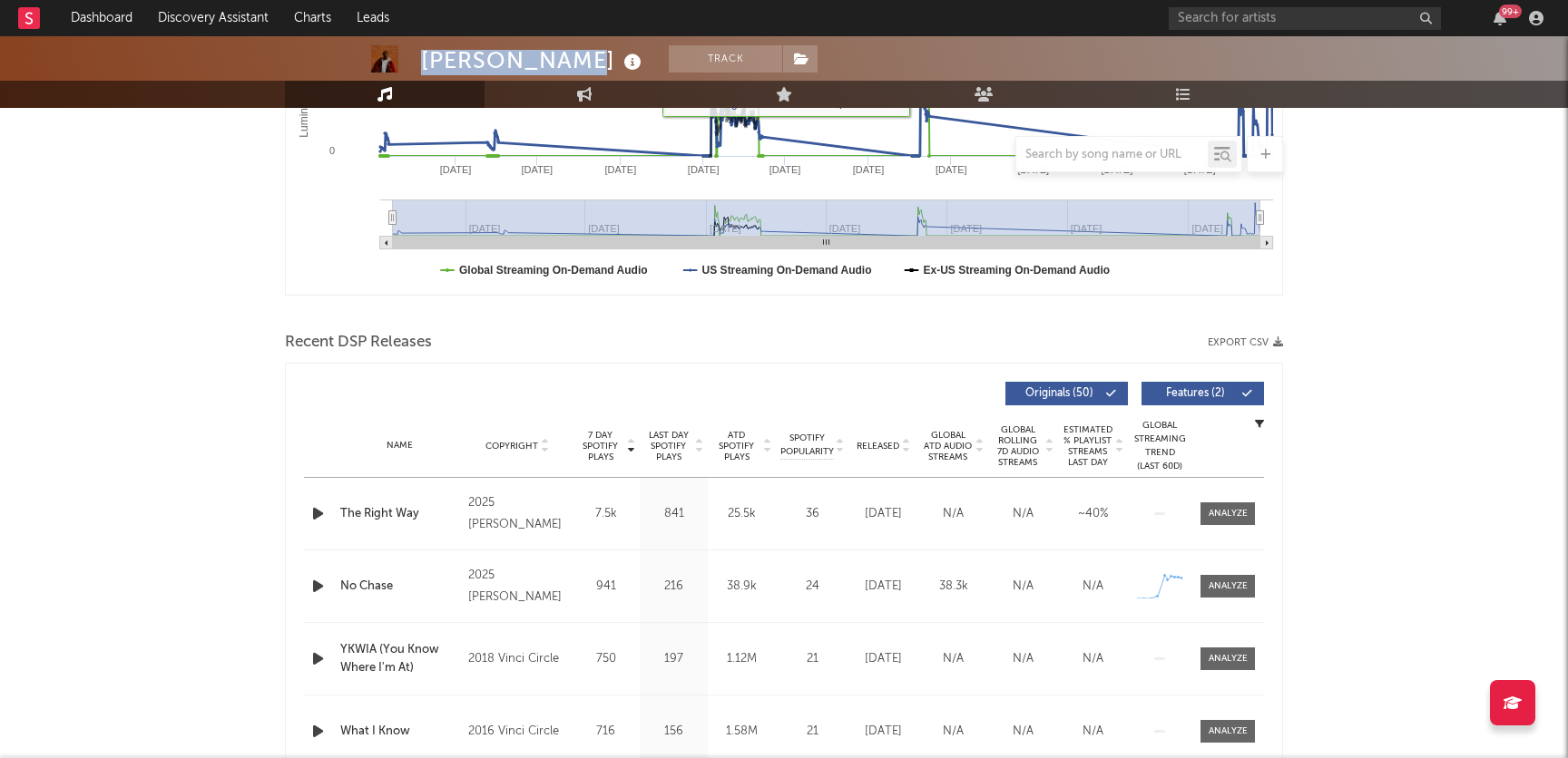
scroll to position [429, 0]
click at [724, 220] on rect "Luminate Daily Consumption" at bounding box center [827, 216] width 867 height 37
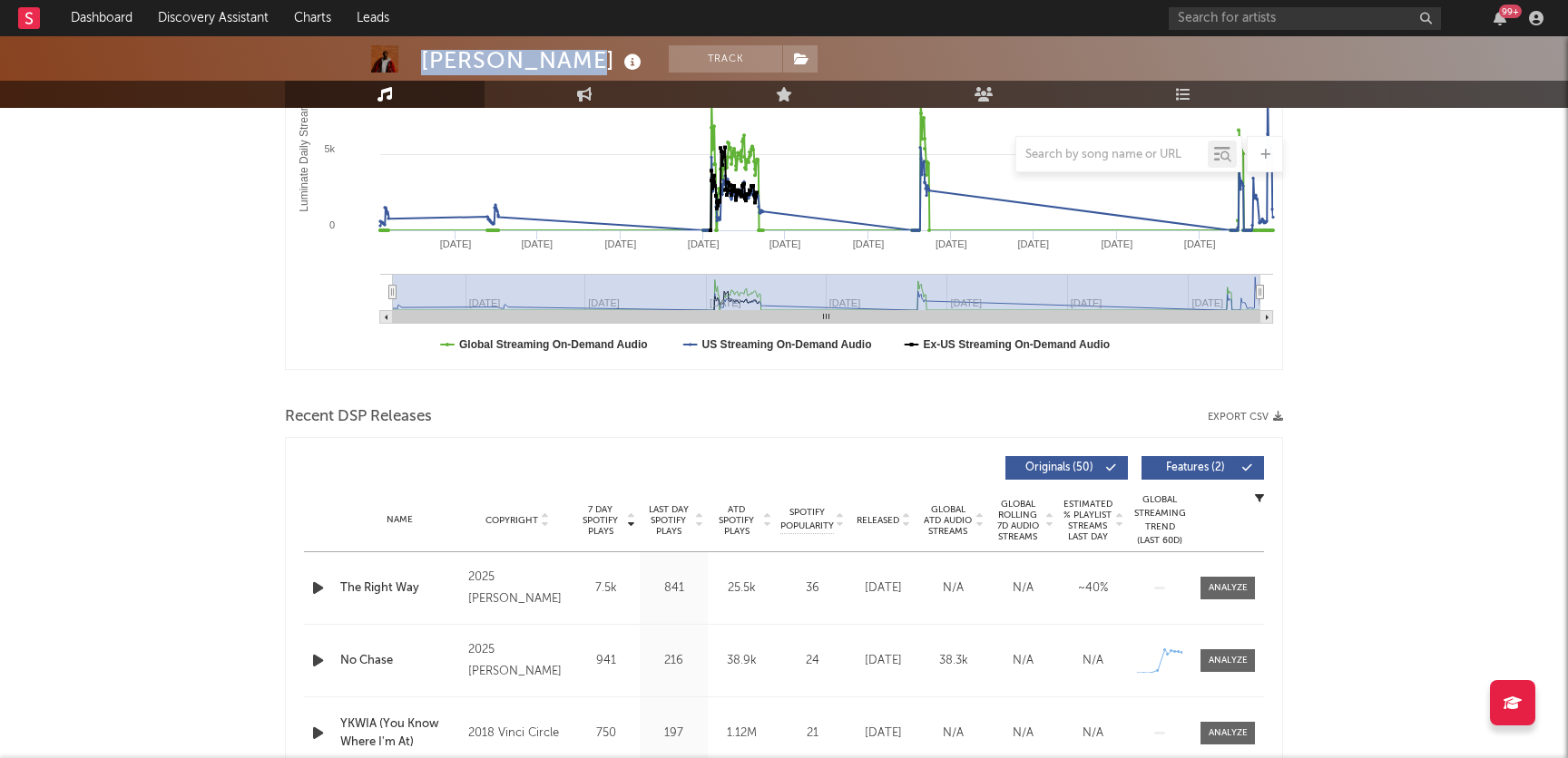
scroll to position [124, 0]
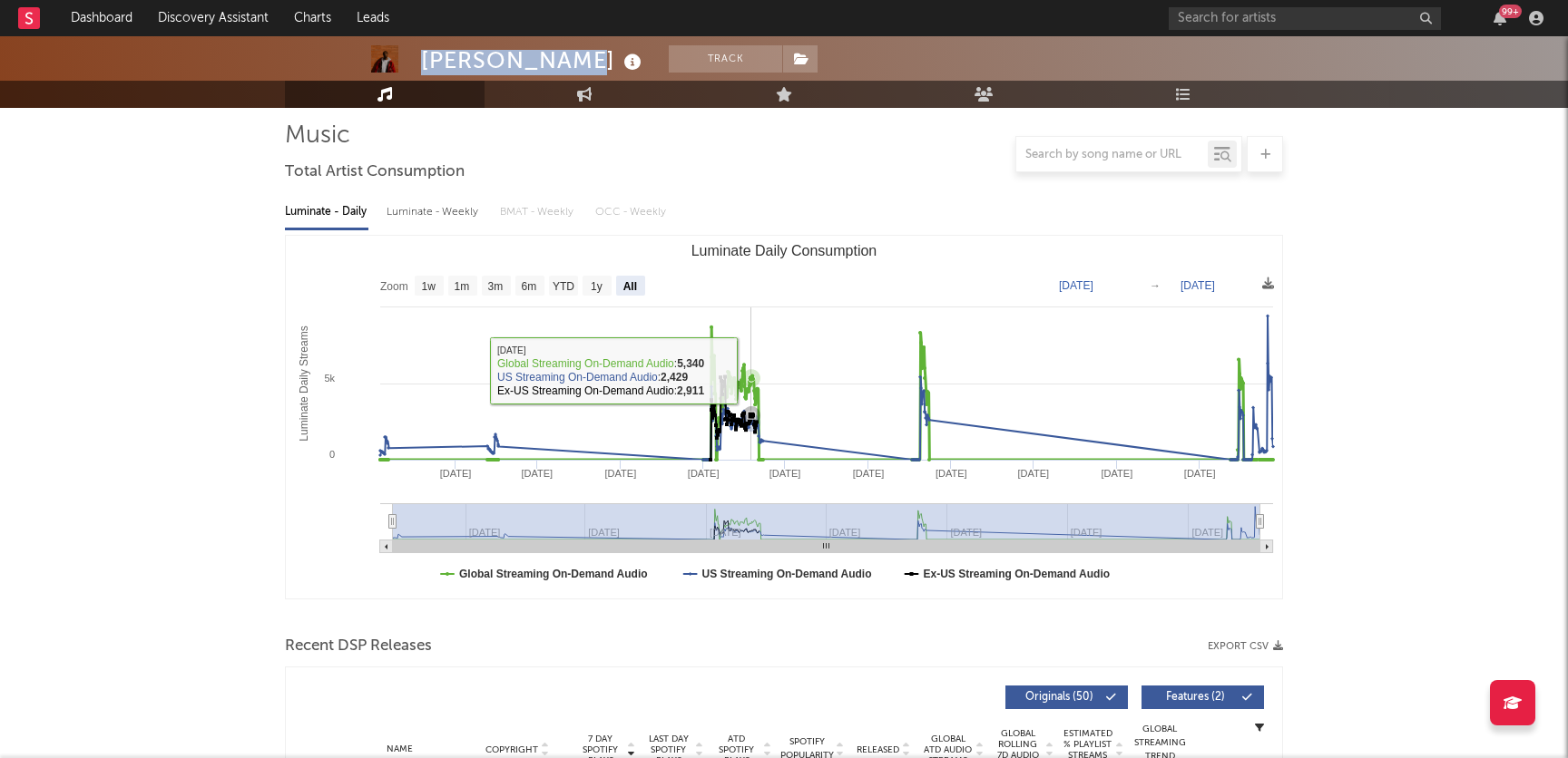
click at [752, 371] on icon "Luminate Daily Consumption" at bounding box center [751, 378] width 18 height 18
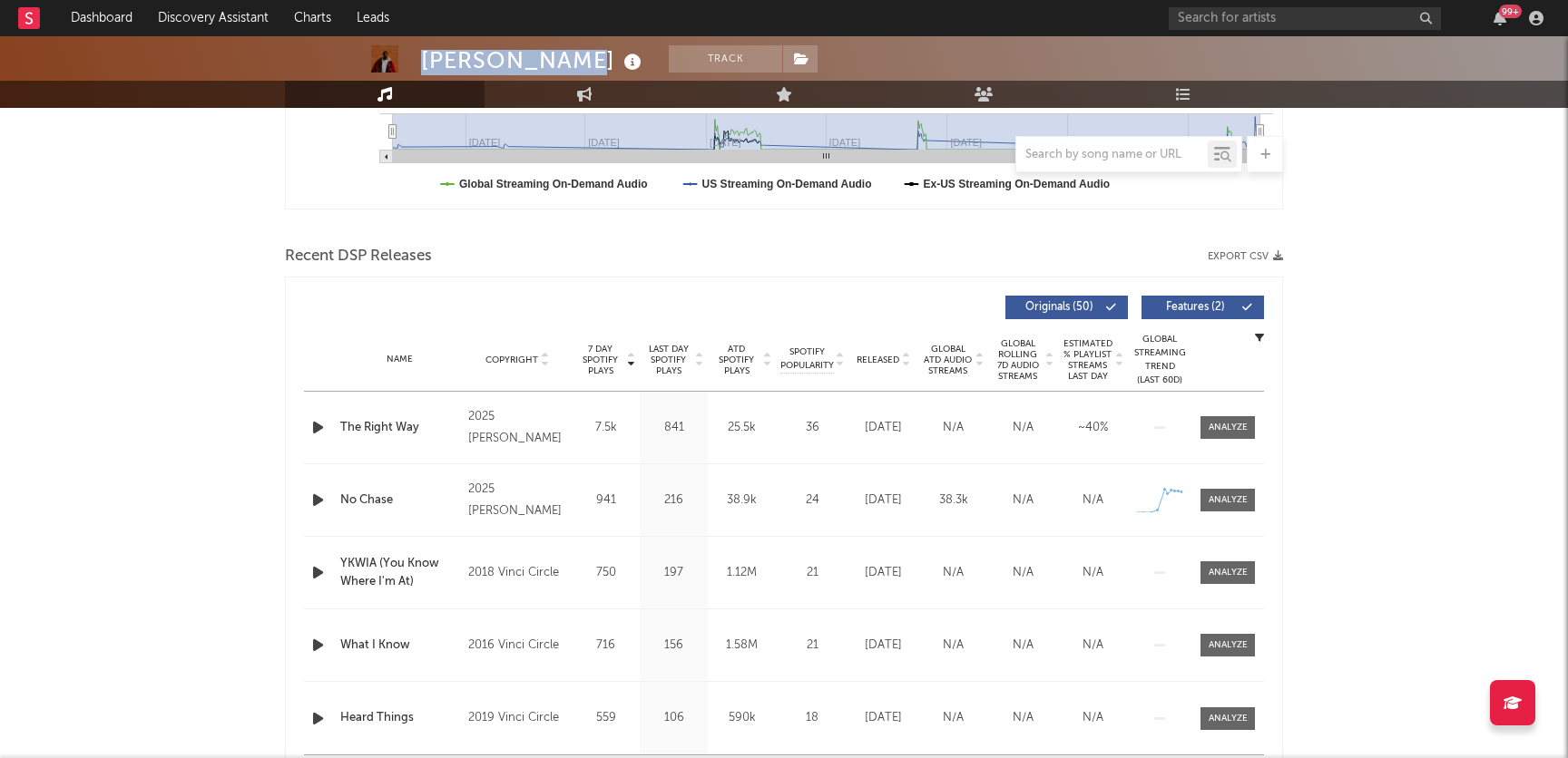
scroll to position [503, 0]
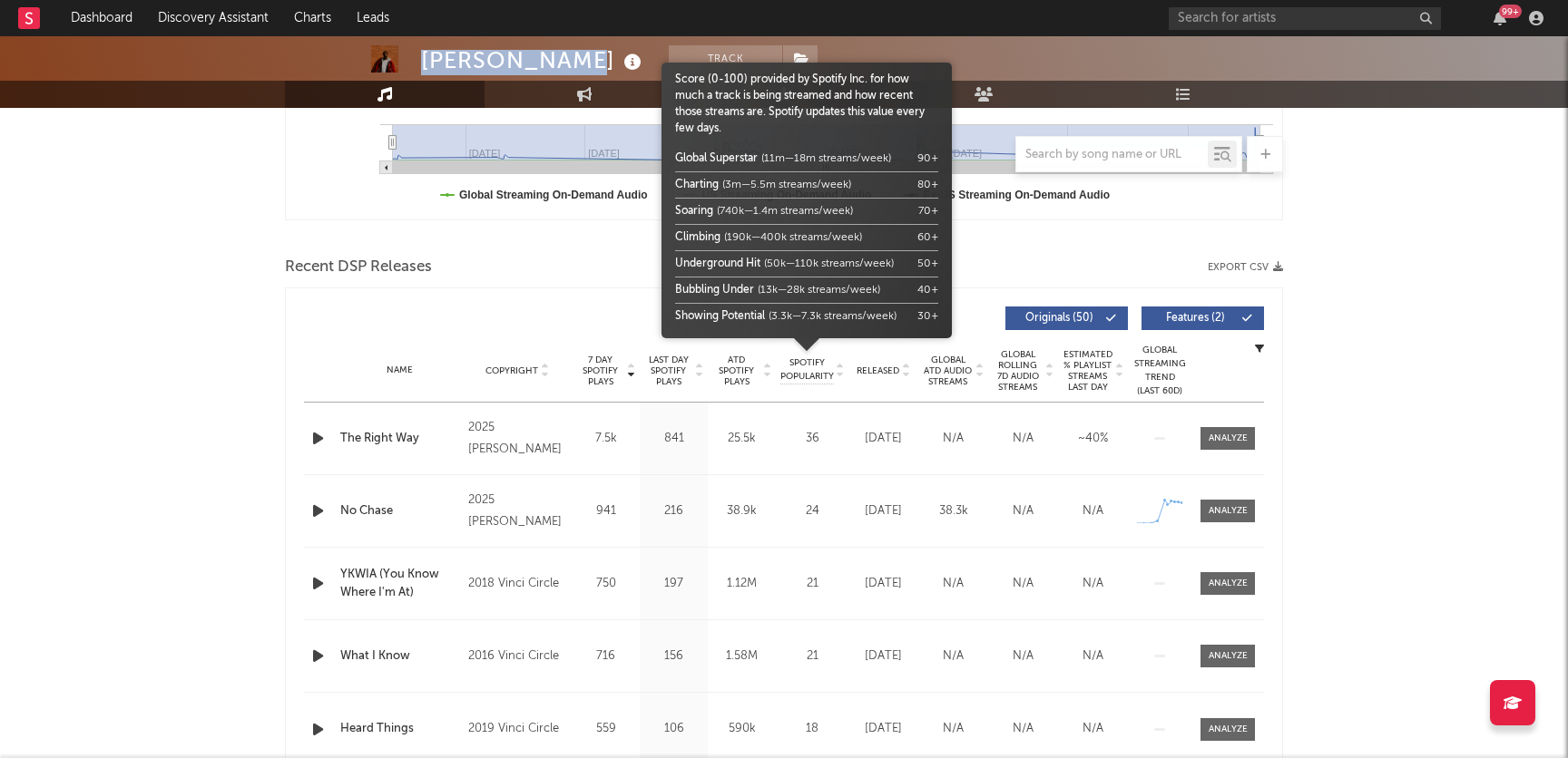
click at [804, 377] on span "Spotify Popularity" at bounding box center [806, 370] width 54 height 27
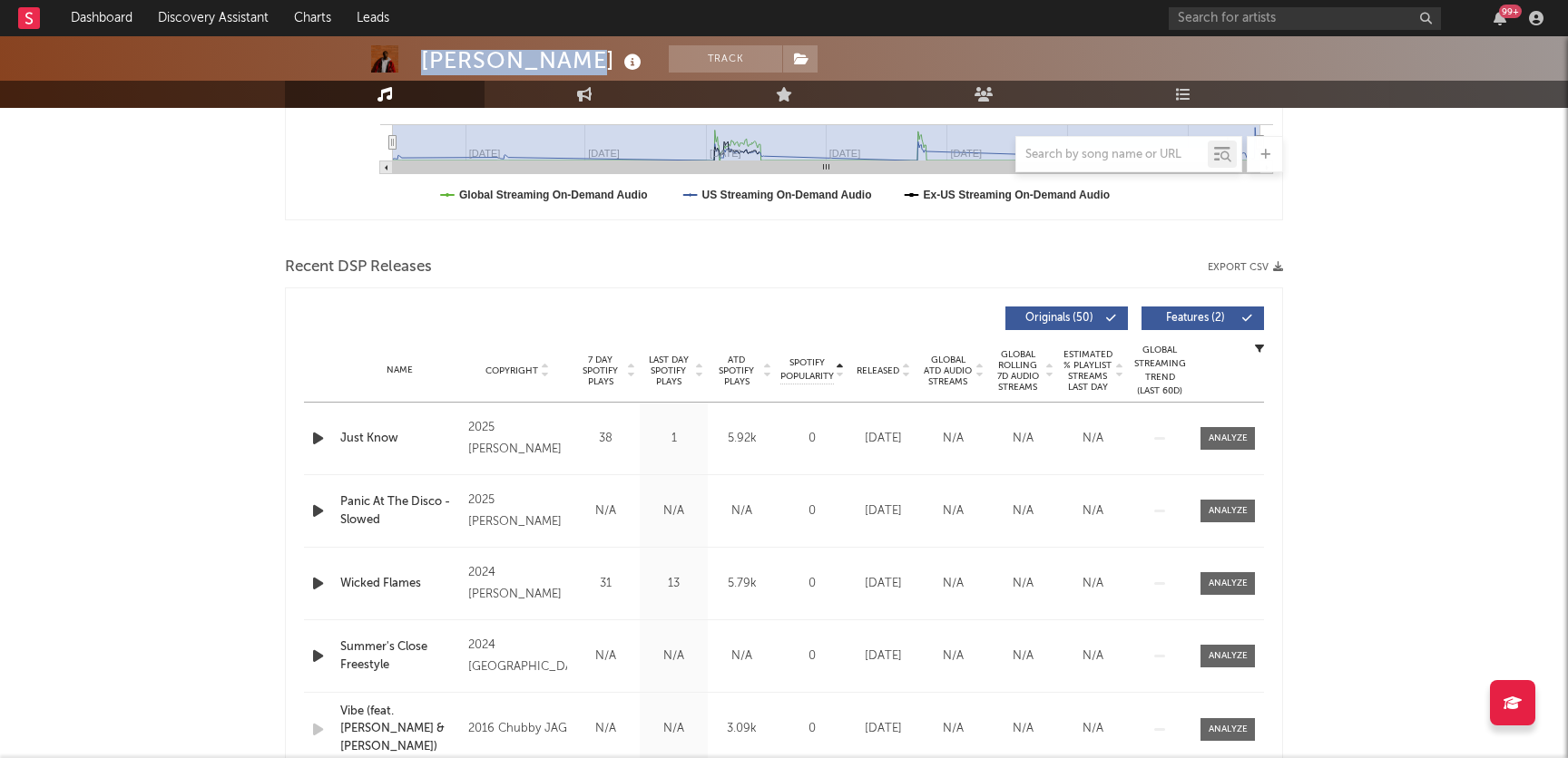
click at [656, 375] on span "Last Day Spotify Plays" at bounding box center [668, 371] width 48 height 33
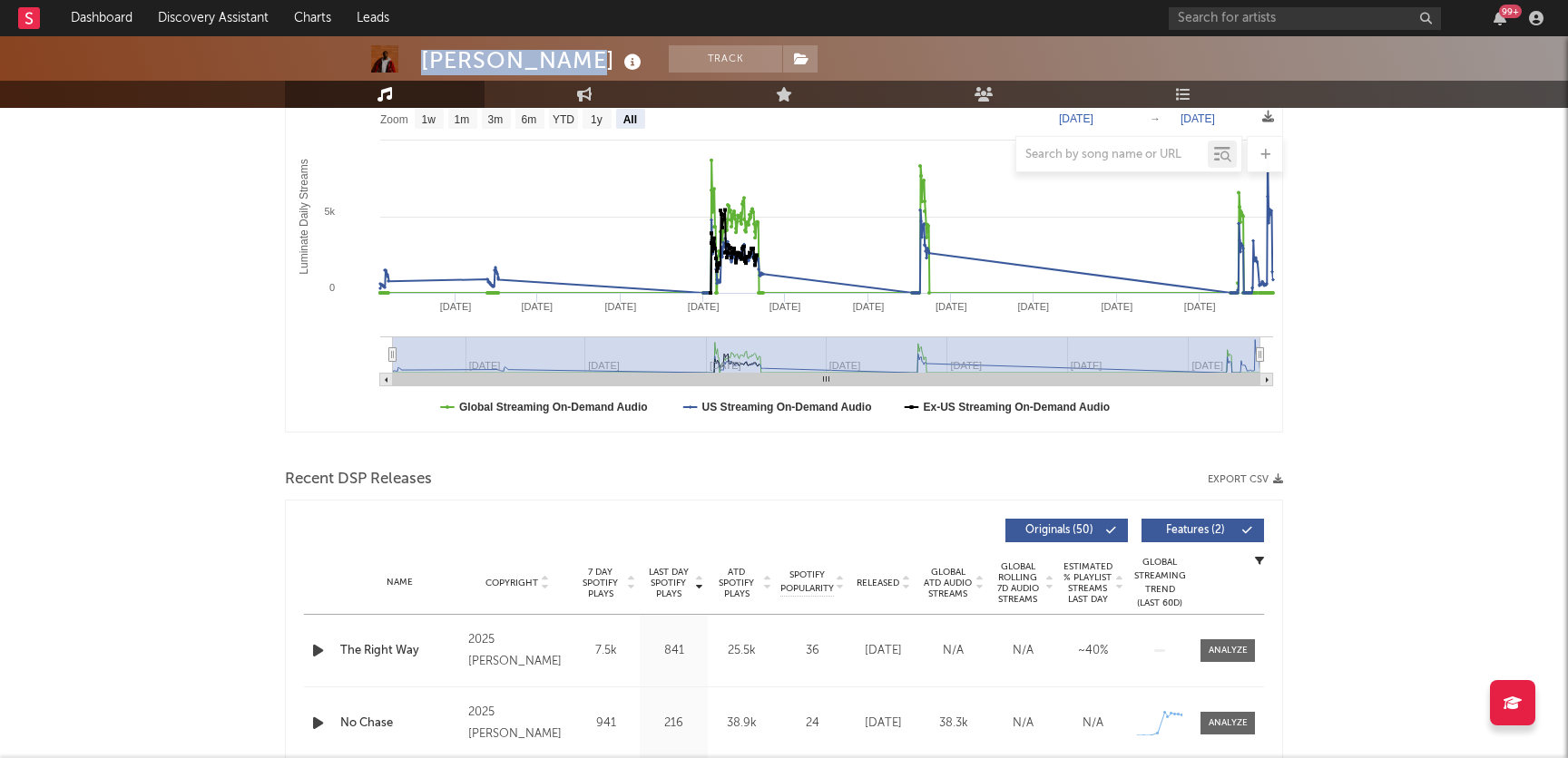
scroll to position [271, 0]
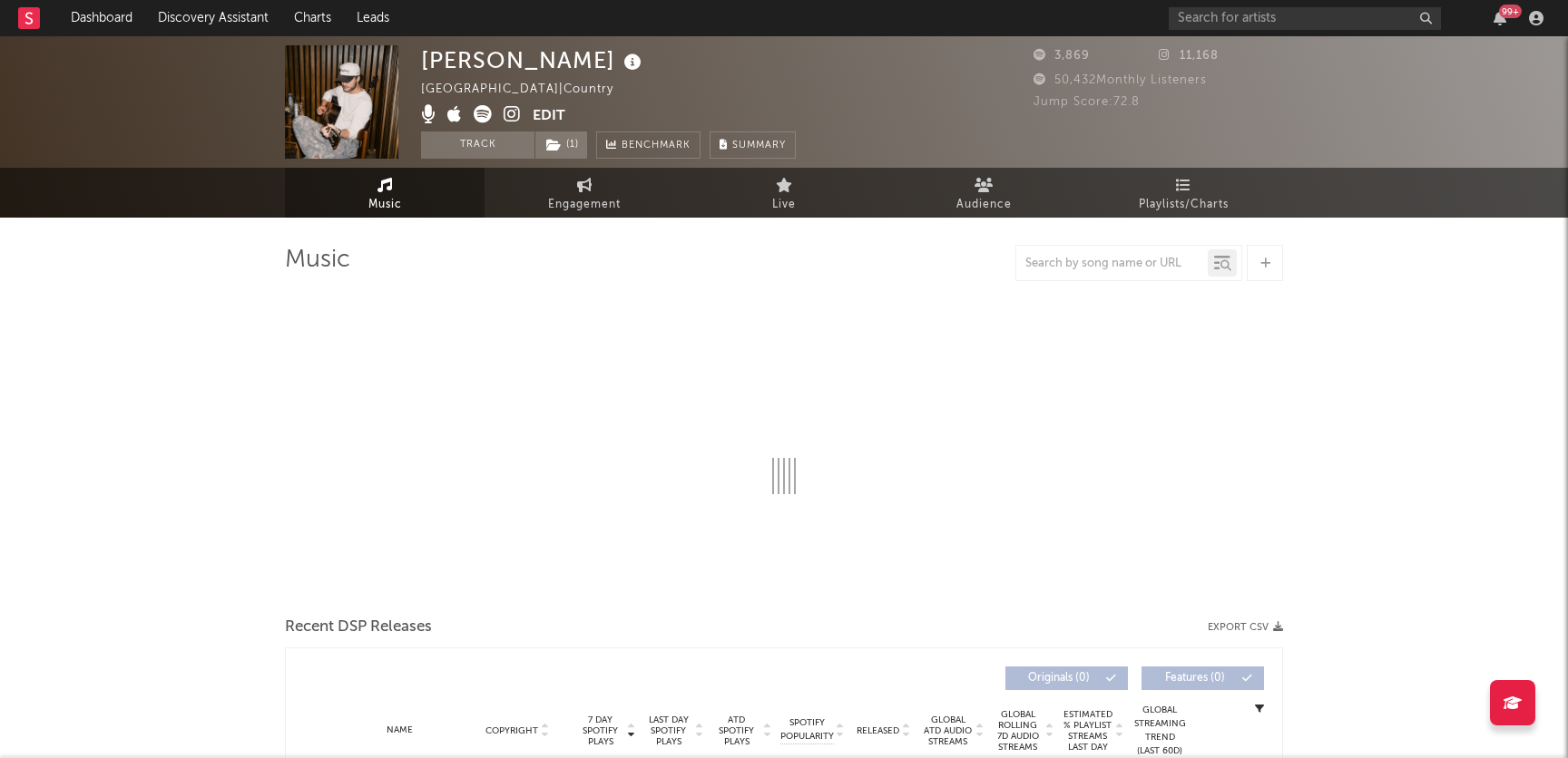
select select "6m"
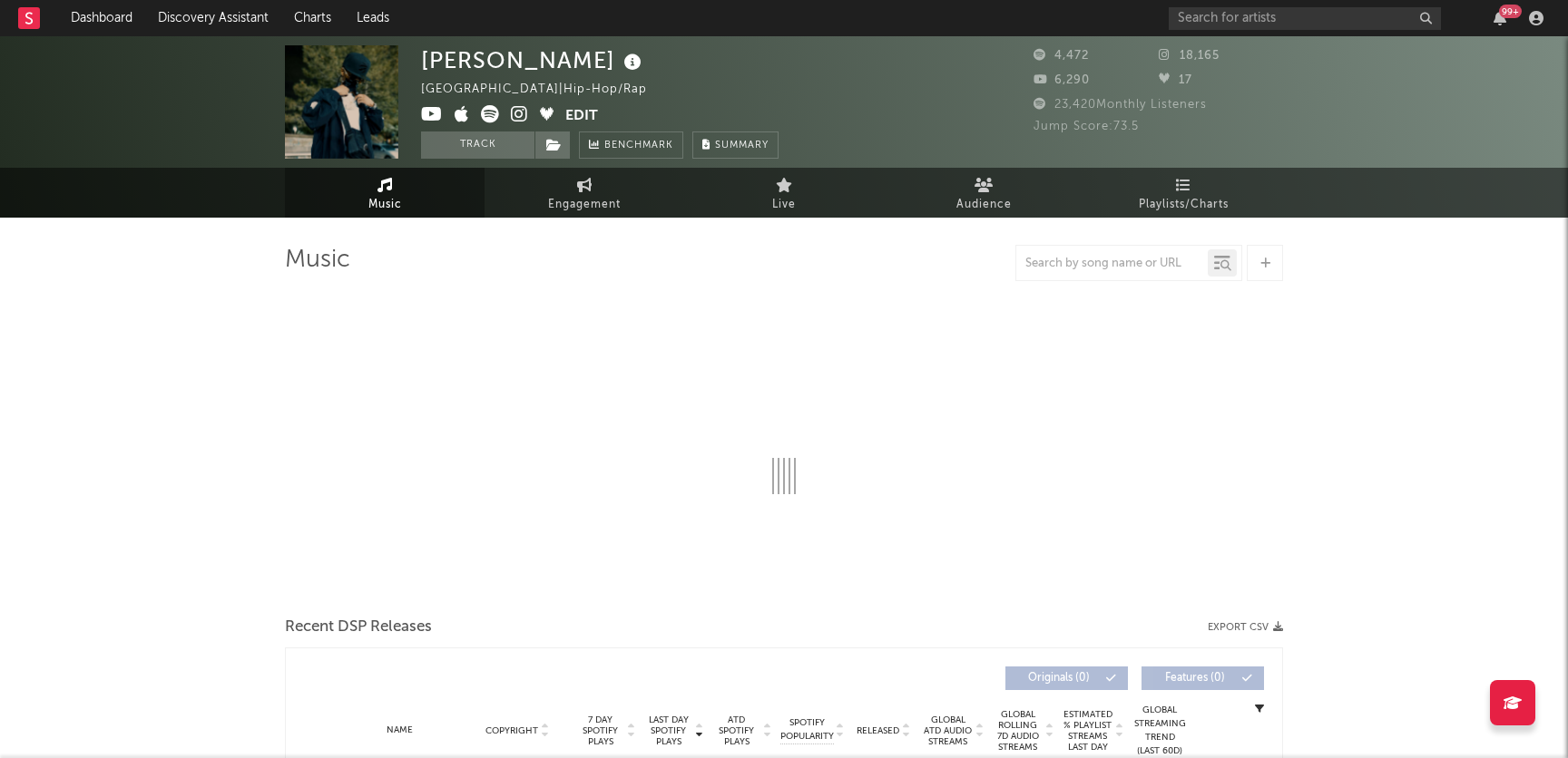
select select "1w"
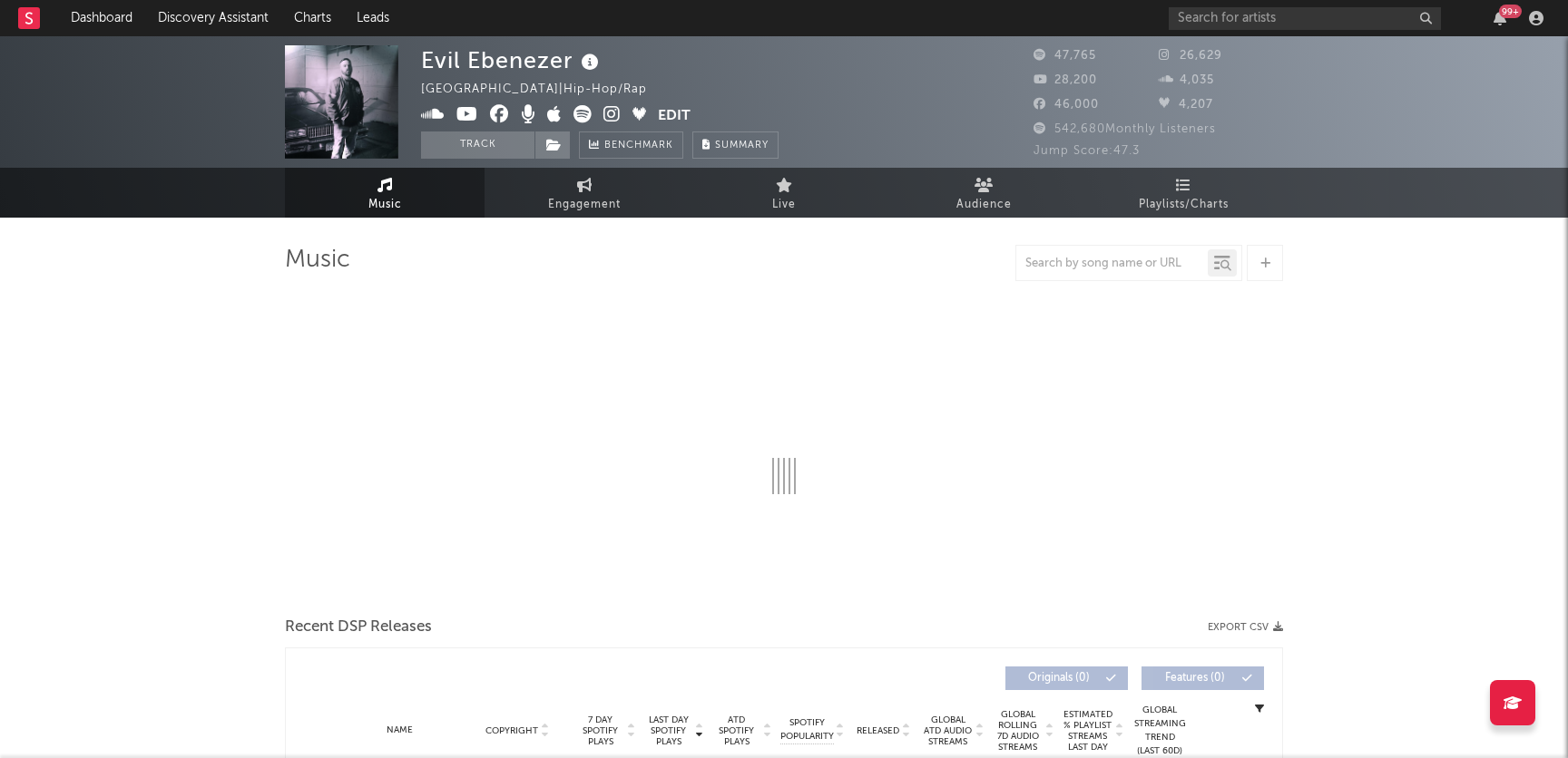
select select "6m"
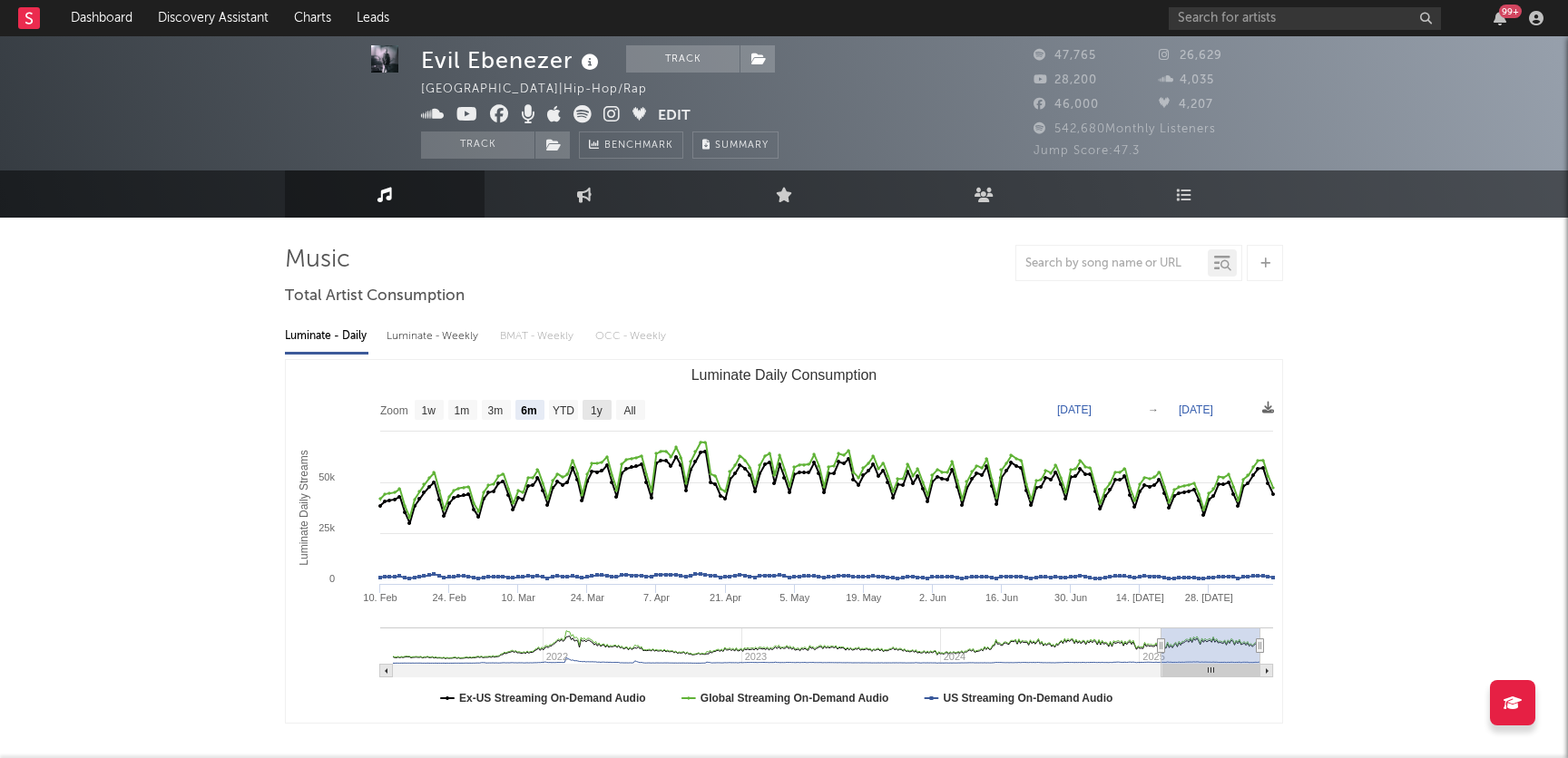
scroll to position [6, 0]
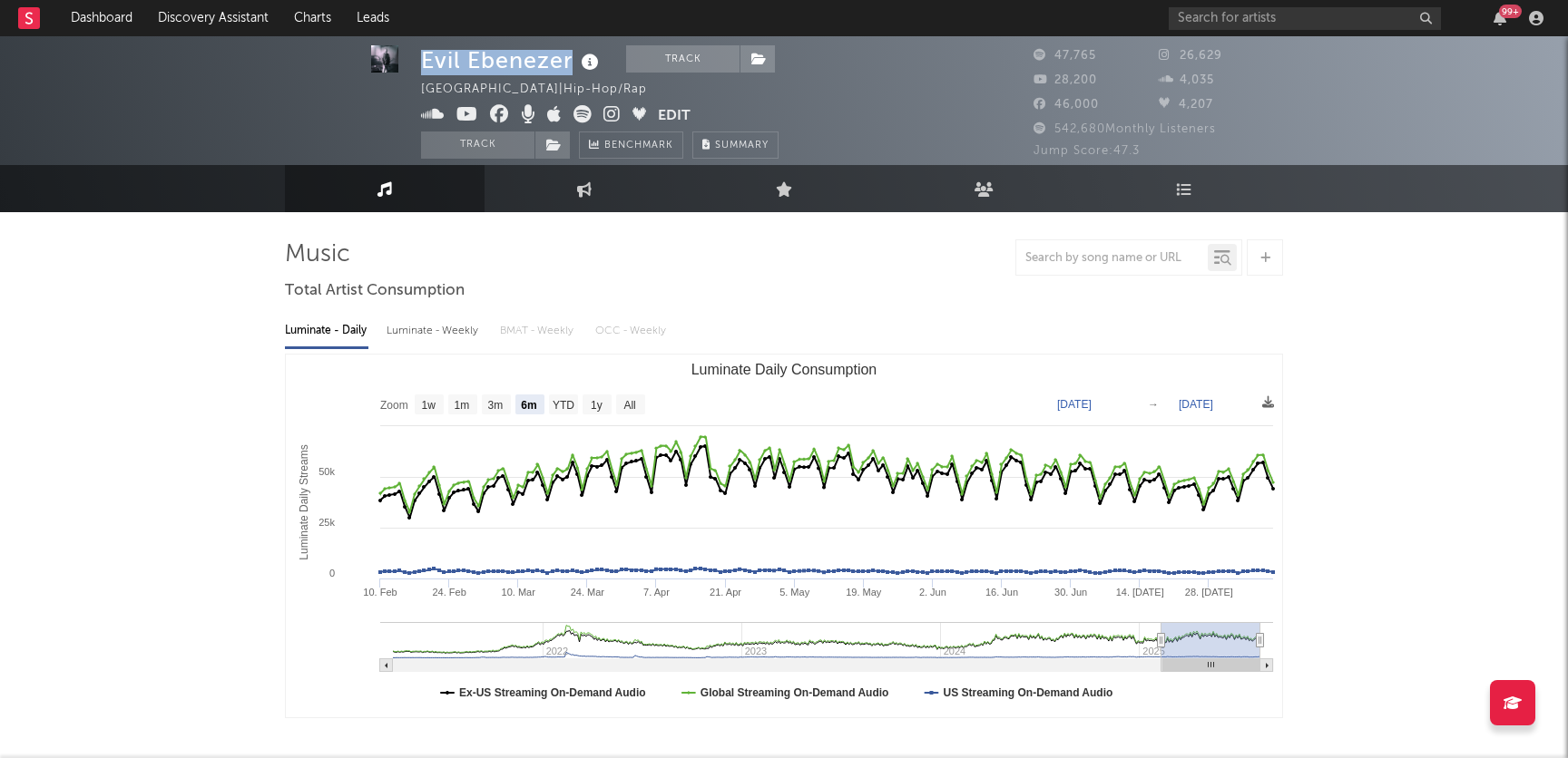
drag, startPoint x: 570, startPoint y: 63, endPoint x: 415, endPoint y: 66, distance: 155.0
click at [415, 66] on div "Evil Ebenezer Track Canada | Hip-Hop/Rap Edit Track Benchmark Summary 47,765 26…" at bounding box center [784, 97] width 1568 height 132
copy div "Evil Ebenezer"
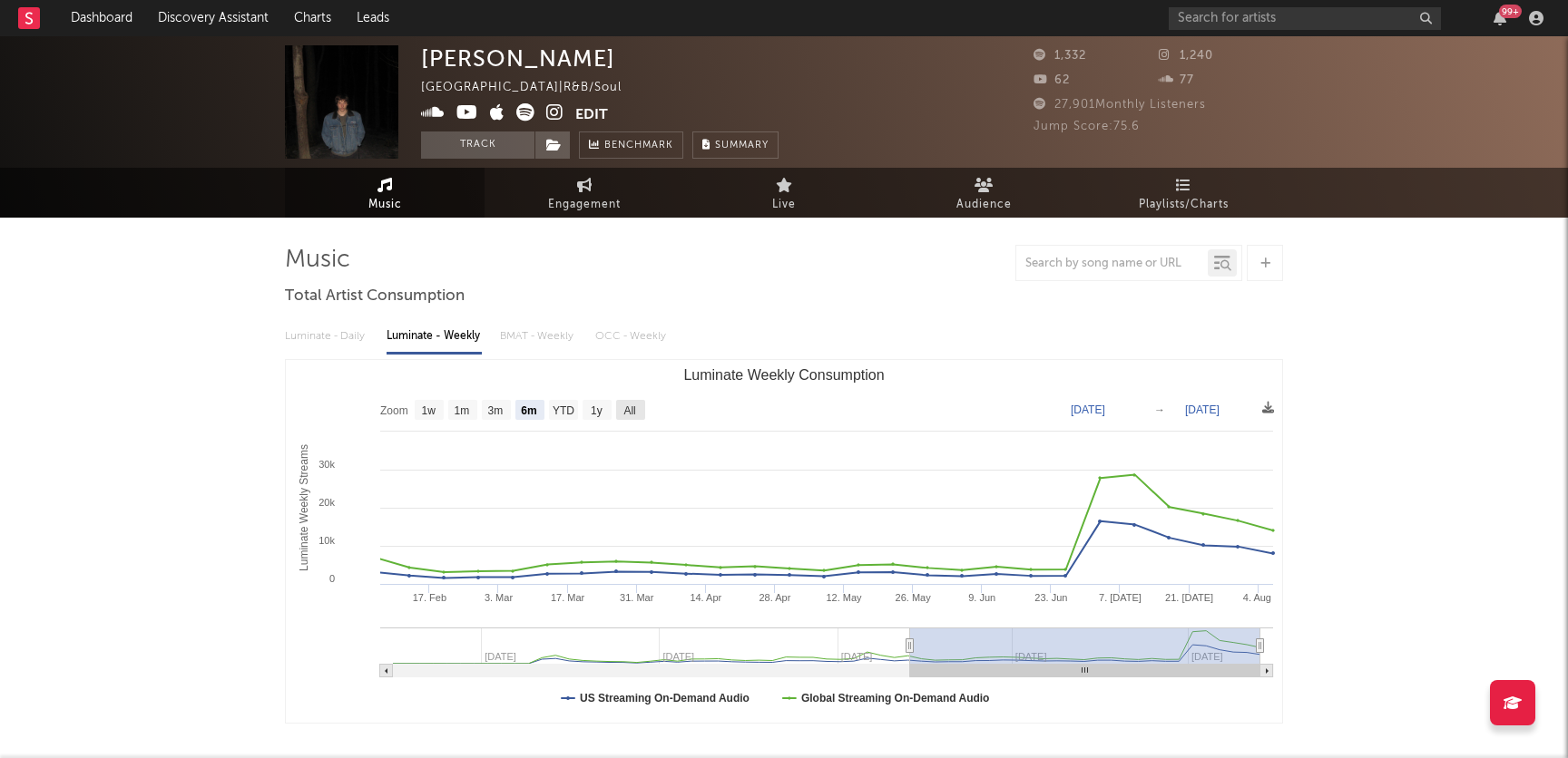
click at [625, 410] on text "All" at bounding box center [629, 411] width 12 height 13
select select "All"
type input "2024-05-16"
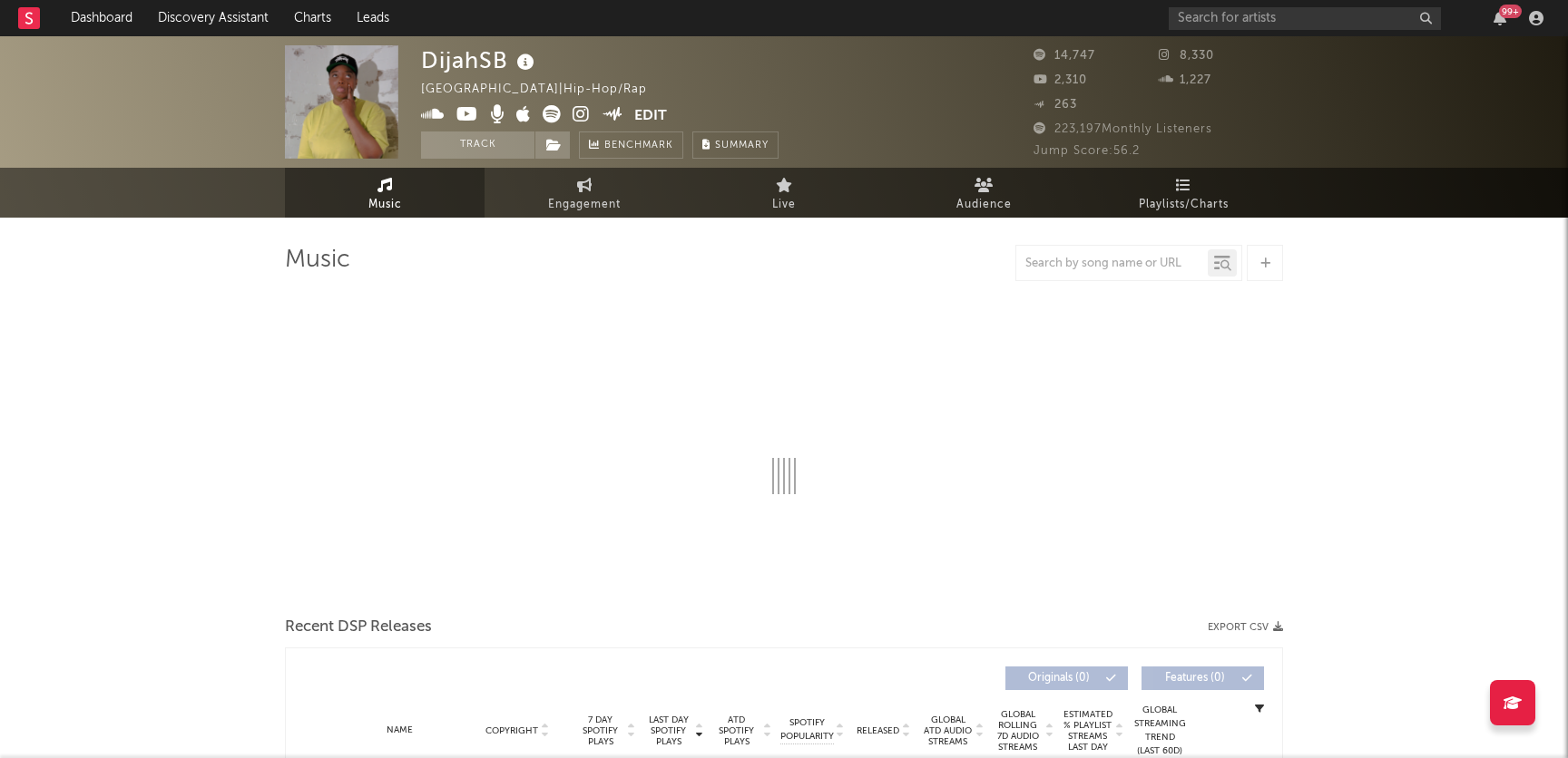
select select "6m"
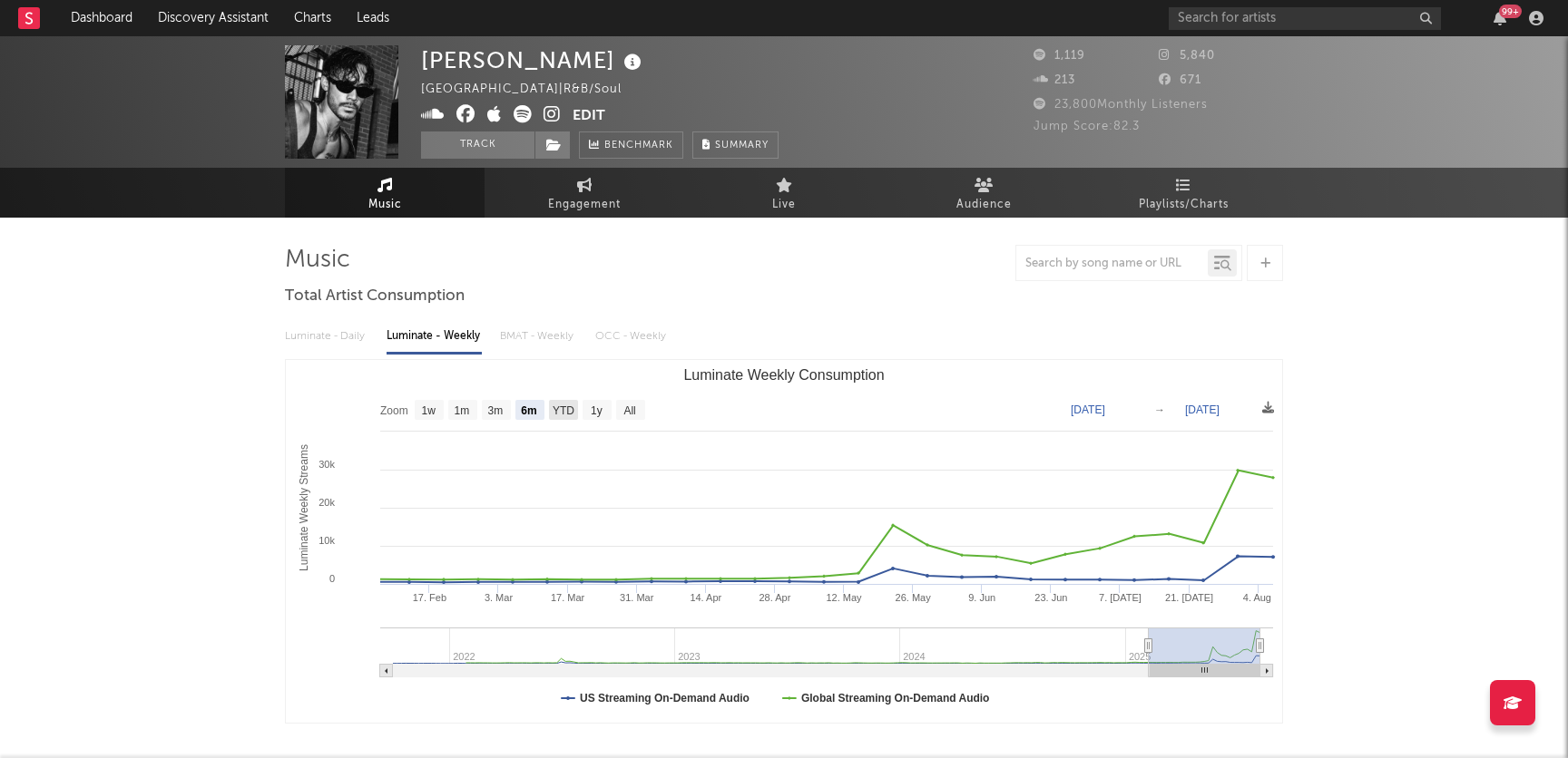
click at [551, 407] on rect "Luminate Weekly Consumption" at bounding box center [563, 409] width 29 height 20
select select "YTD"
type input "2025-01-01"
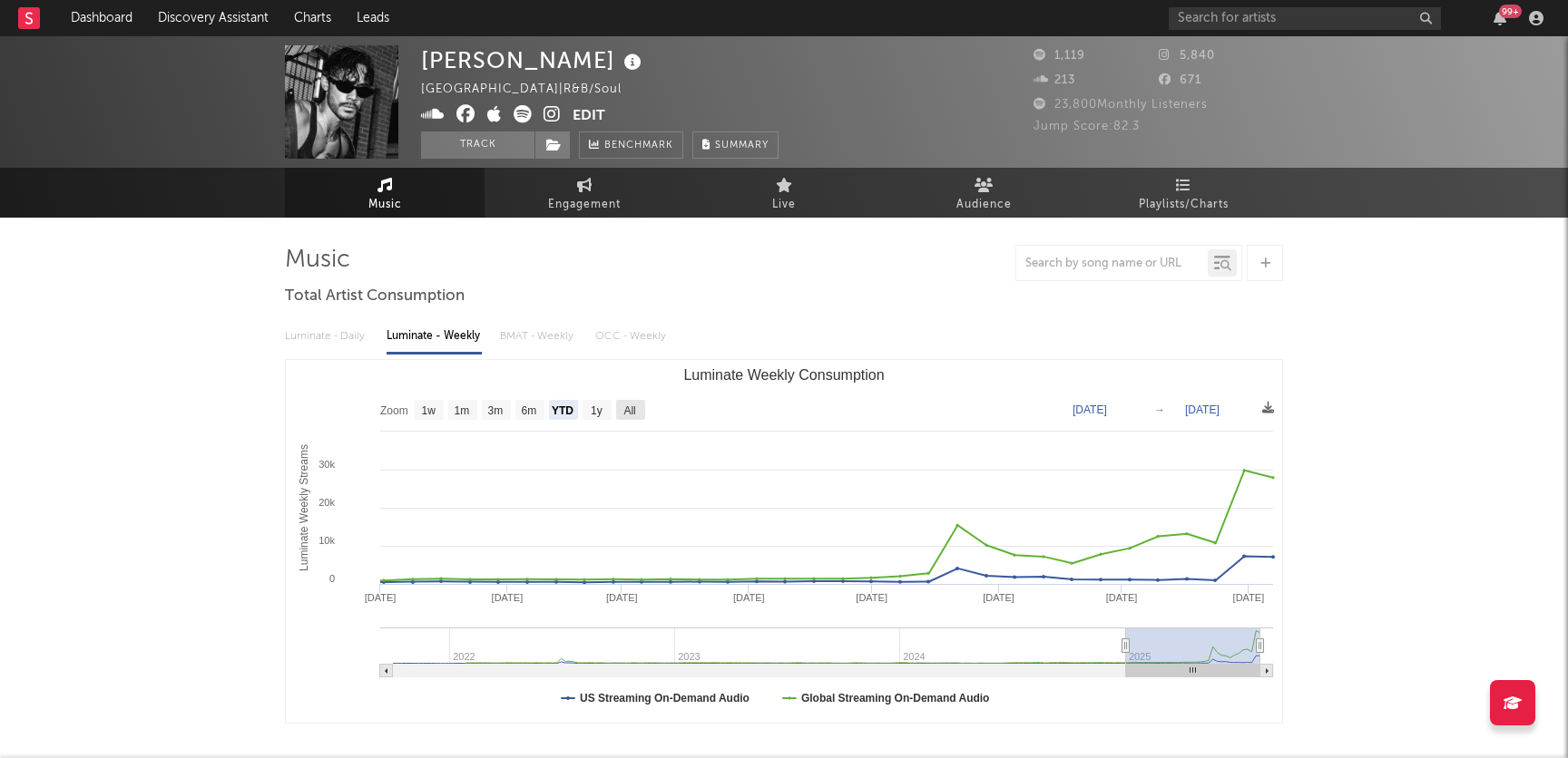
click at [634, 411] on text "All" at bounding box center [629, 411] width 12 height 13
select select "All"
type input "2021-09-30"
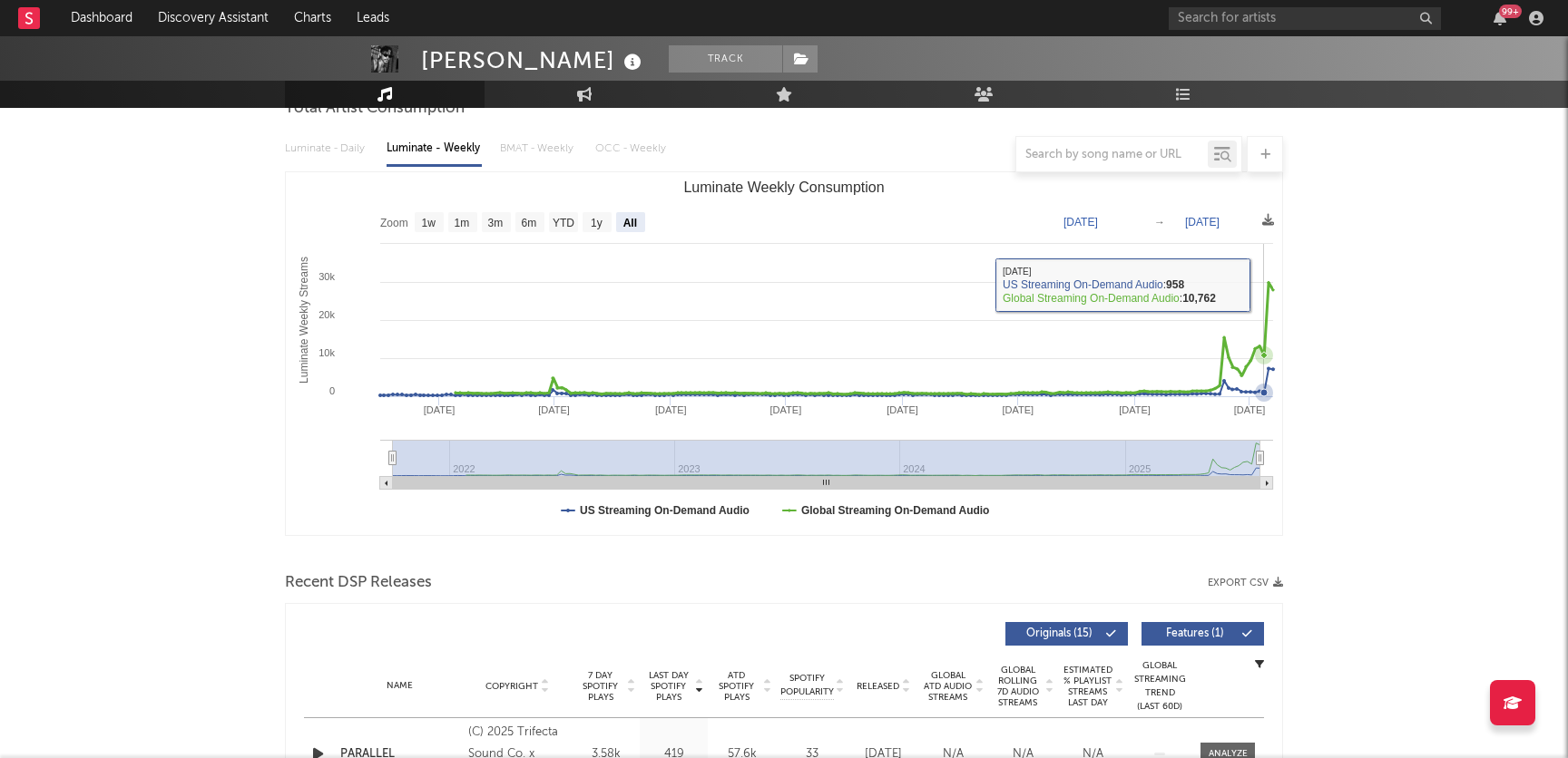
scroll to position [325, 0]
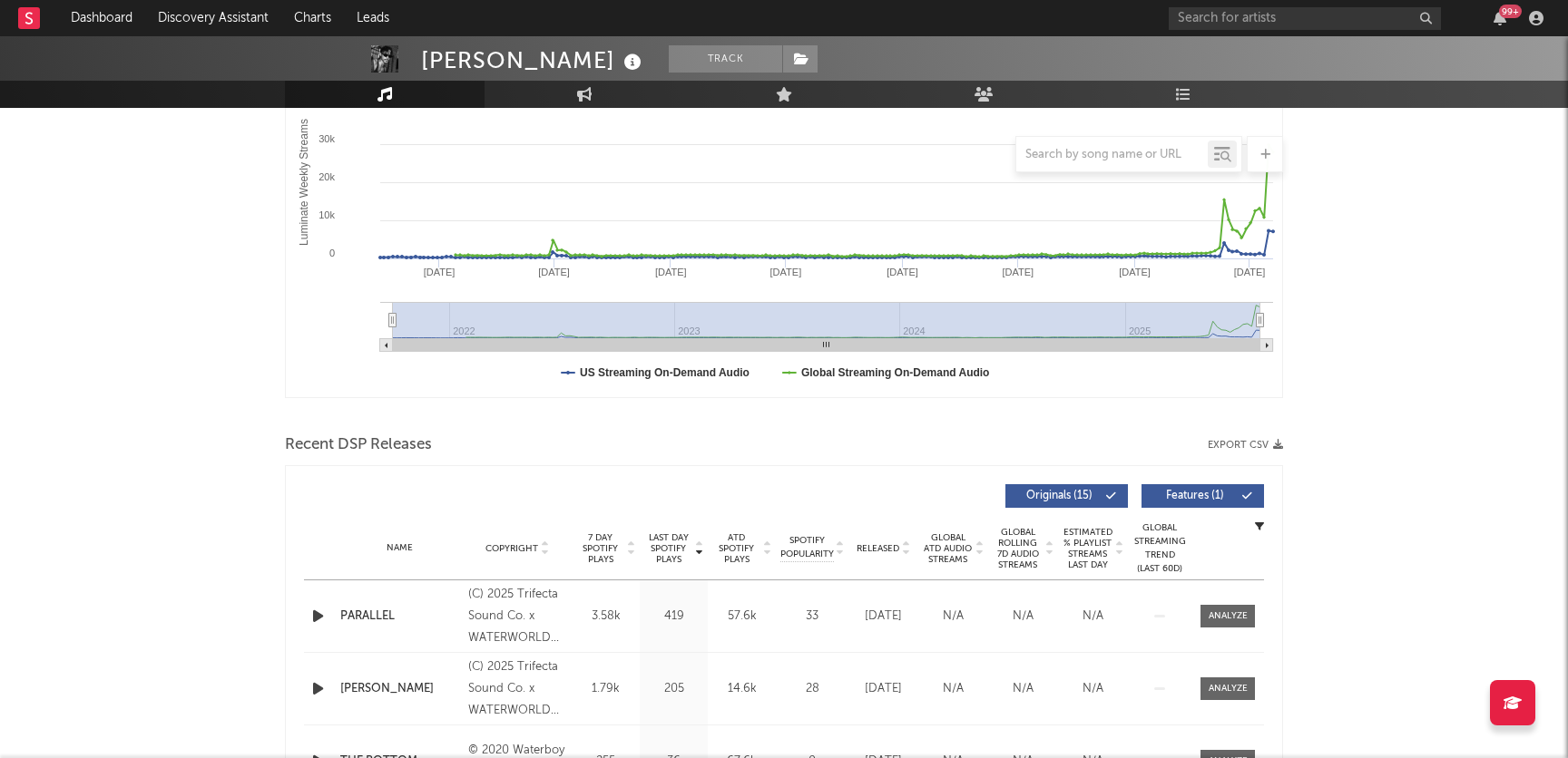
click at [681, 537] on span "Last Day Spotify Plays" at bounding box center [668, 548] width 48 height 33
click at [599, 548] on span "7 Day Spotify Plays" at bounding box center [599, 548] width 48 height 33
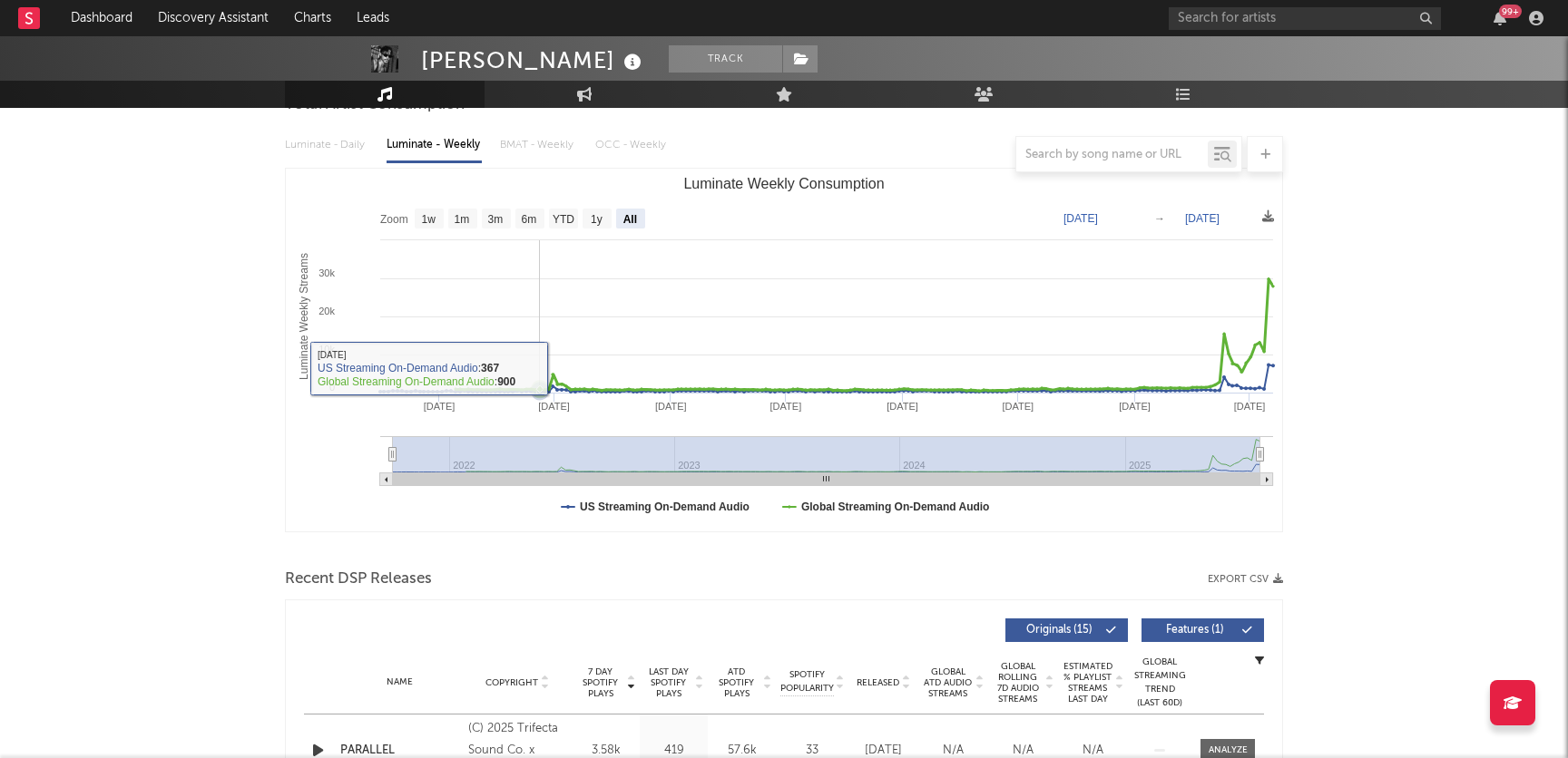
scroll to position [0, 0]
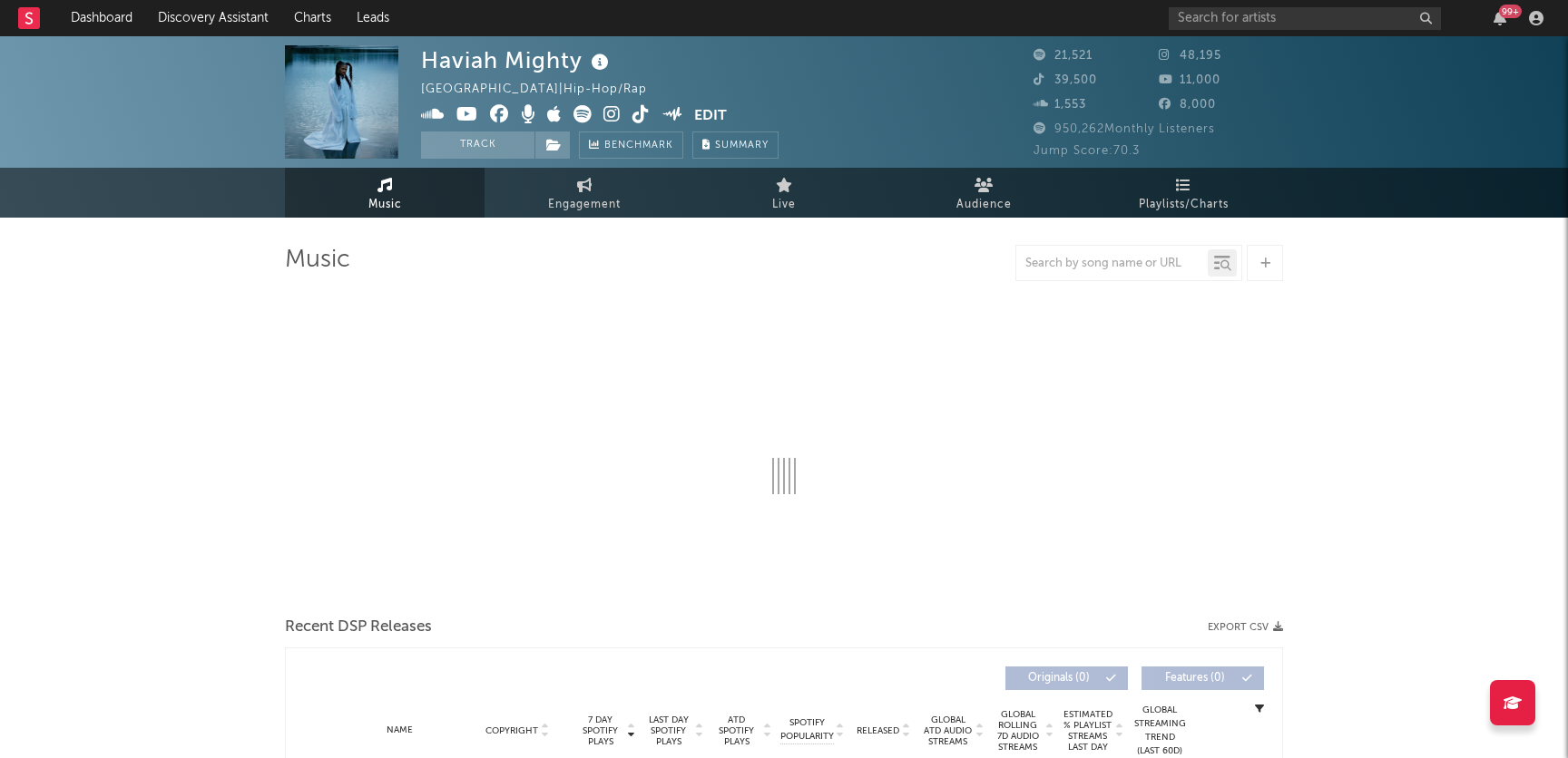
select select "6m"
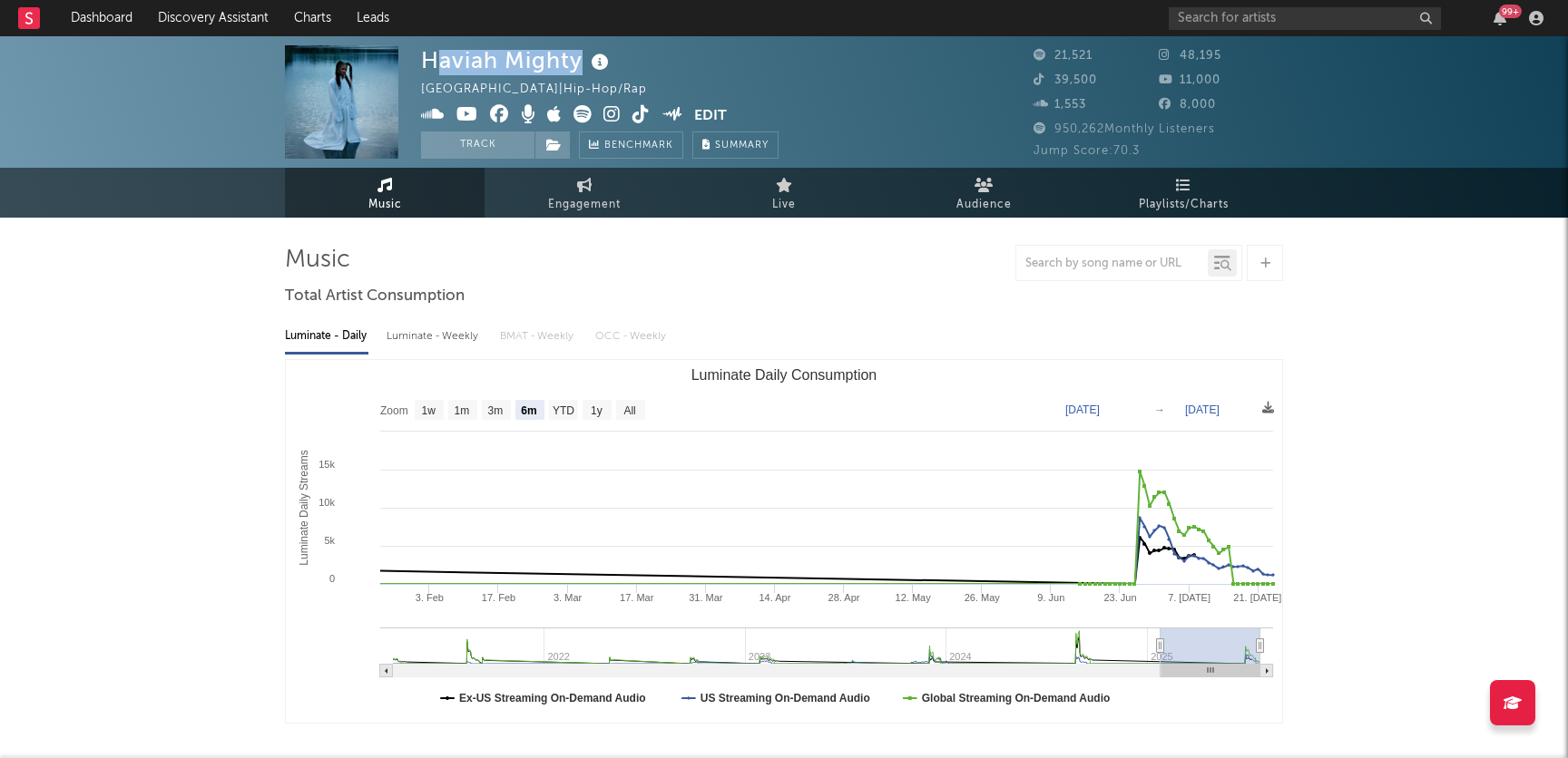
drag, startPoint x: 576, startPoint y: 67, endPoint x: 430, endPoint y: 64, distance: 146.0
click at [430, 64] on div "Haviah Mighty" at bounding box center [517, 60] width 192 height 30
click at [431, 64] on div "Haviah Mighty" at bounding box center [517, 60] width 192 height 30
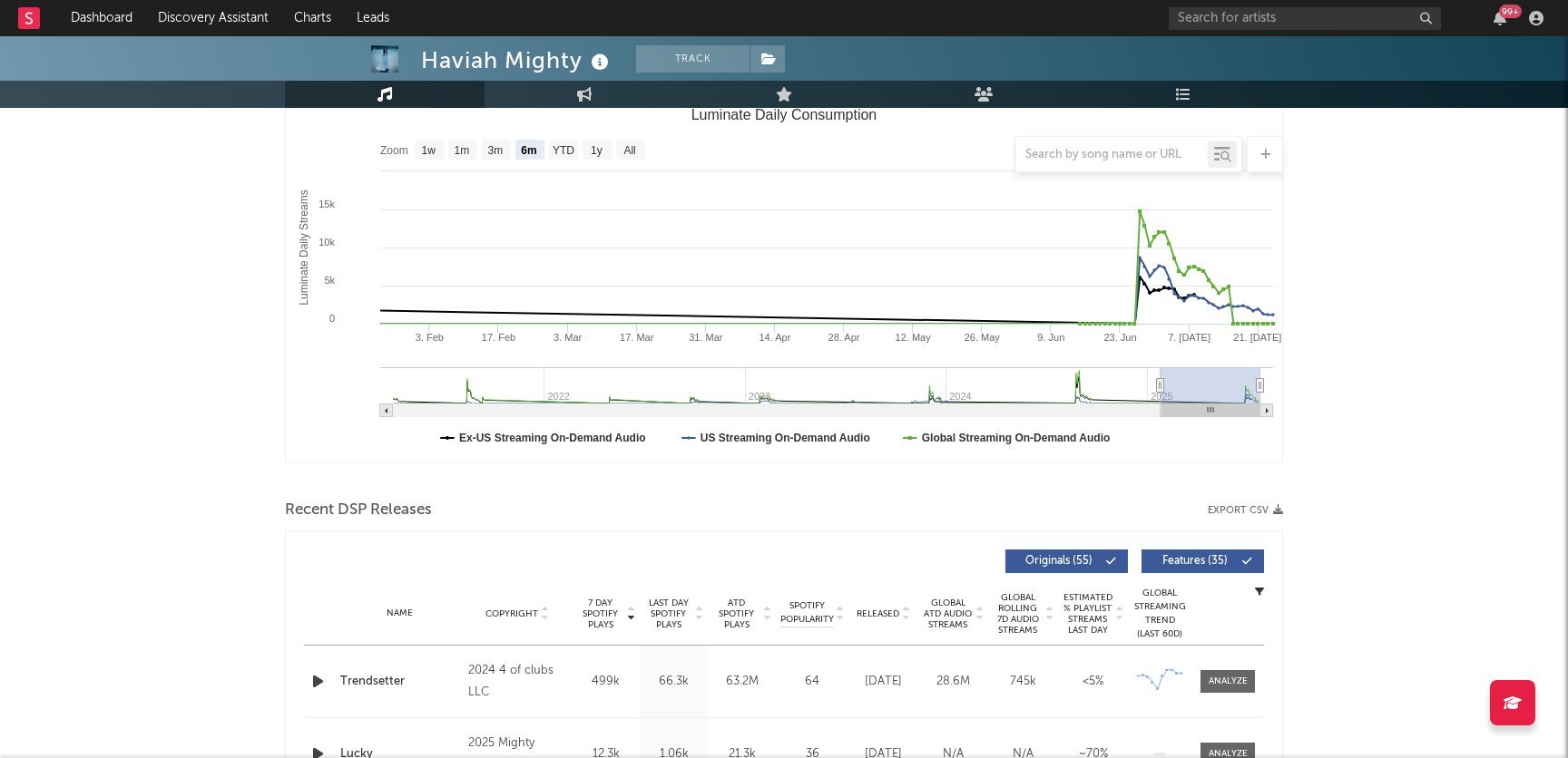
scroll to position [169, 0]
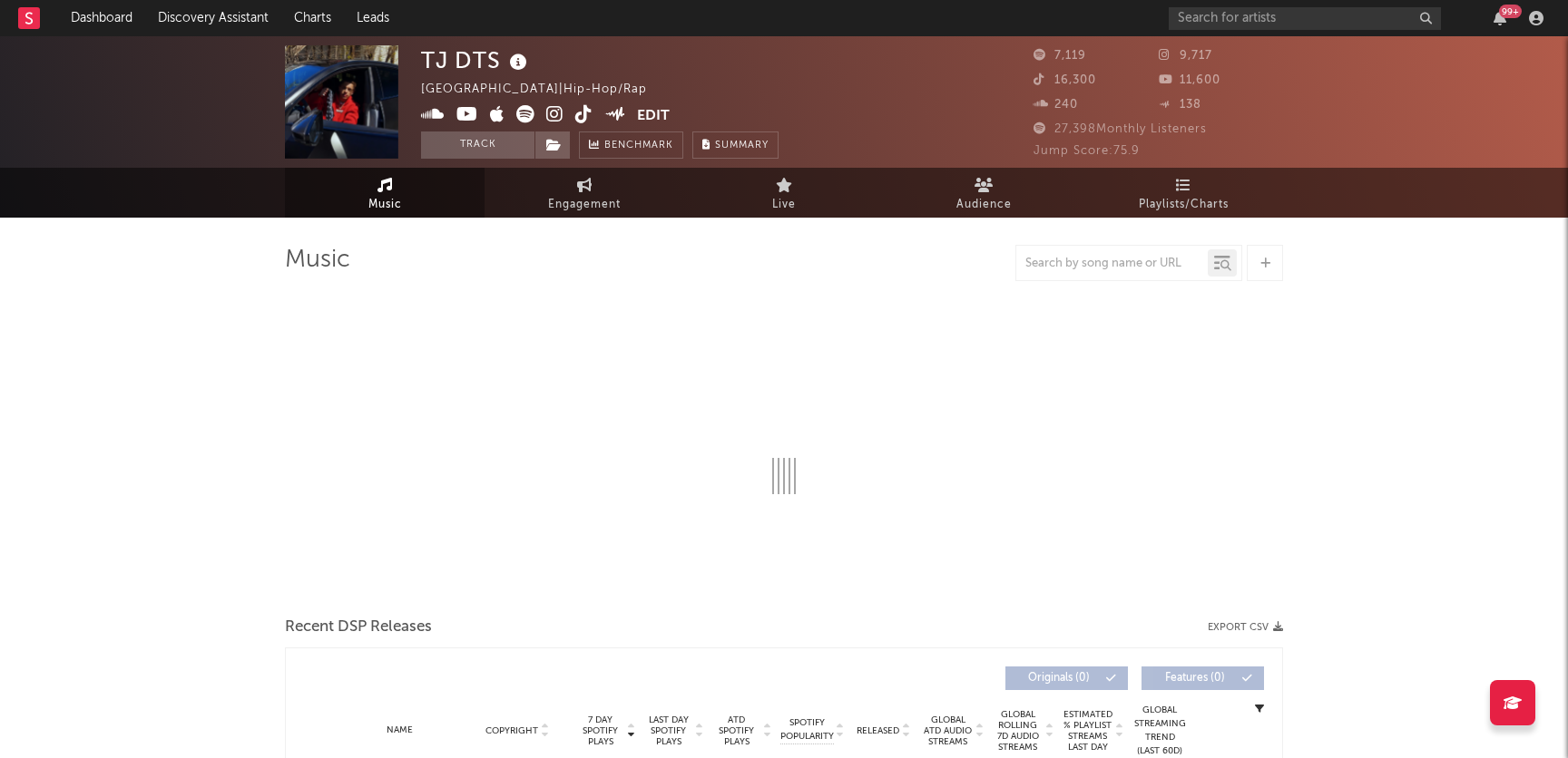
select select "6m"
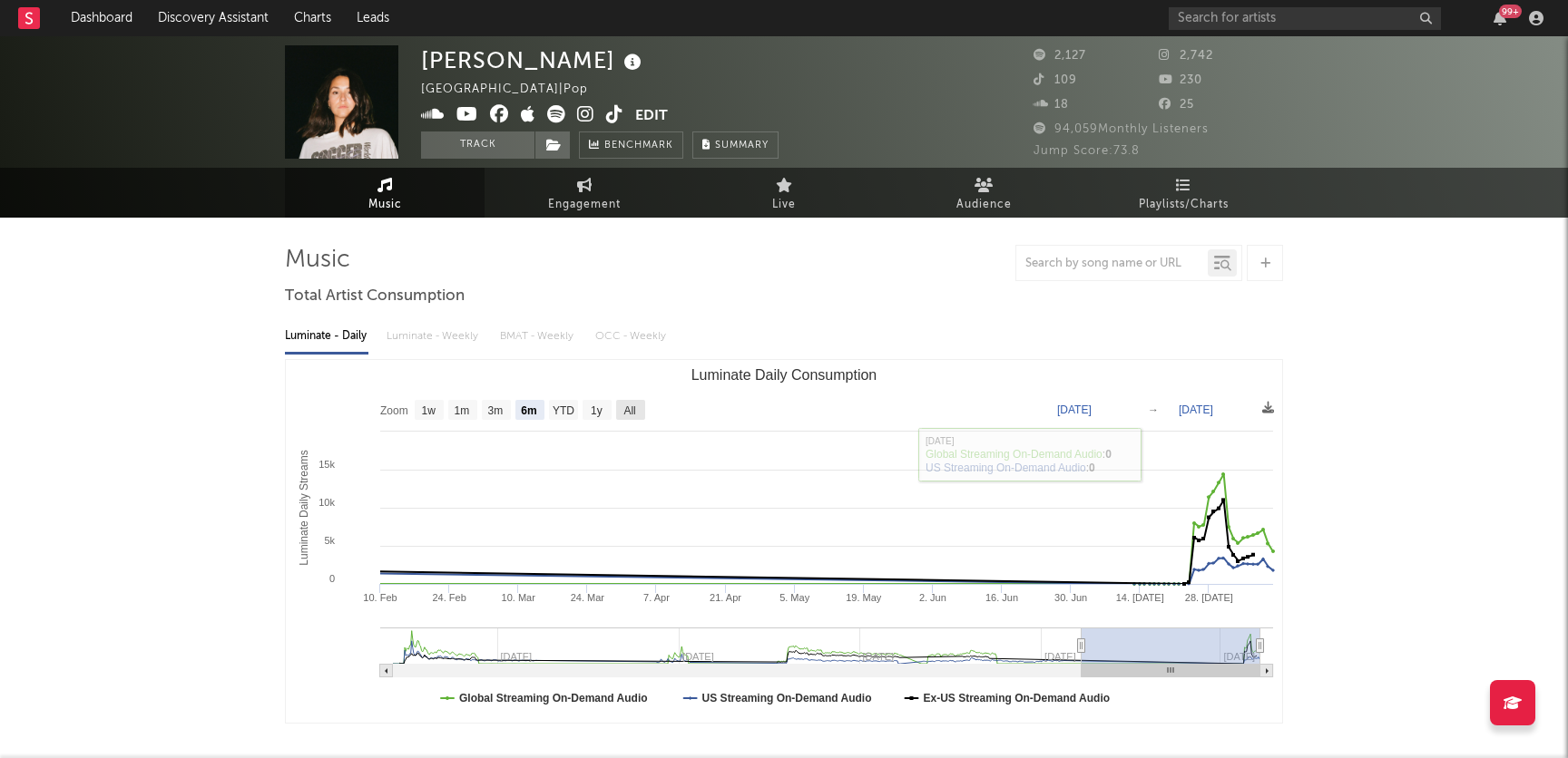
click at [626, 408] on text "All" at bounding box center [629, 411] width 12 height 13
select select "All"
type input "2023-03-17"
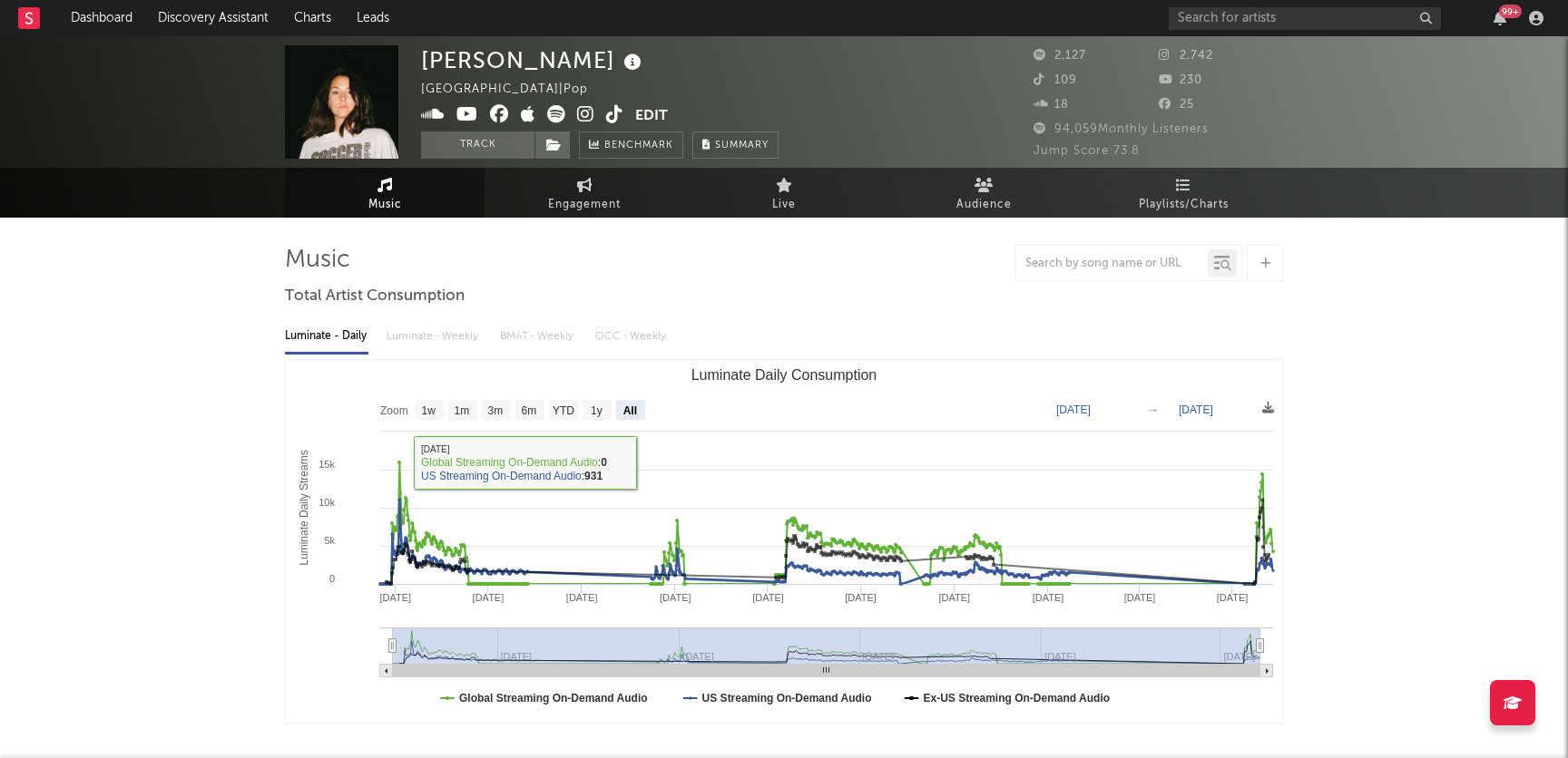
click at [602, 422] on rect "Luminate Daily Consumption" at bounding box center [784, 542] width 996 height 363
click at [602, 412] on text "1y" at bounding box center [596, 411] width 12 height 13
select select "1y"
type input "2024-08-10"
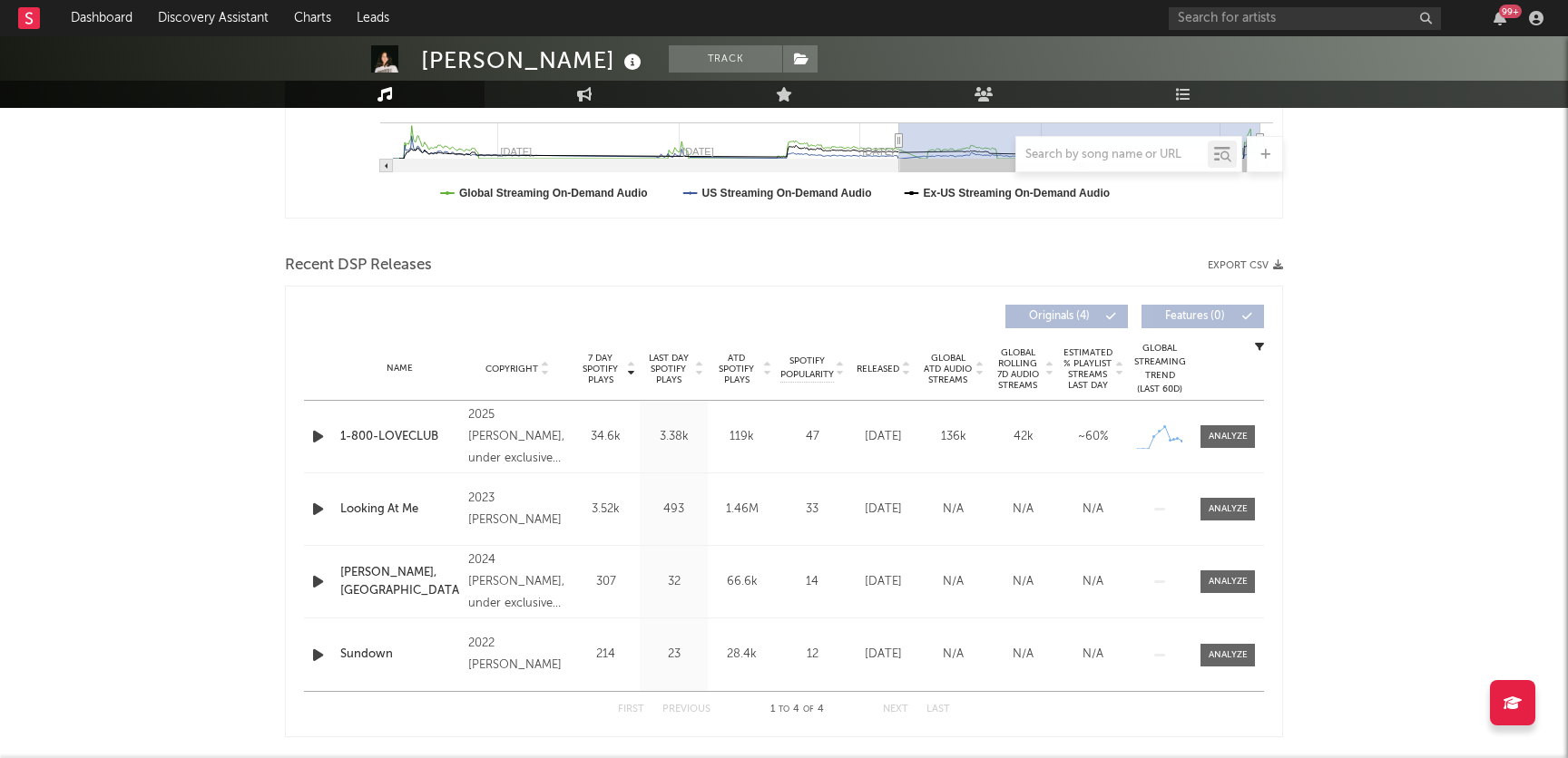
scroll to position [515, 0]
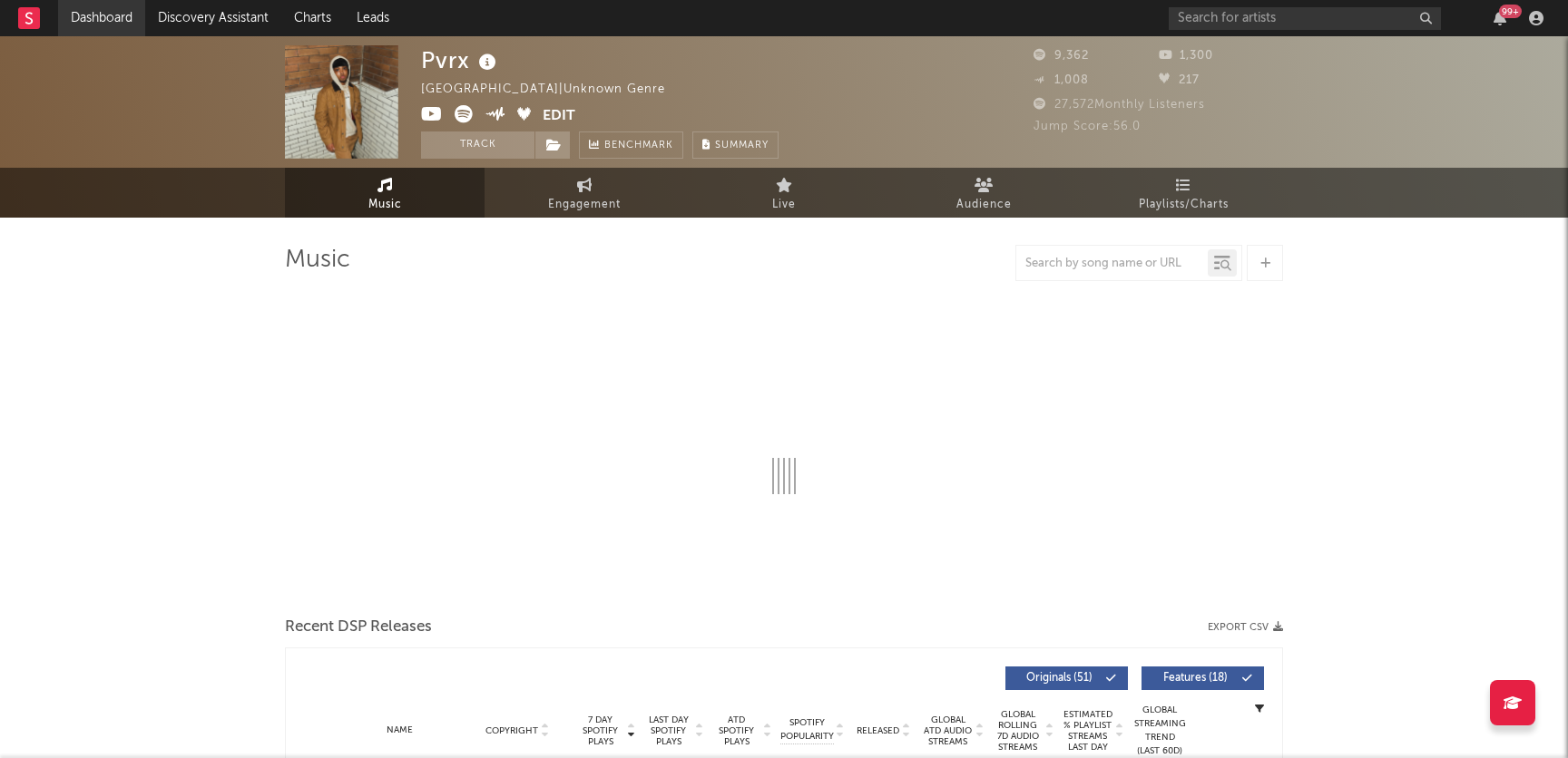
select select "6m"
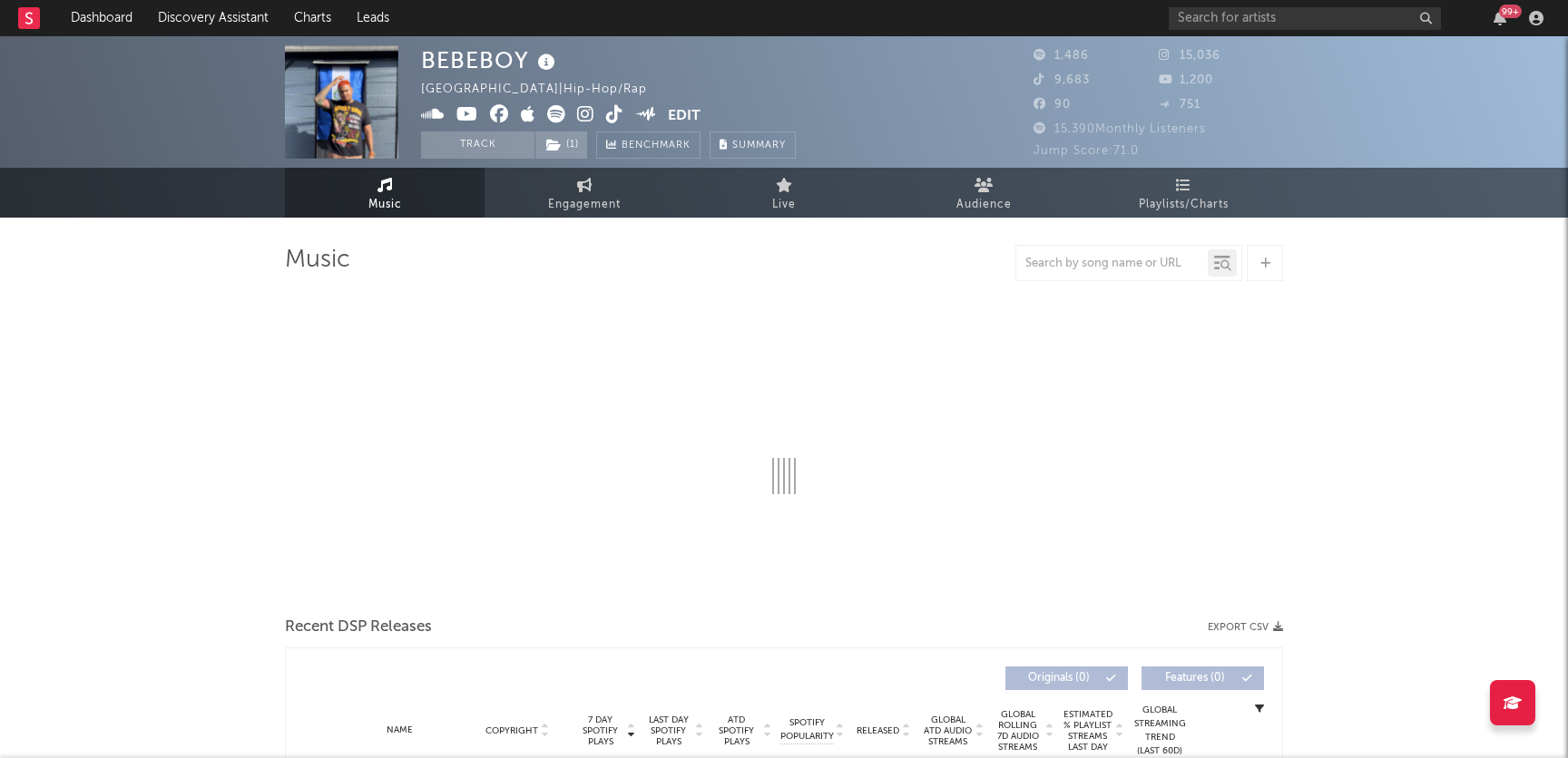
select select "6m"
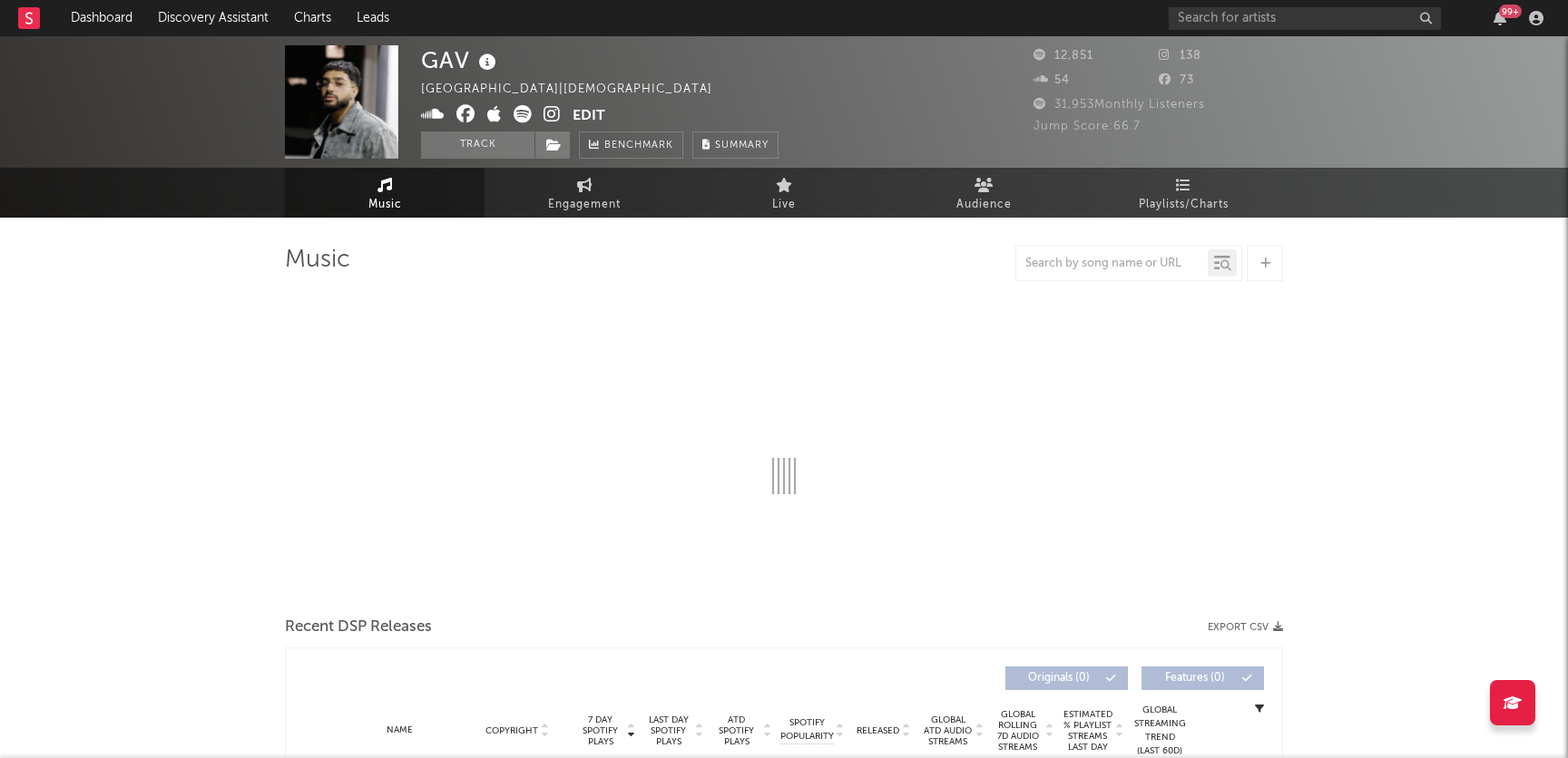
select select "6m"
